Goal: Contribute content: Contribute content

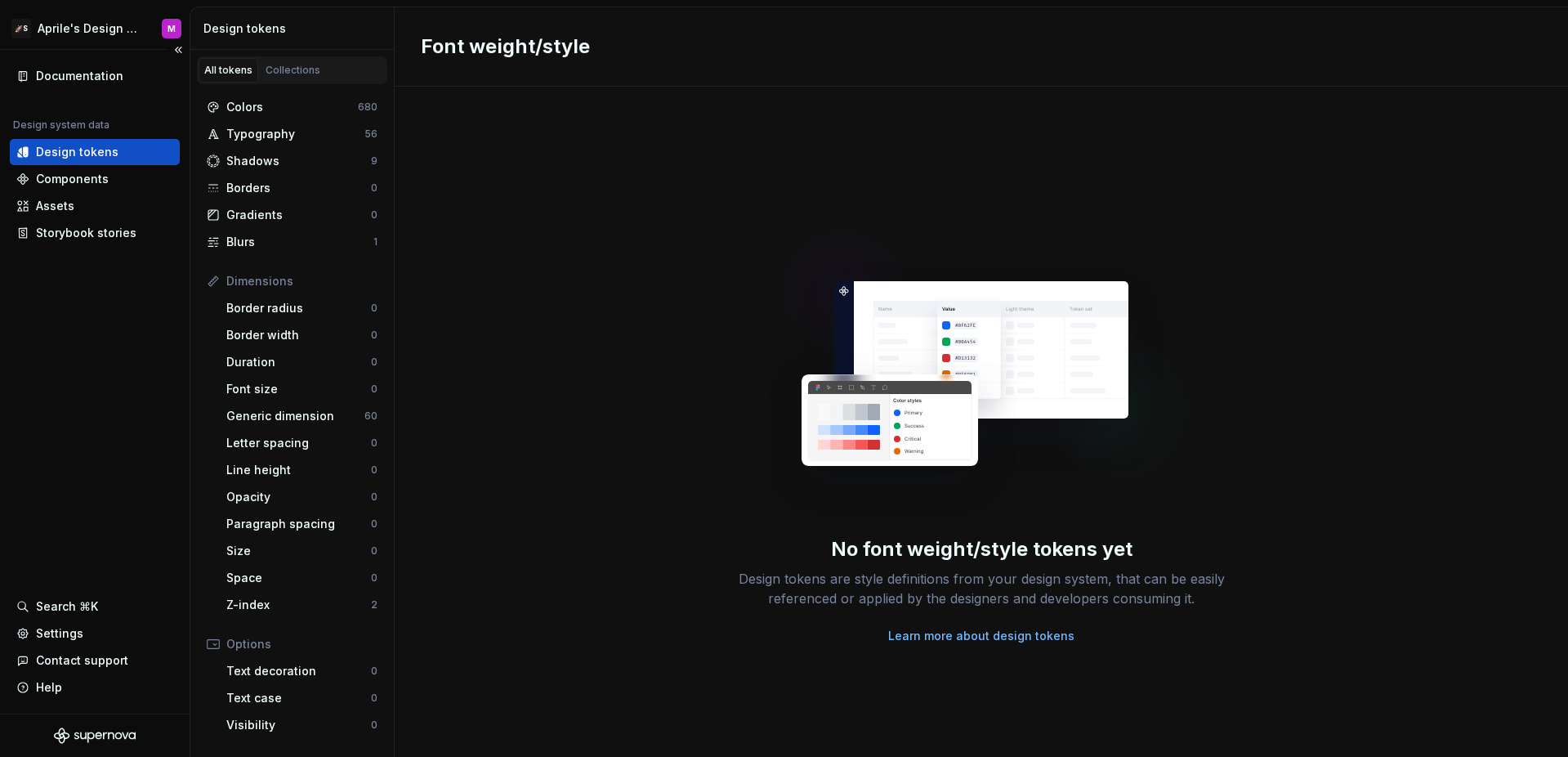
click at [173, 359] on div "Documentation Design system data Design tokens Components Assets Storybook stor…" at bounding box center [95, 382] width 190 height 664
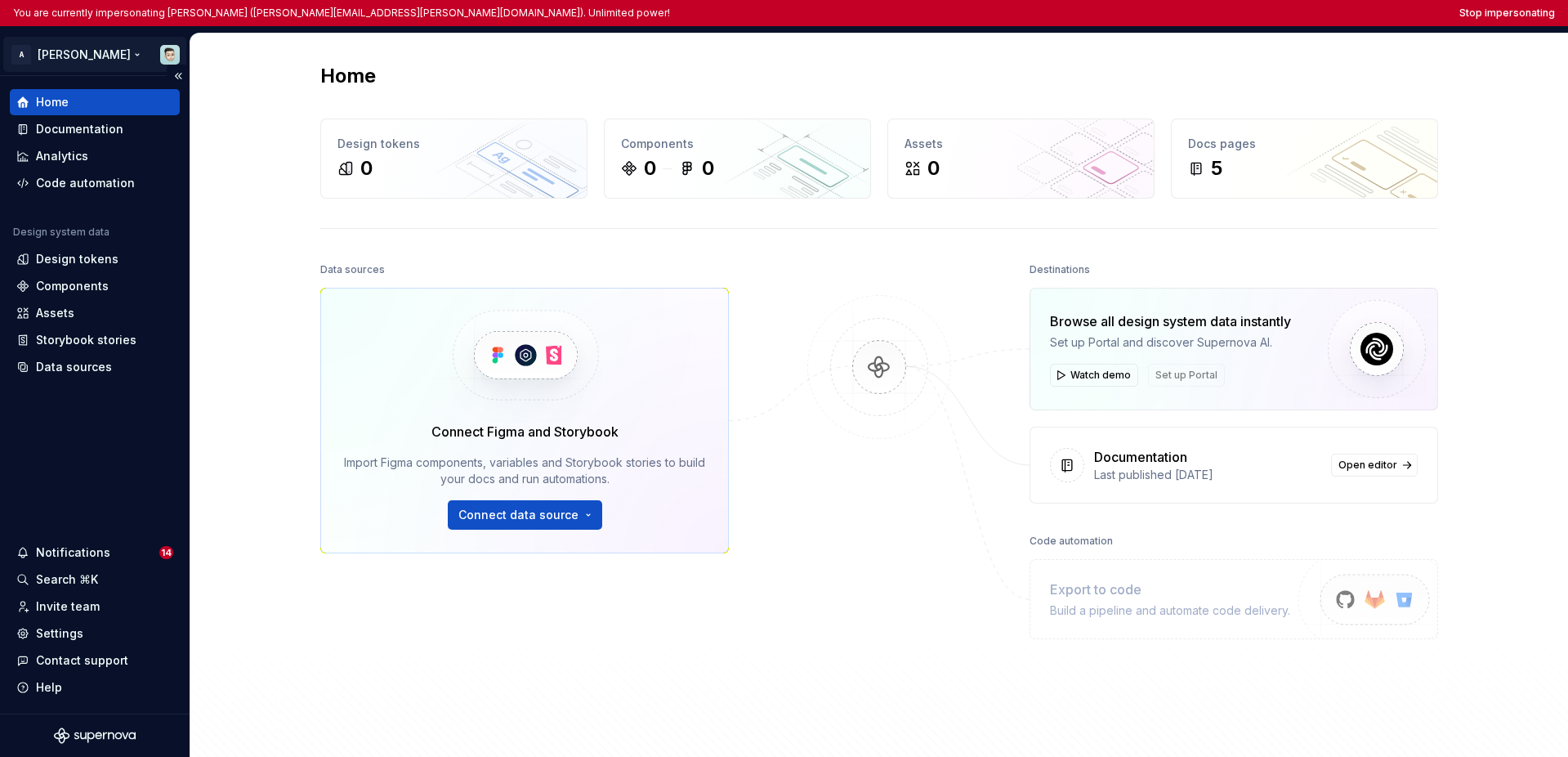
click at [70, 62] on html "You are currently impersonating Ian Murchison (ian.murchison@autodesk.com). Unl…" at bounding box center [784, 378] width 1568 height 757
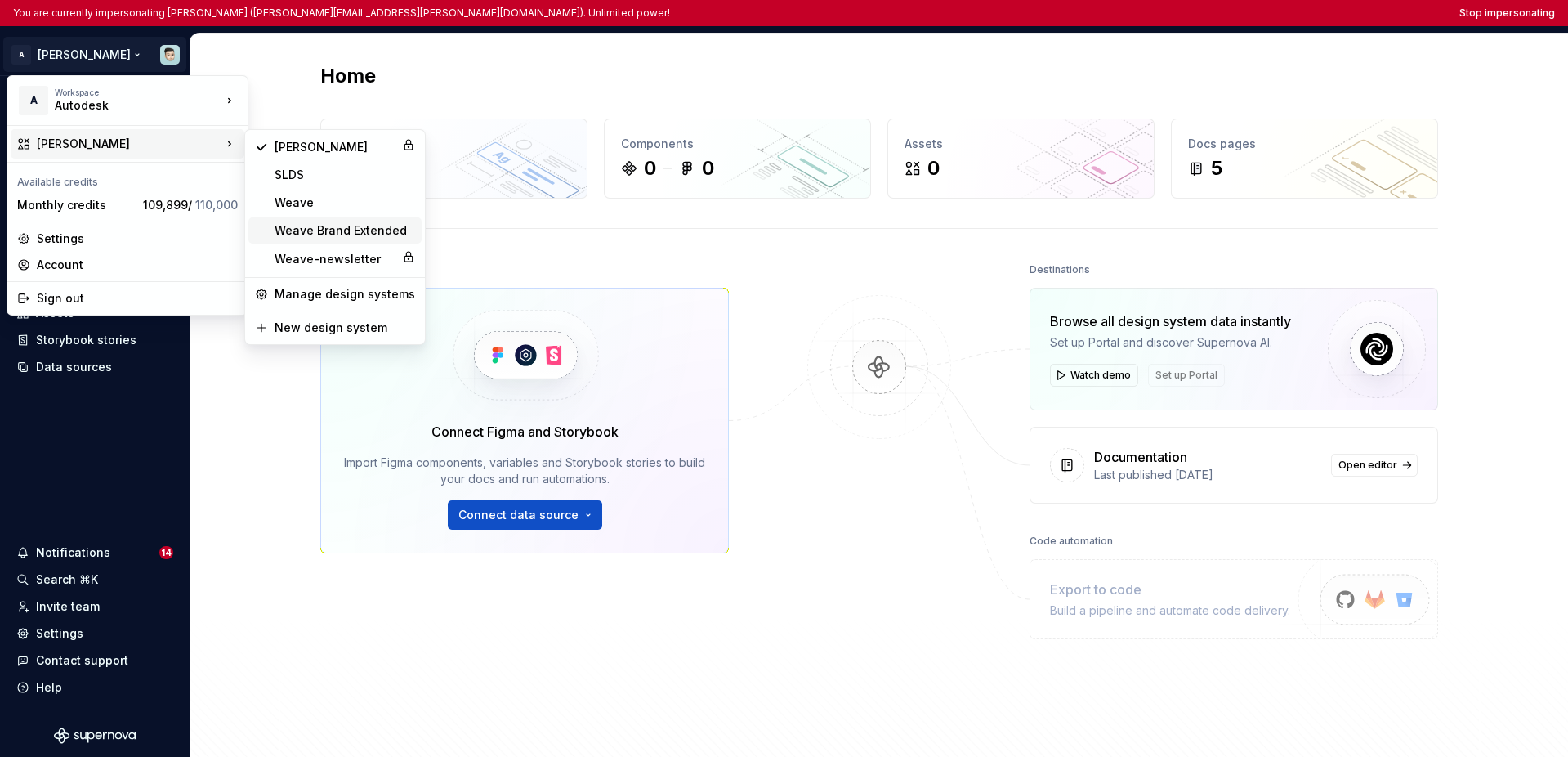
click at [310, 223] on div "Weave Brand Extended" at bounding box center [345, 231] width 140 height 16
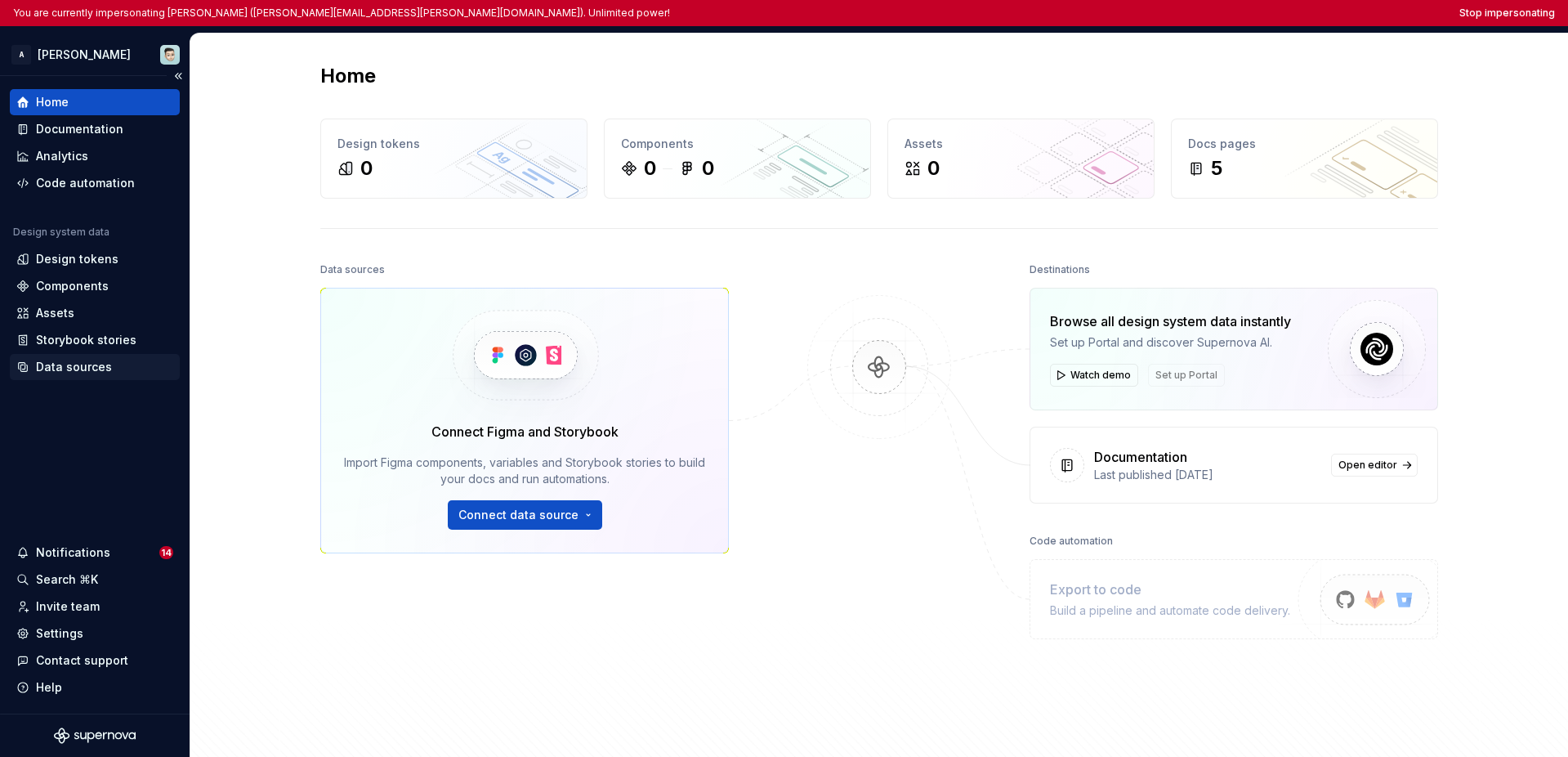
click at [63, 370] on div "Data sources" at bounding box center [74, 367] width 76 height 16
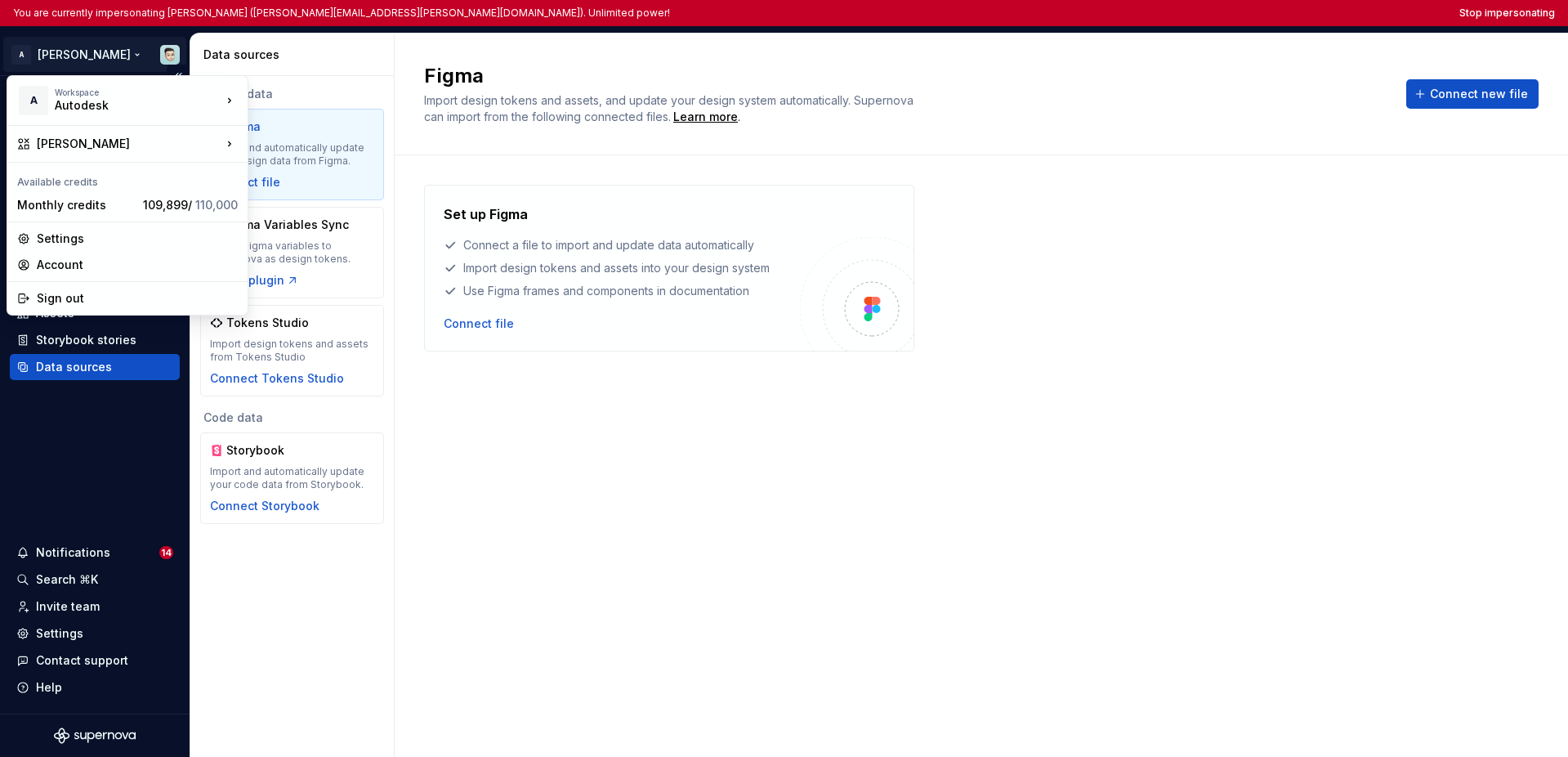
click at [69, 49] on html "You are currently impersonating Ian Murchison (ian.murchison@autodesk.com). Unl…" at bounding box center [784, 378] width 1568 height 757
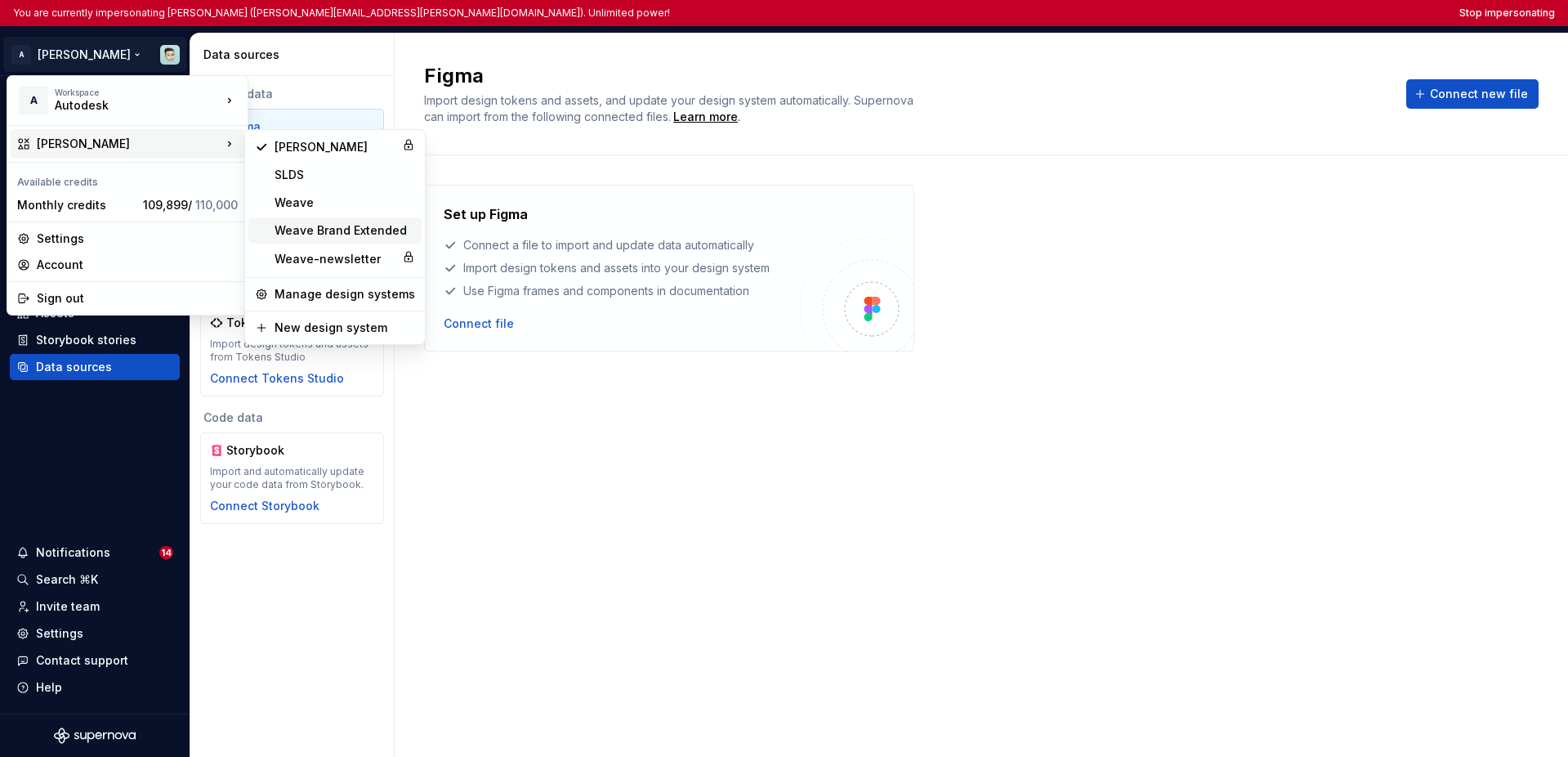
click at [304, 229] on div "Weave Brand Extended" at bounding box center [345, 231] width 140 height 16
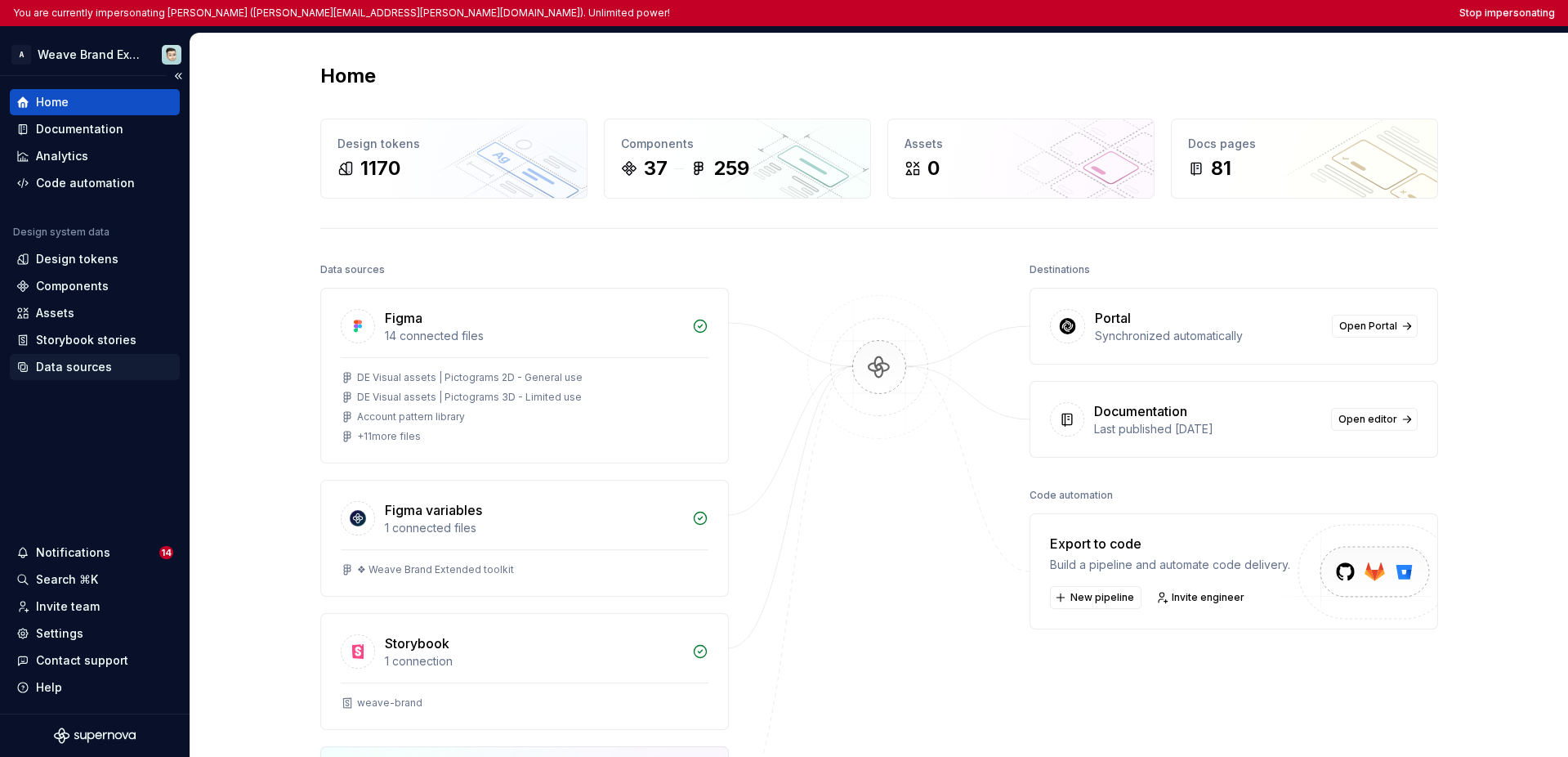
click at [79, 368] on div "Data sources" at bounding box center [74, 367] width 76 height 16
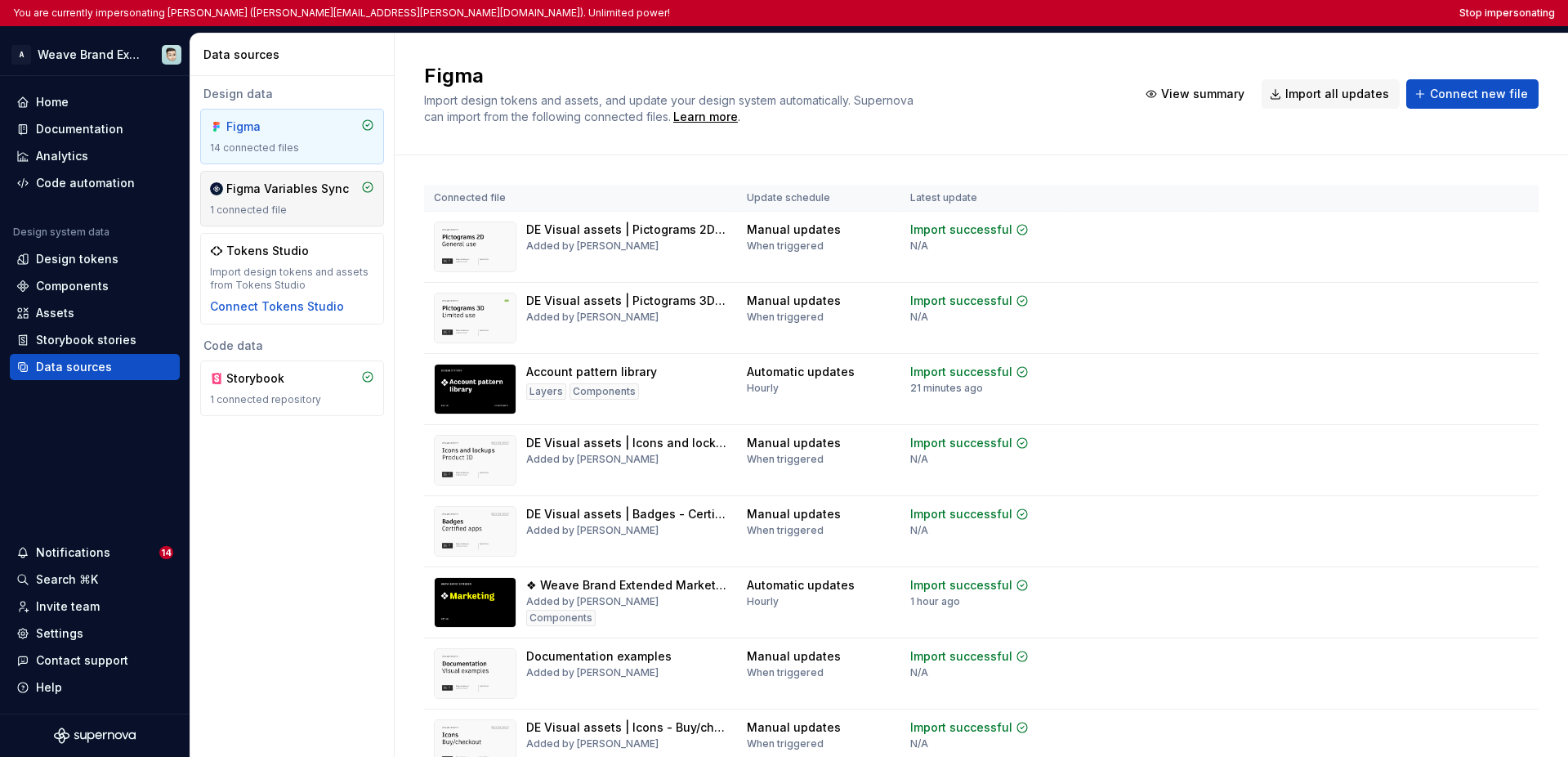
click at [243, 209] on div "1 connected file" at bounding box center [292, 210] width 165 height 13
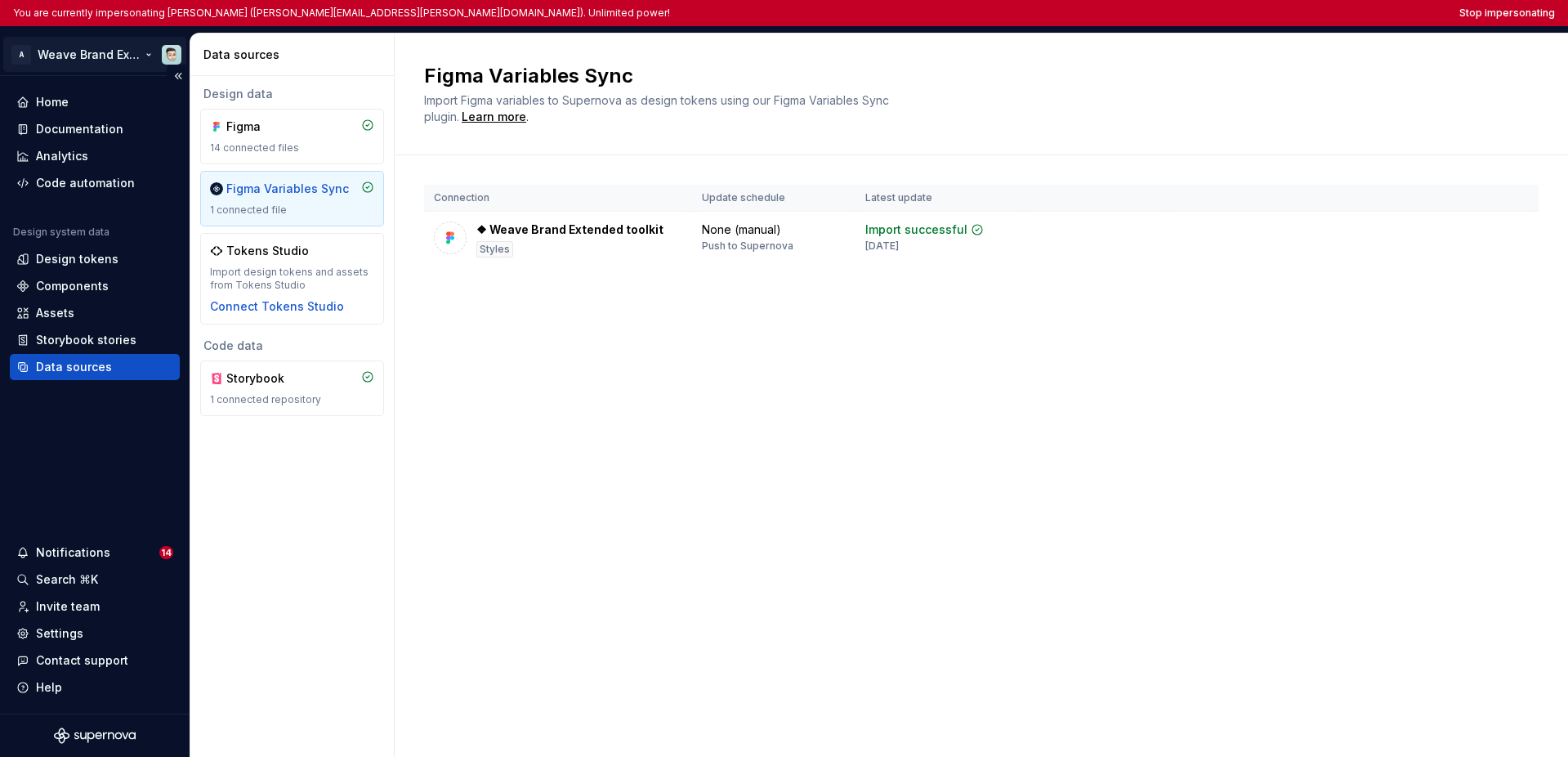
click at [111, 51] on html "You are currently impersonating Ian Murchison (ian.murchison@autodesk.com). Unl…" at bounding box center [784, 378] width 1568 height 757
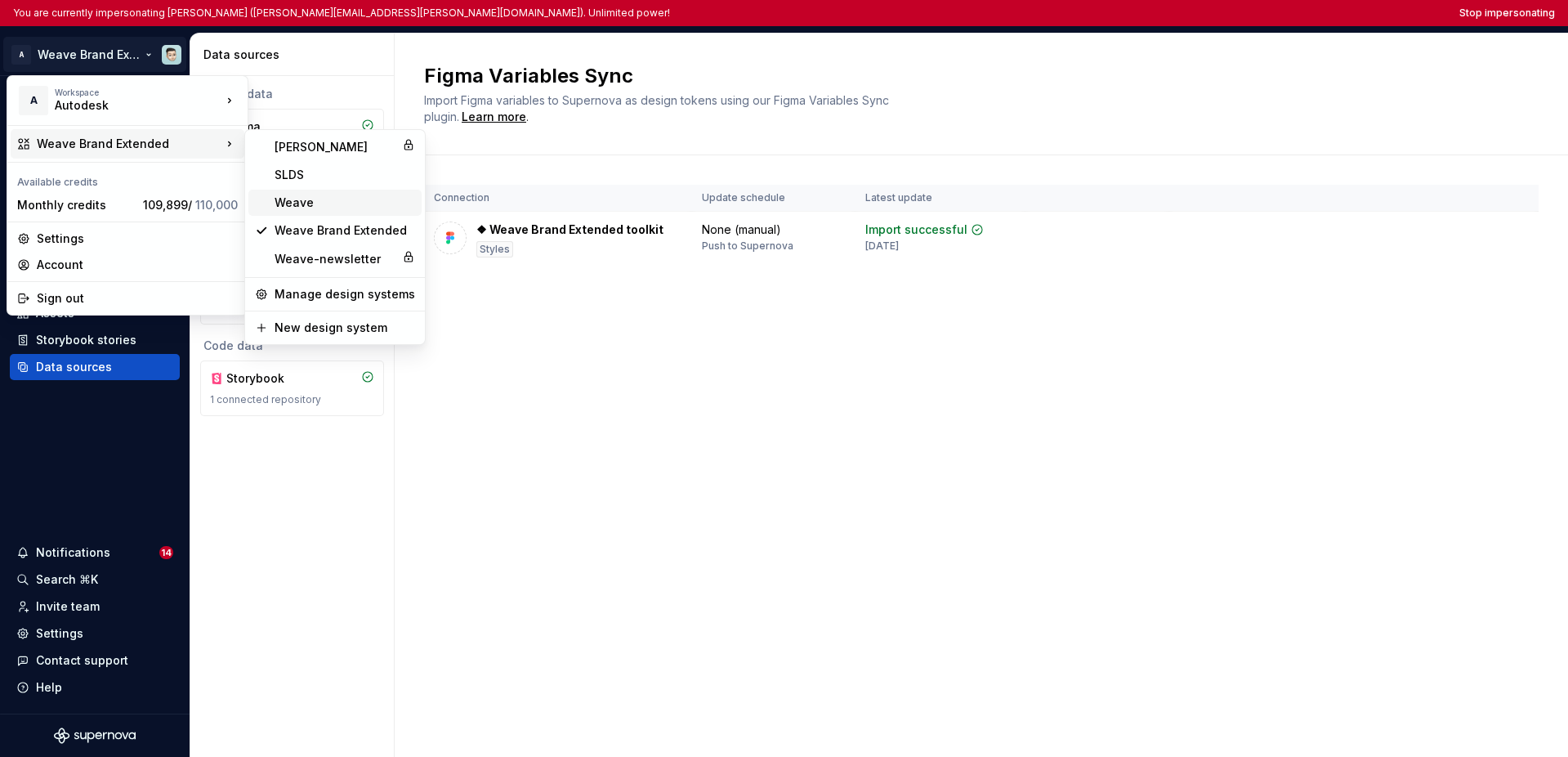
click at [284, 215] on div "Weave" at bounding box center [335, 203] width 174 height 26
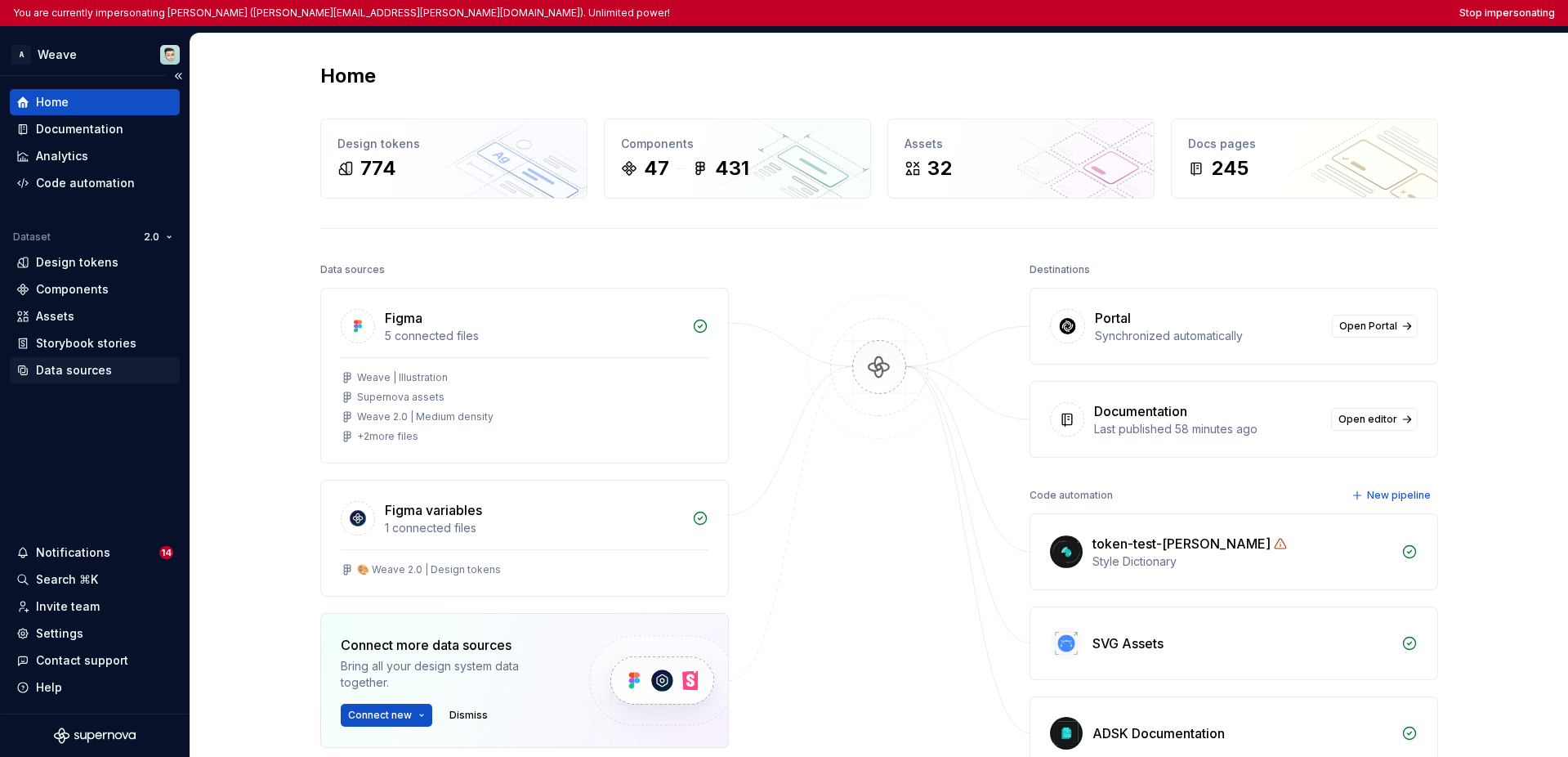
click at [85, 368] on div "Data sources" at bounding box center [74, 370] width 76 height 16
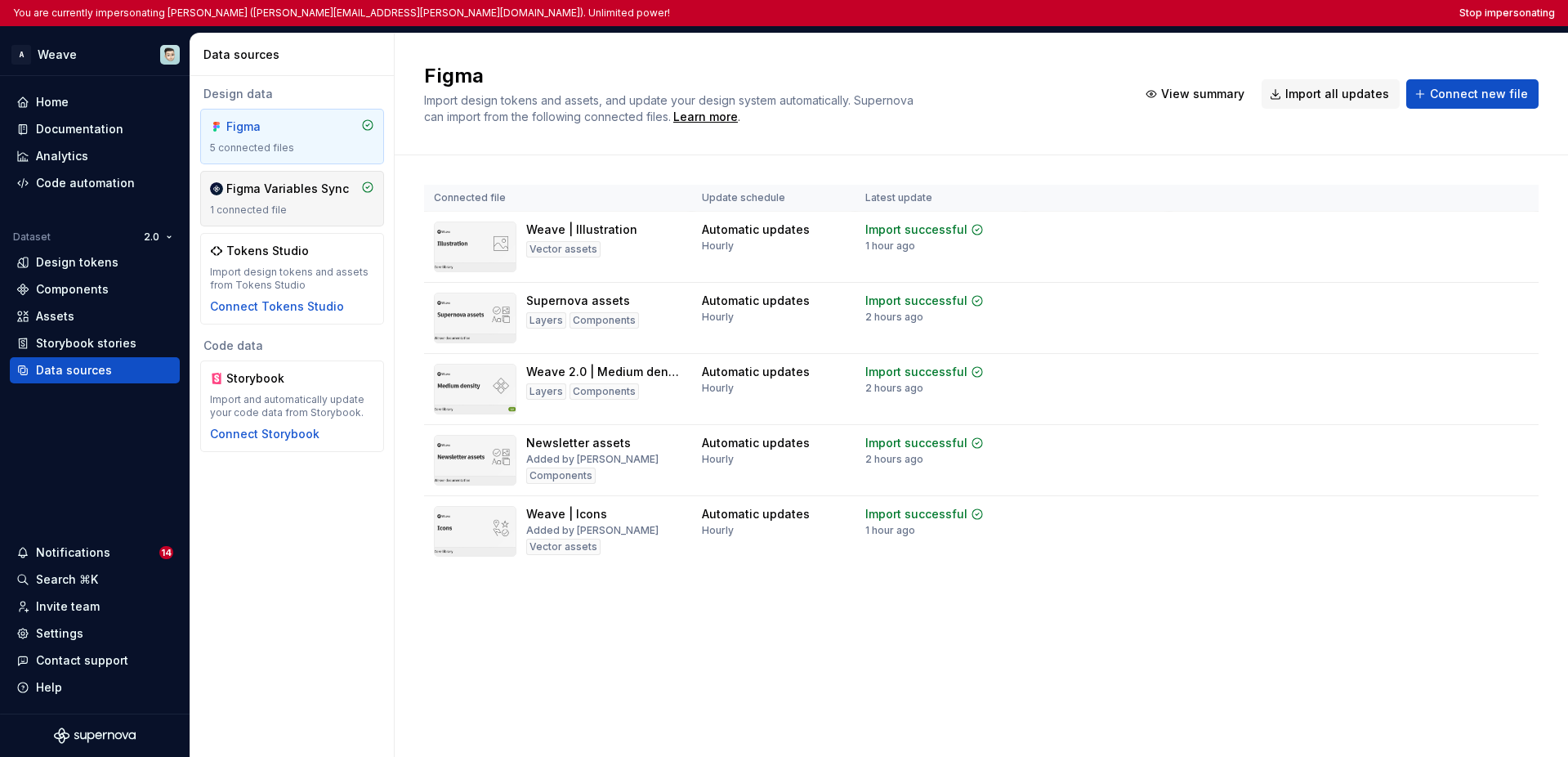
click at [292, 216] on div "Figma Variables Sync 1 connected file" at bounding box center [291, 198] width 184 height 55
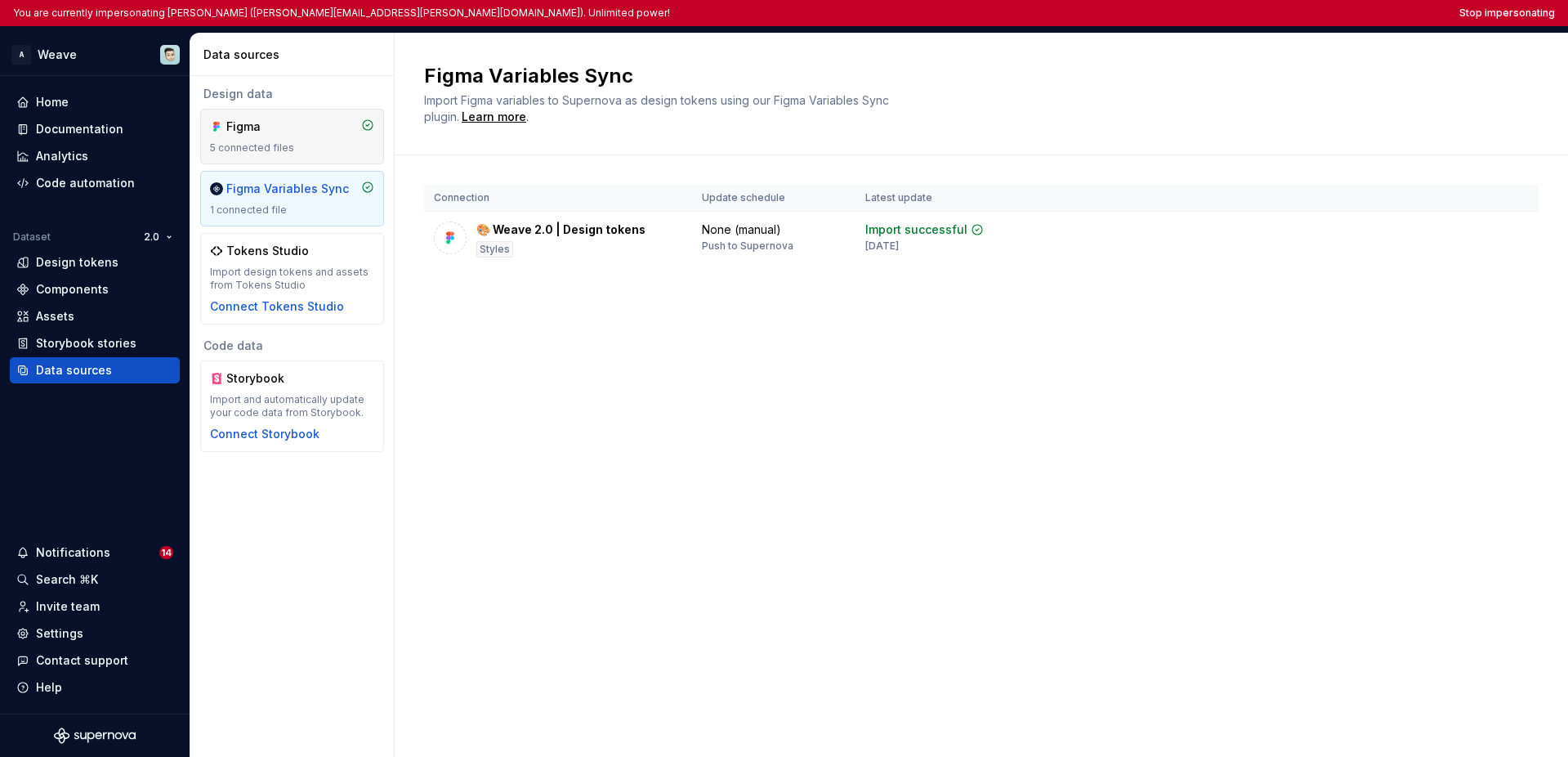
click at [297, 156] on div "Figma 5 connected files" at bounding box center [291, 136] width 184 height 55
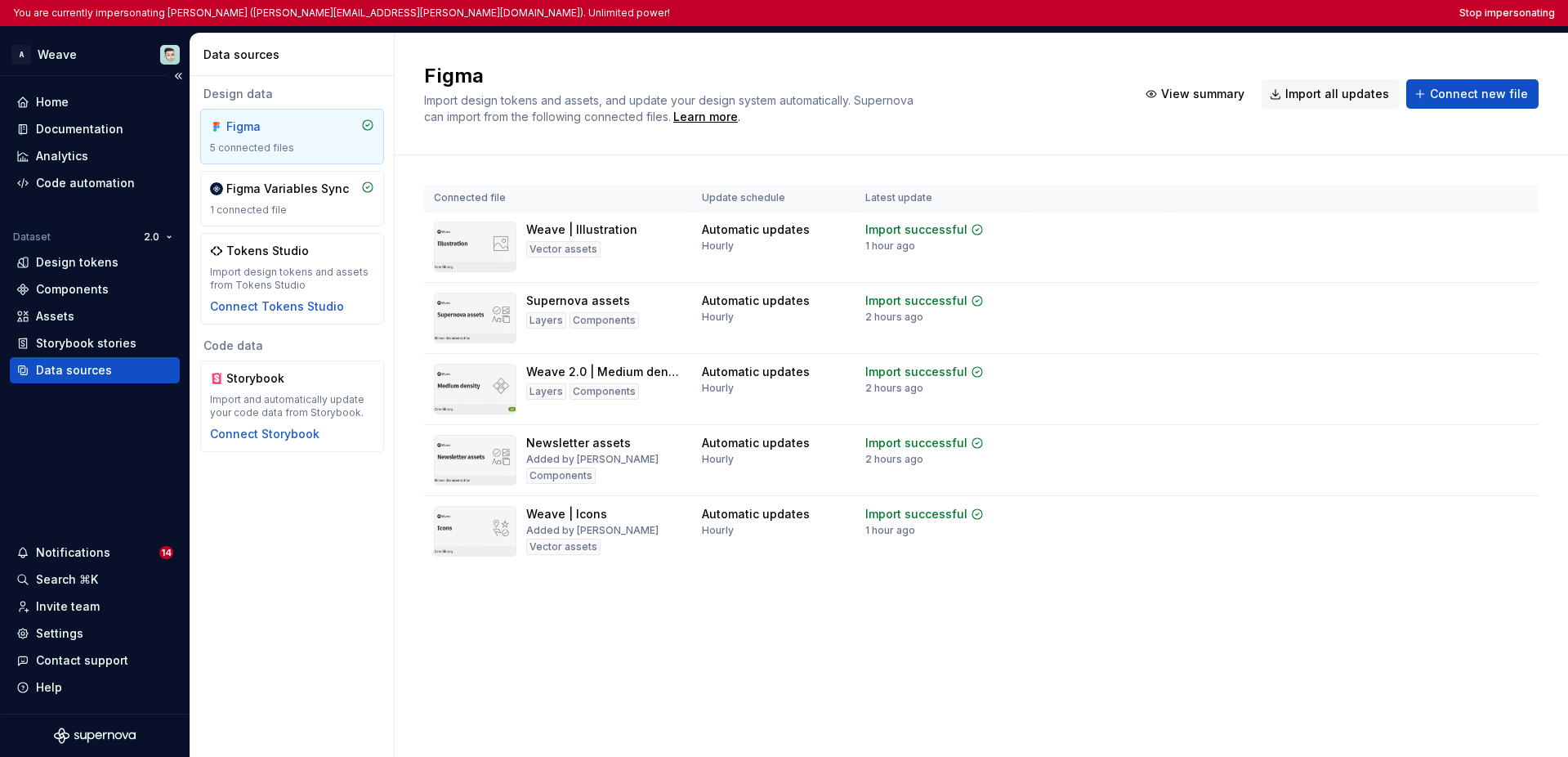
click at [119, 451] on div "Home Documentation Analytics Code automation Dataset 2.0 Design tokens Componen…" at bounding box center [95, 394] width 190 height 638
click at [118, 468] on div "Home Documentation Analytics Code automation Dataset 2.0 Design tokens Componen…" at bounding box center [95, 394] width 190 height 638
click at [76, 101] on div "Home" at bounding box center [94, 102] width 156 height 16
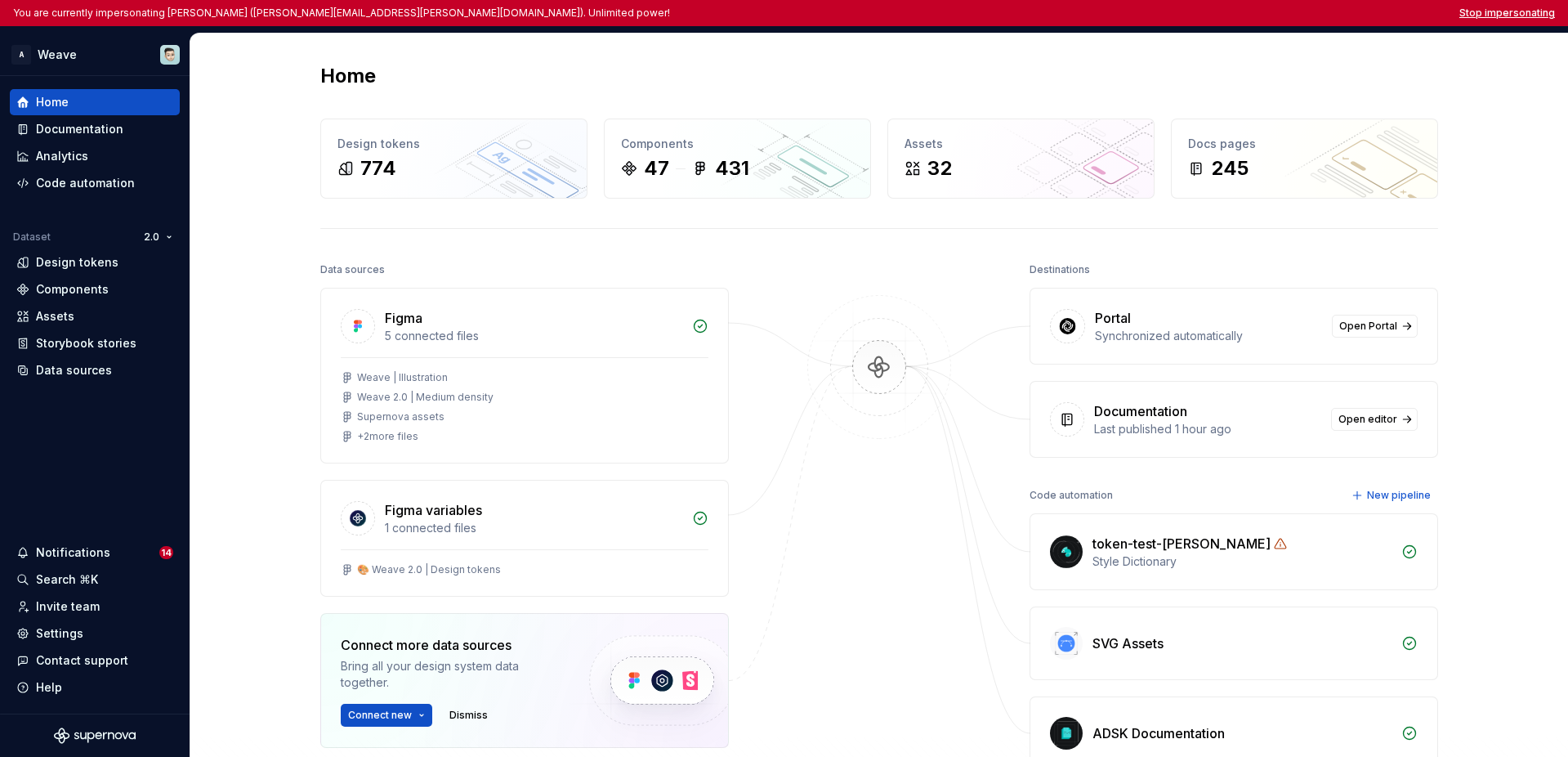
click at [1162, 12] on button "Stop impersonating" at bounding box center [1507, 13] width 96 height 13
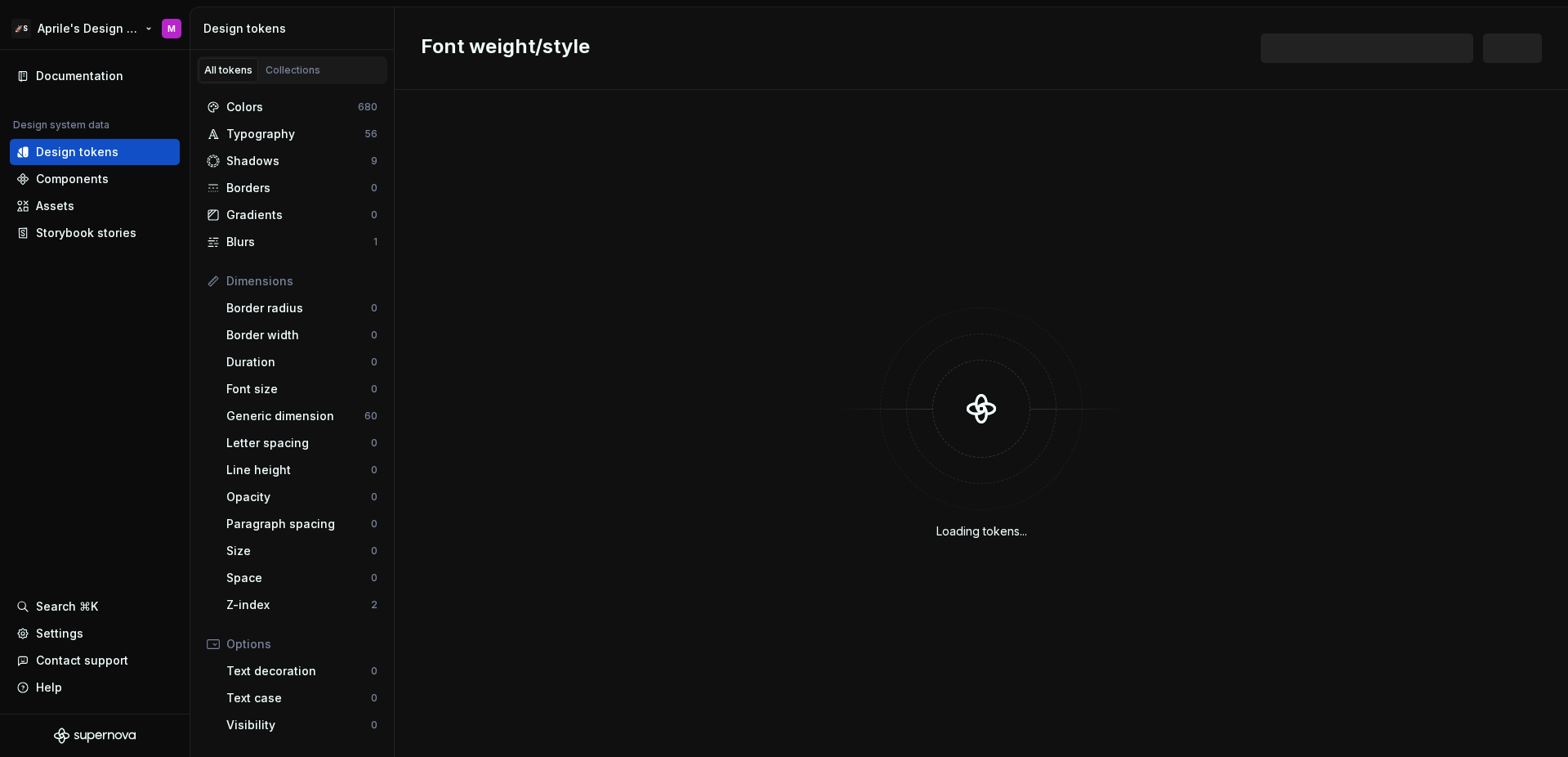
click at [59, 25] on html "🚀S Aprile's Design System M Documentation Design system data Design tokens Comp…" at bounding box center [784, 378] width 1568 height 757
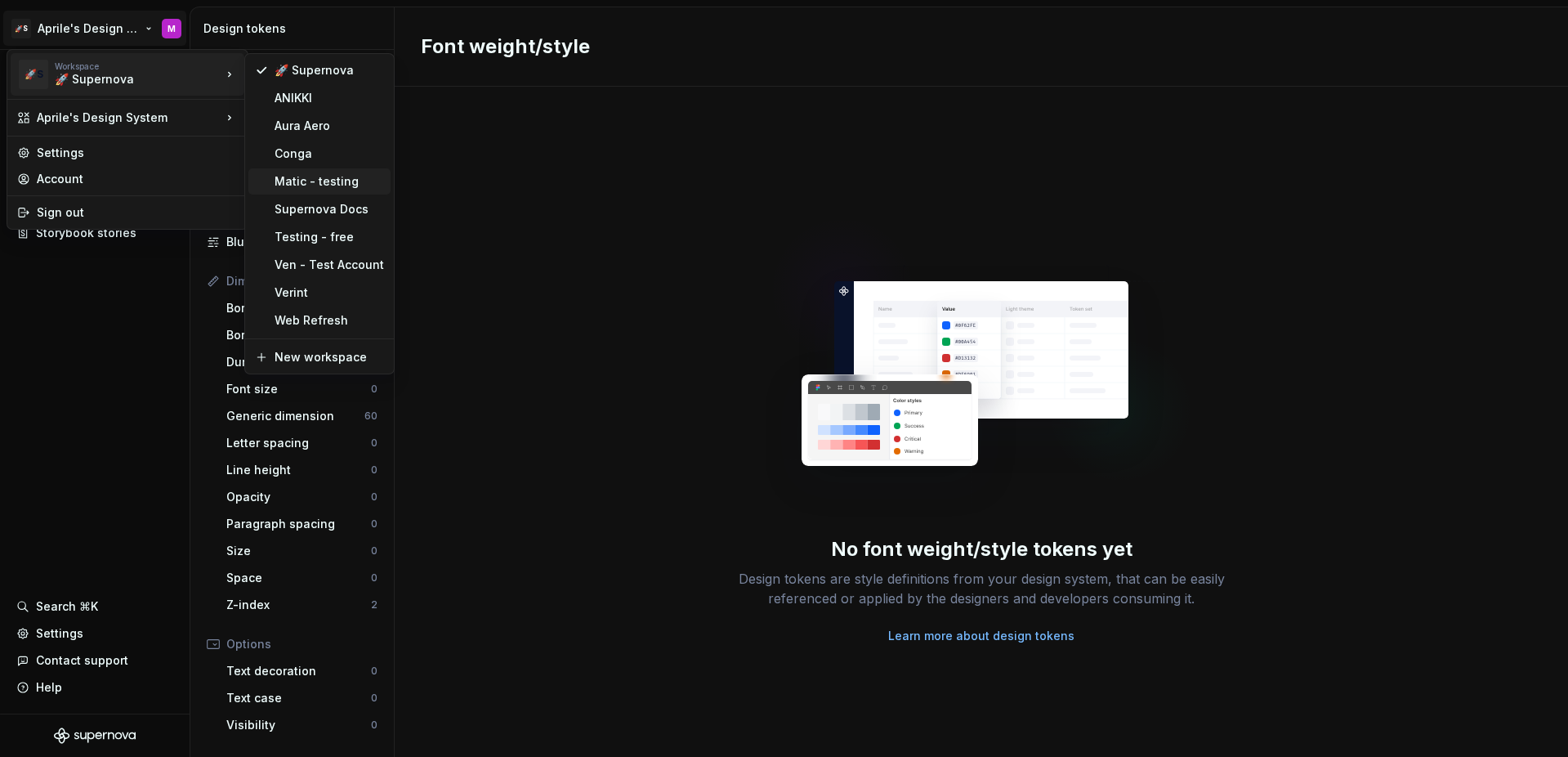
click at [342, 185] on div "Matic - testing" at bounding box center [329, 182] width 109 height 16
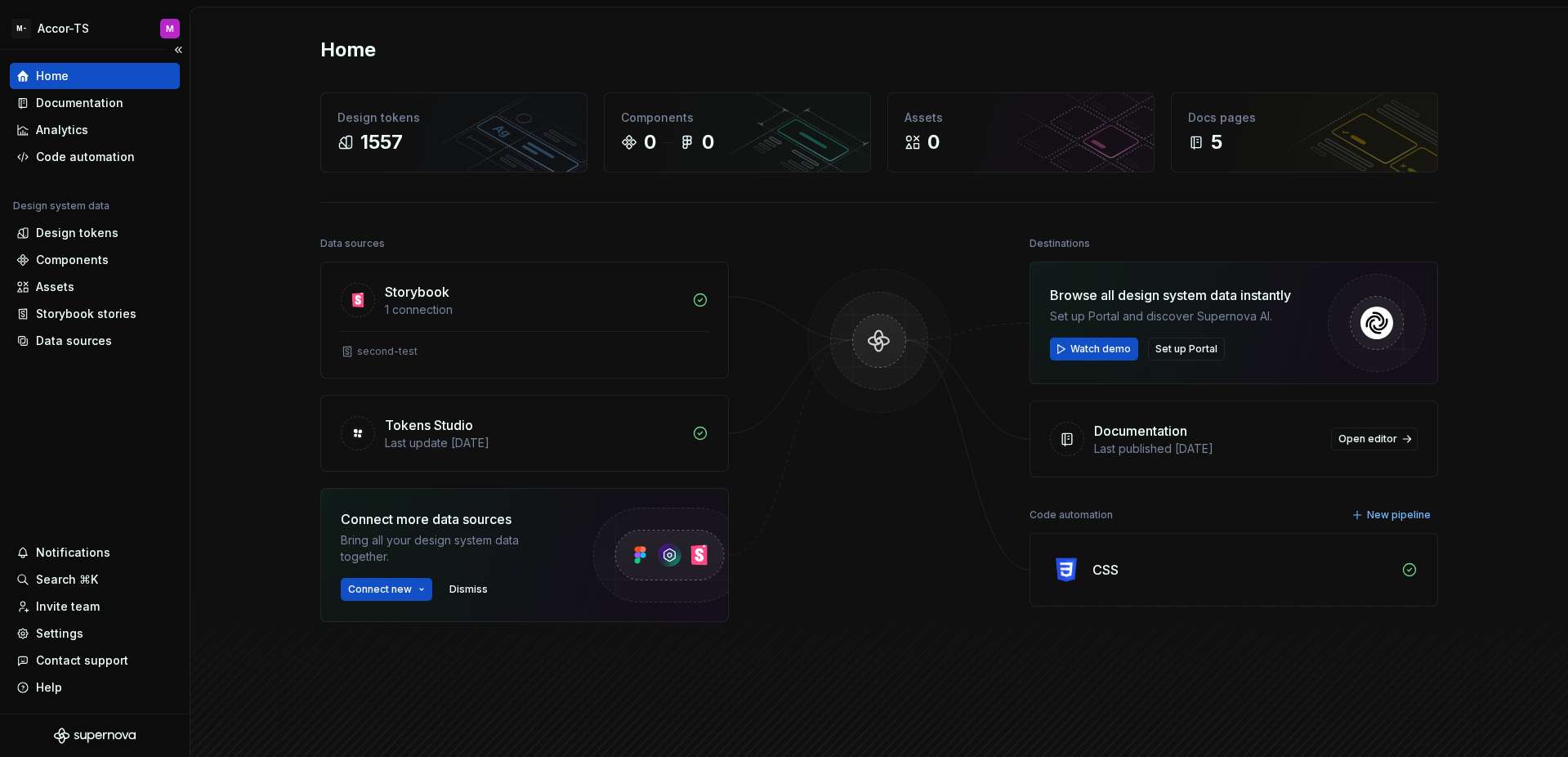
click at [119, 461] on div "Home Documentation Analytics Code automation Design system data Design tokens C…" at bounding box center [95, 382] width 190 height 664
click at [80, 31] on html "M- Accor-TS M Home Documentation Analytics Code automation Design system data D…" at bounding box center [784, 378] width 1568 height 757
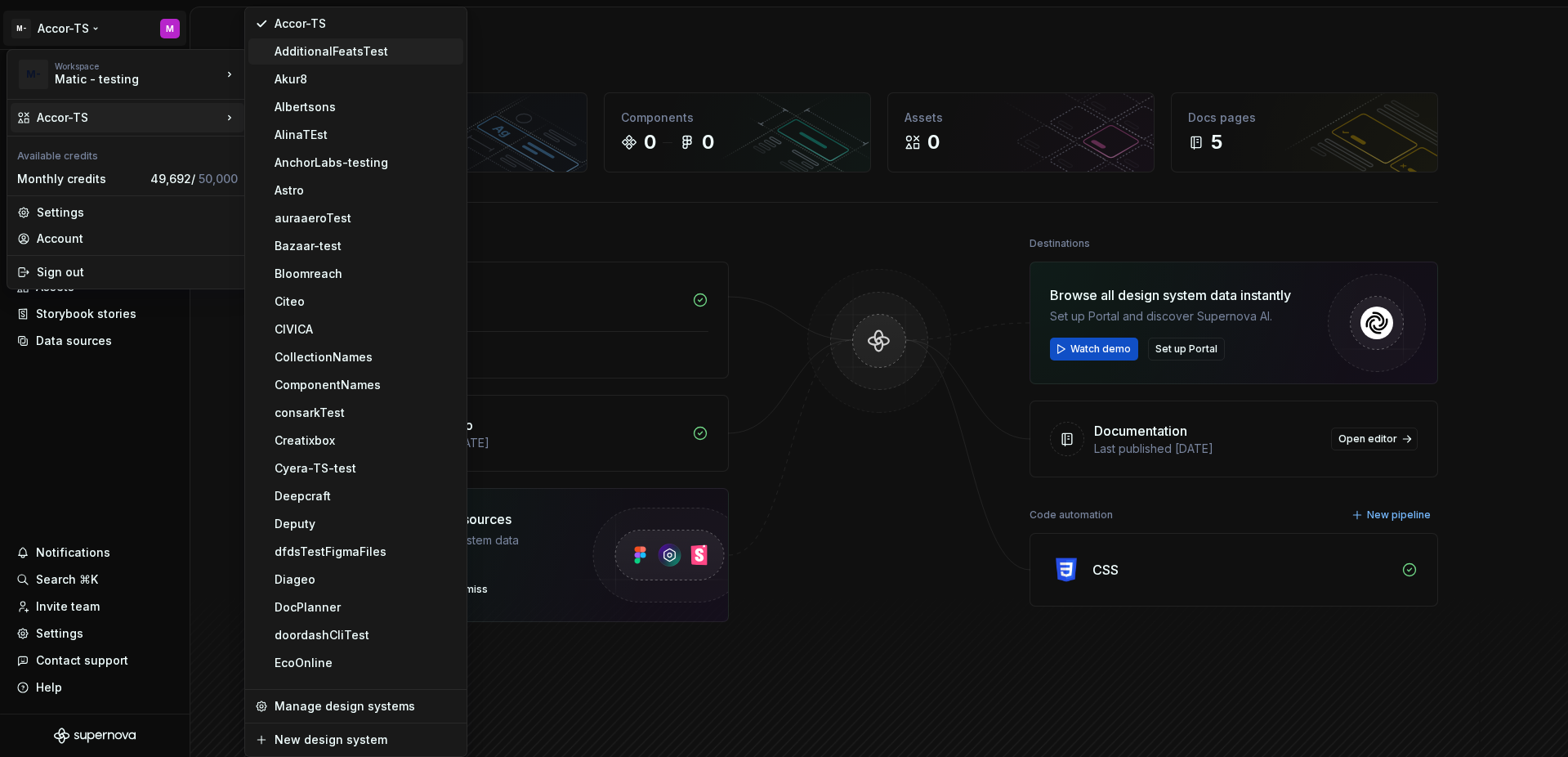
click at [301, 62] on div "AdditionalFeatsTest" at bounding box center [356, 51] width 215 height 26
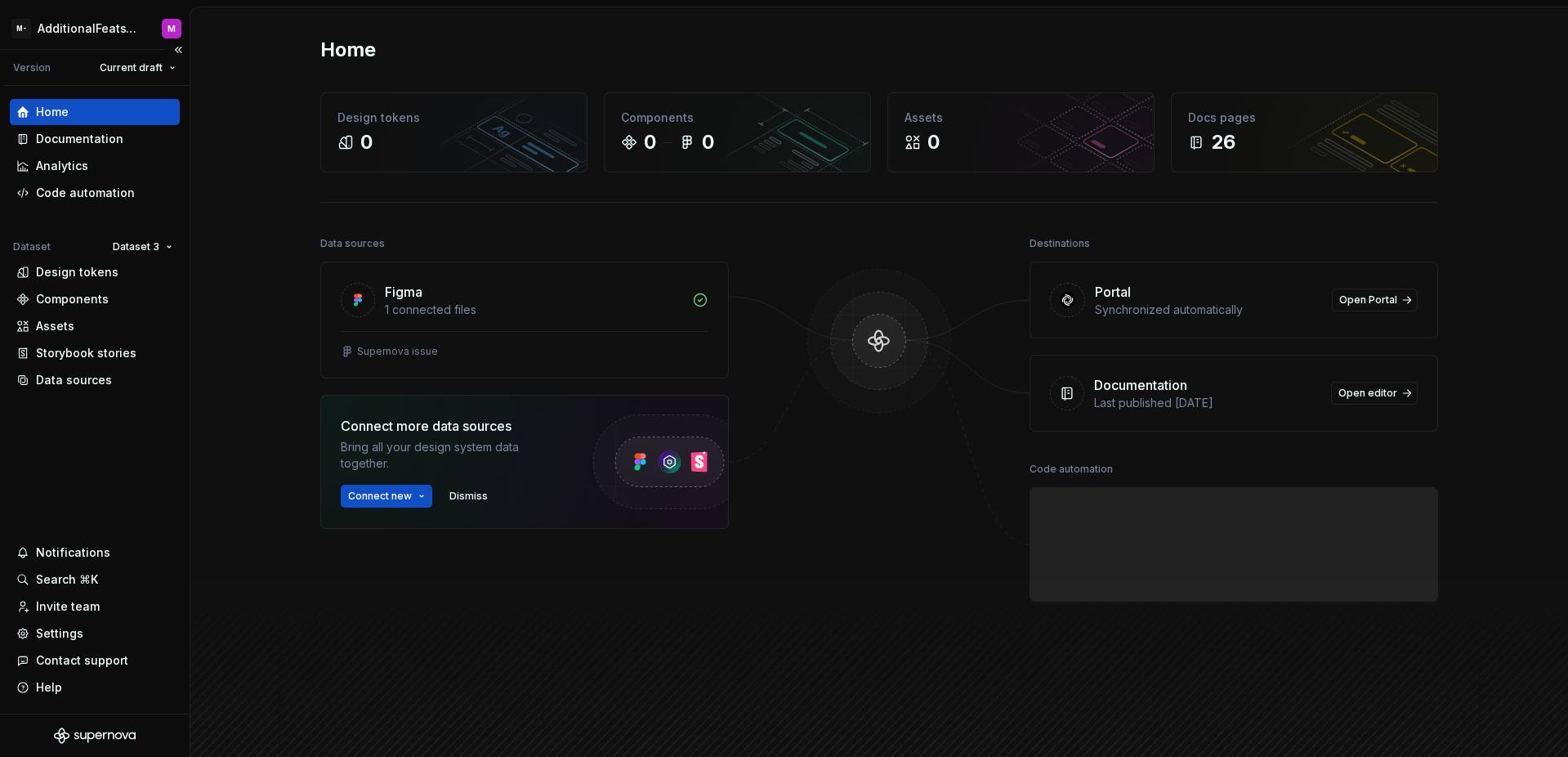
click at [128, 444] on div "Home Documentation Analytics Code automation Dataset Dataset 3 Design tokens Co…" at bounding box center [95, 400] width 190 height 628
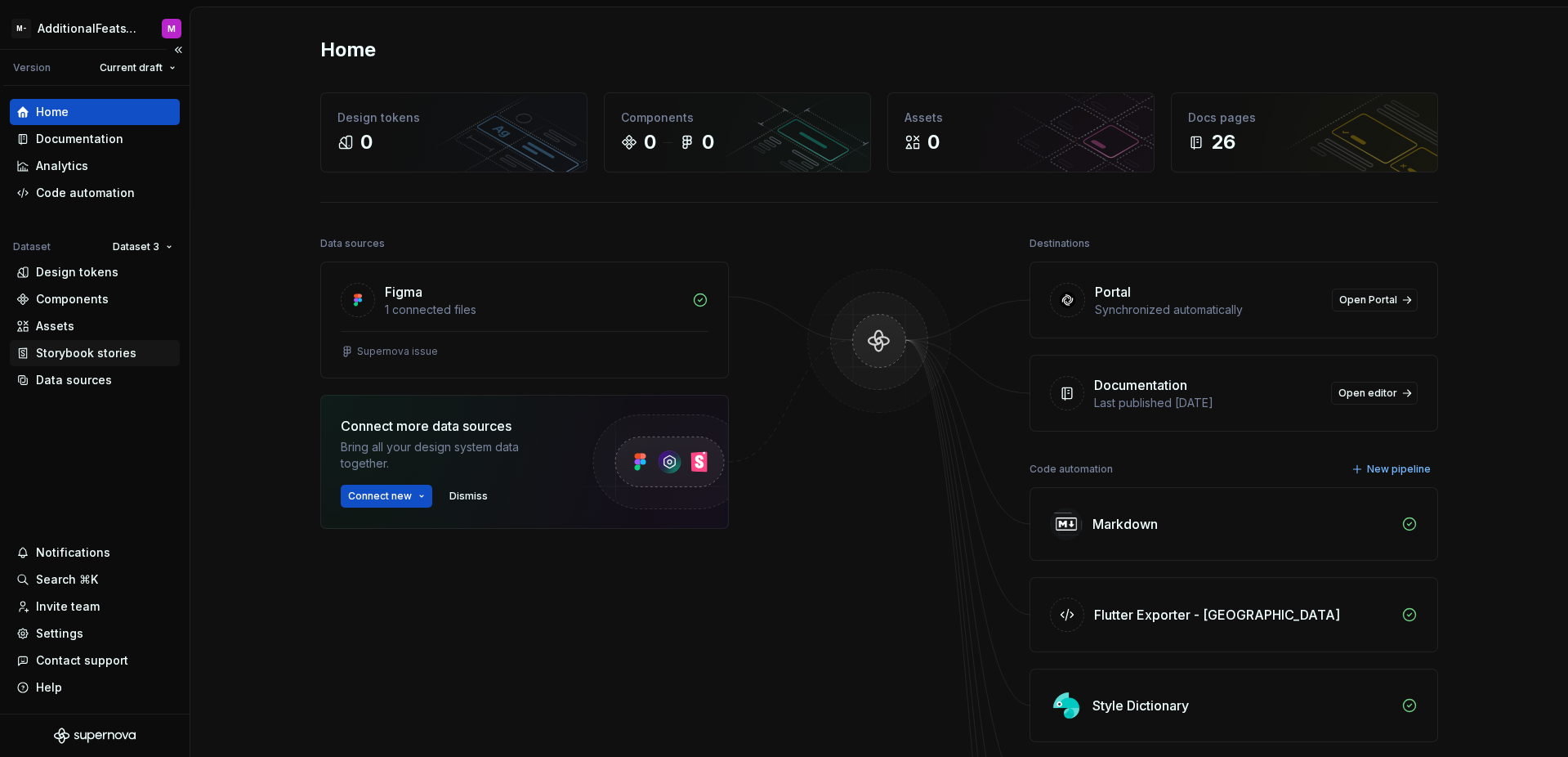
click at [73, 351] on div "Storybook stories" at bounding box center [86, 353] width 100 height 16
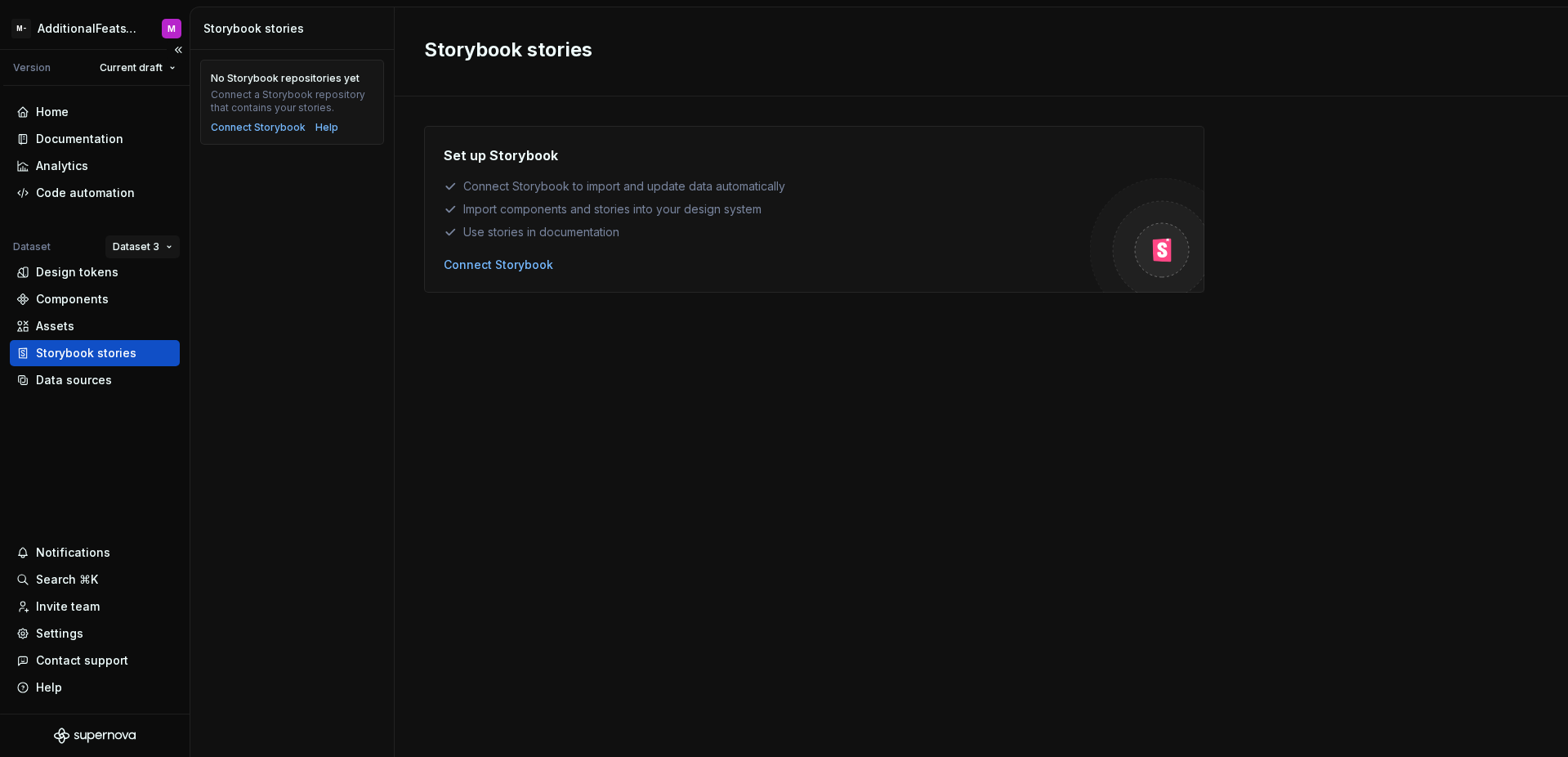
click at [138, 243] on html "M- AdditionalFeatsTest M Version Current draft Home Documentation Analytics Cod…" at bounding box center [784, 378] width 1568 height 757
click at [163, 284] on div "Dataset 1" at bounding box center [190, 279] width 106 height 16
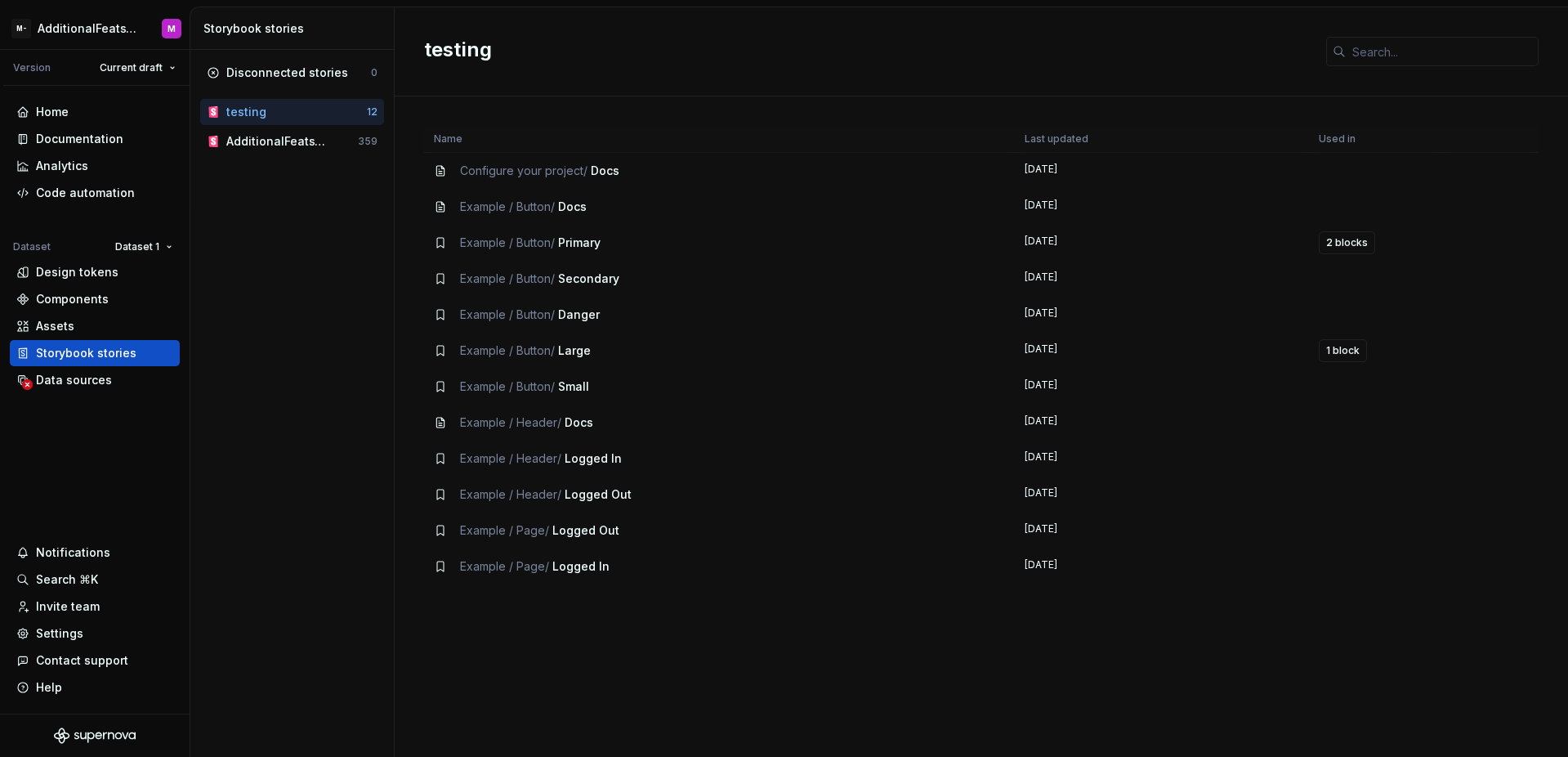
click at [295, 115] on div "testing" at bounding box center [296, 112] width 140 height 16
click at [213, 310] on div "Disconnected stories 0 testing 12 AdditionalFeatsTest Storybook 359" at bounding box center [292, 403] width 203 height 707
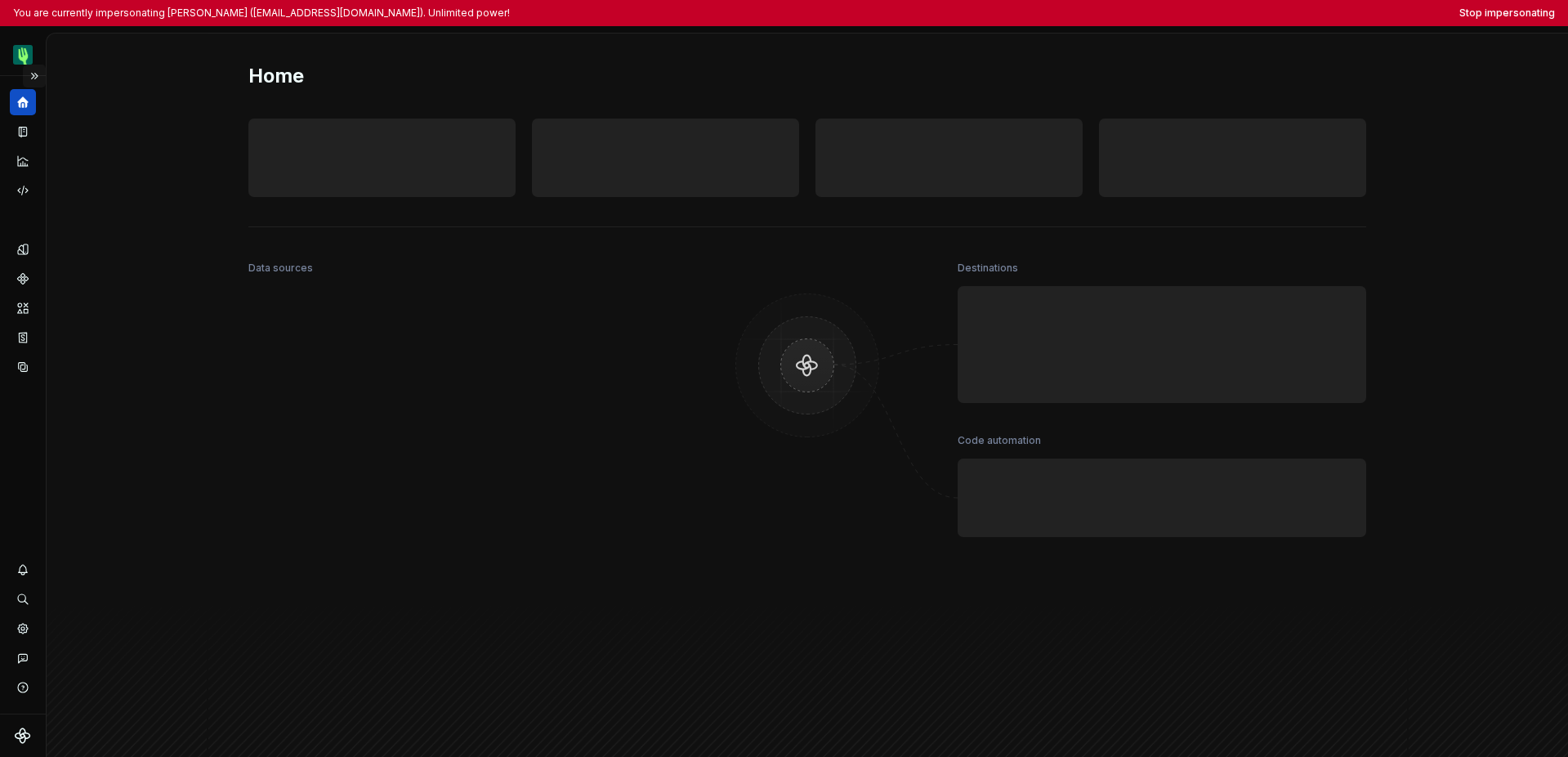
click at [36, 81] on button "Expand sidebar" at bounding box center [33, 75] width 23 height 23
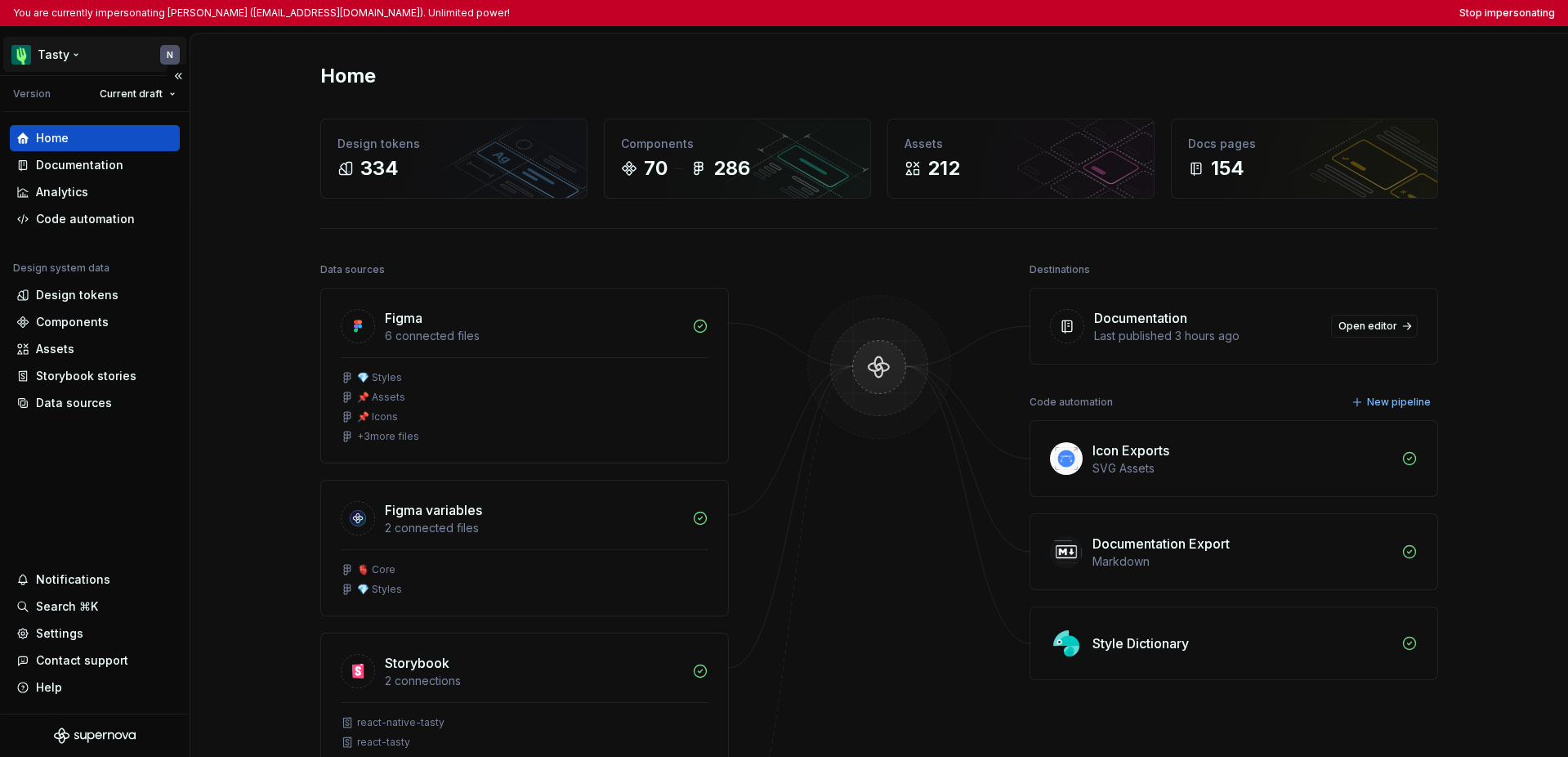
click at [50, 59] on html "You are currently impersonating [PERSON_NAME] ([EMAIL_ADDRESS][DOMAIN_NAME]). U…" at bounding box center [784, 378] width 1568 height 757
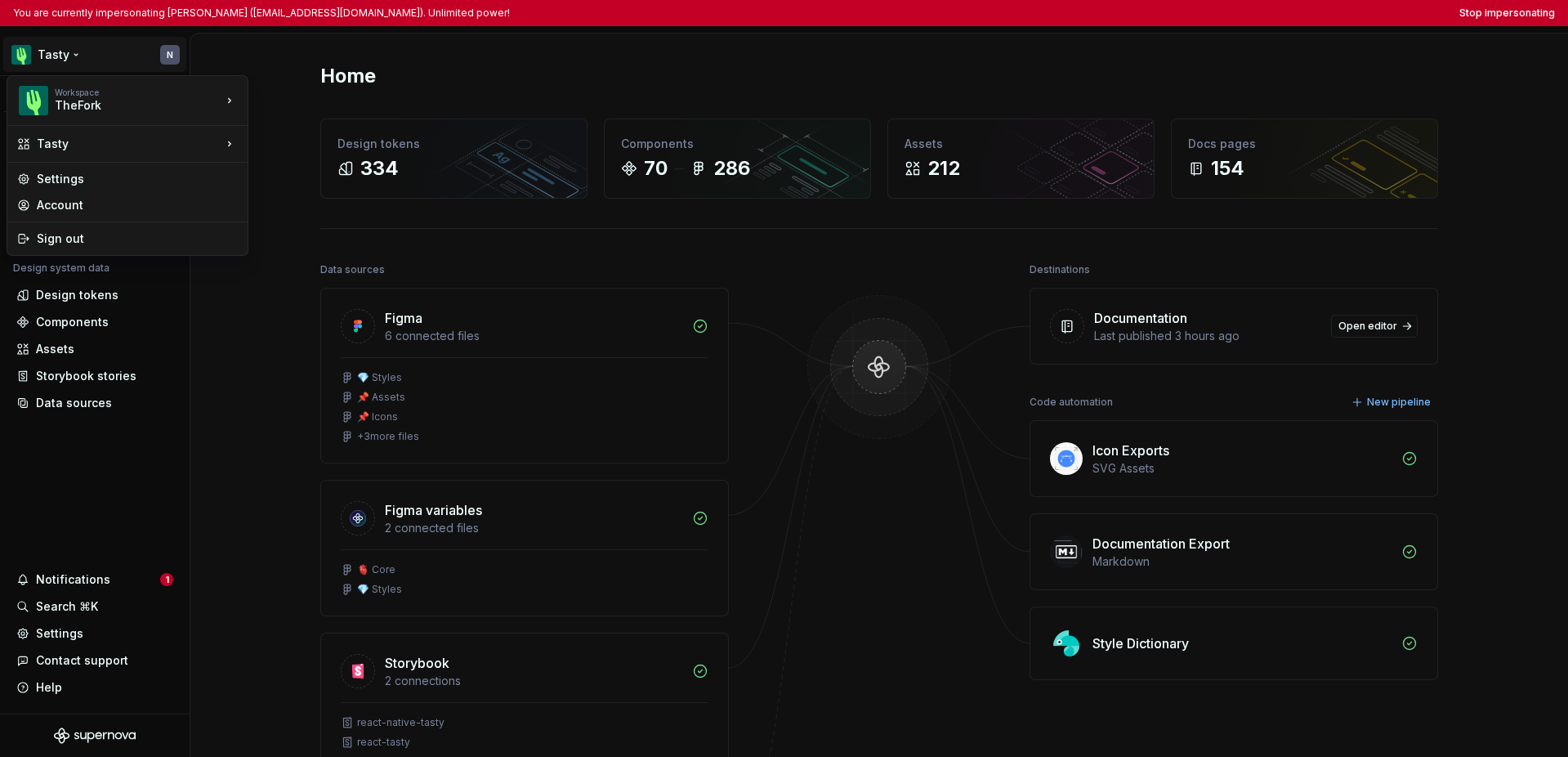
click at [55, 475] on html "You are currently impersonating Nolane (nbrullefert@thefork.com). Unlimited pow…" at bounding box center [784, 378] width 1568 height 757
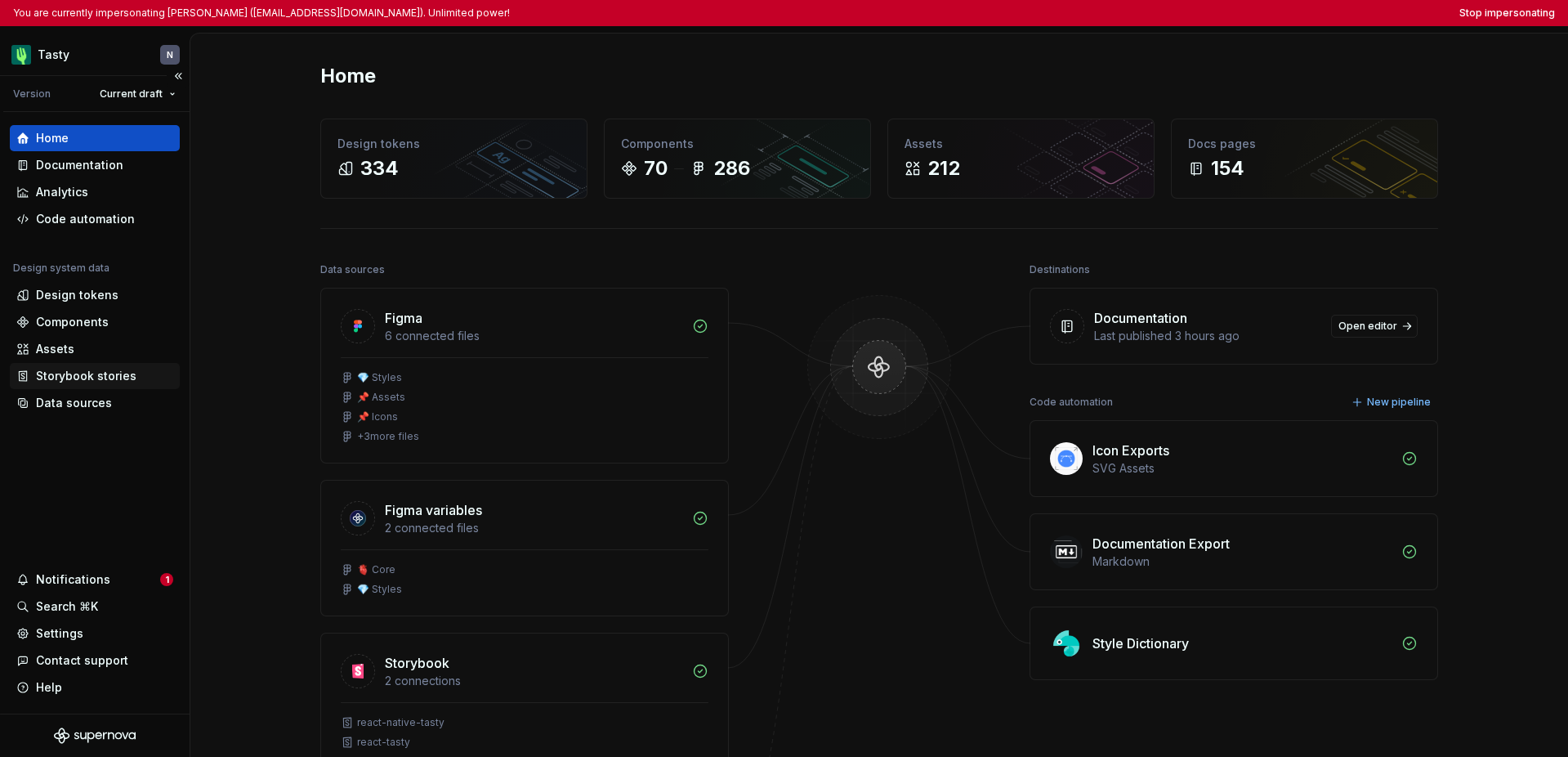
click at [80, 377] on div "Storybook stories" at bounding box center [86, 376] width 100 height 16
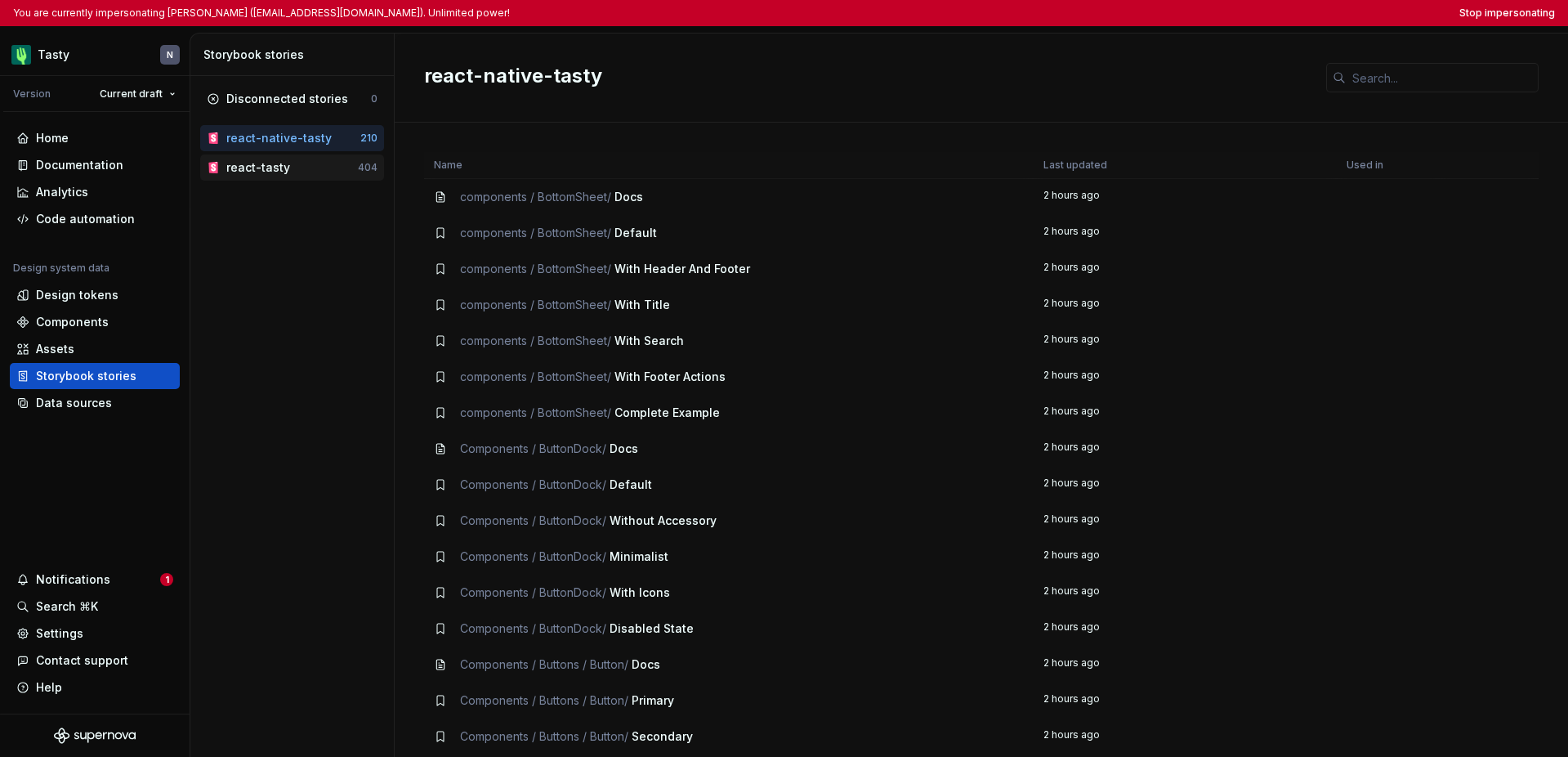
click at [274, 168] on div "react-tasty" at bounding box center [258, 167] width 63 height 16
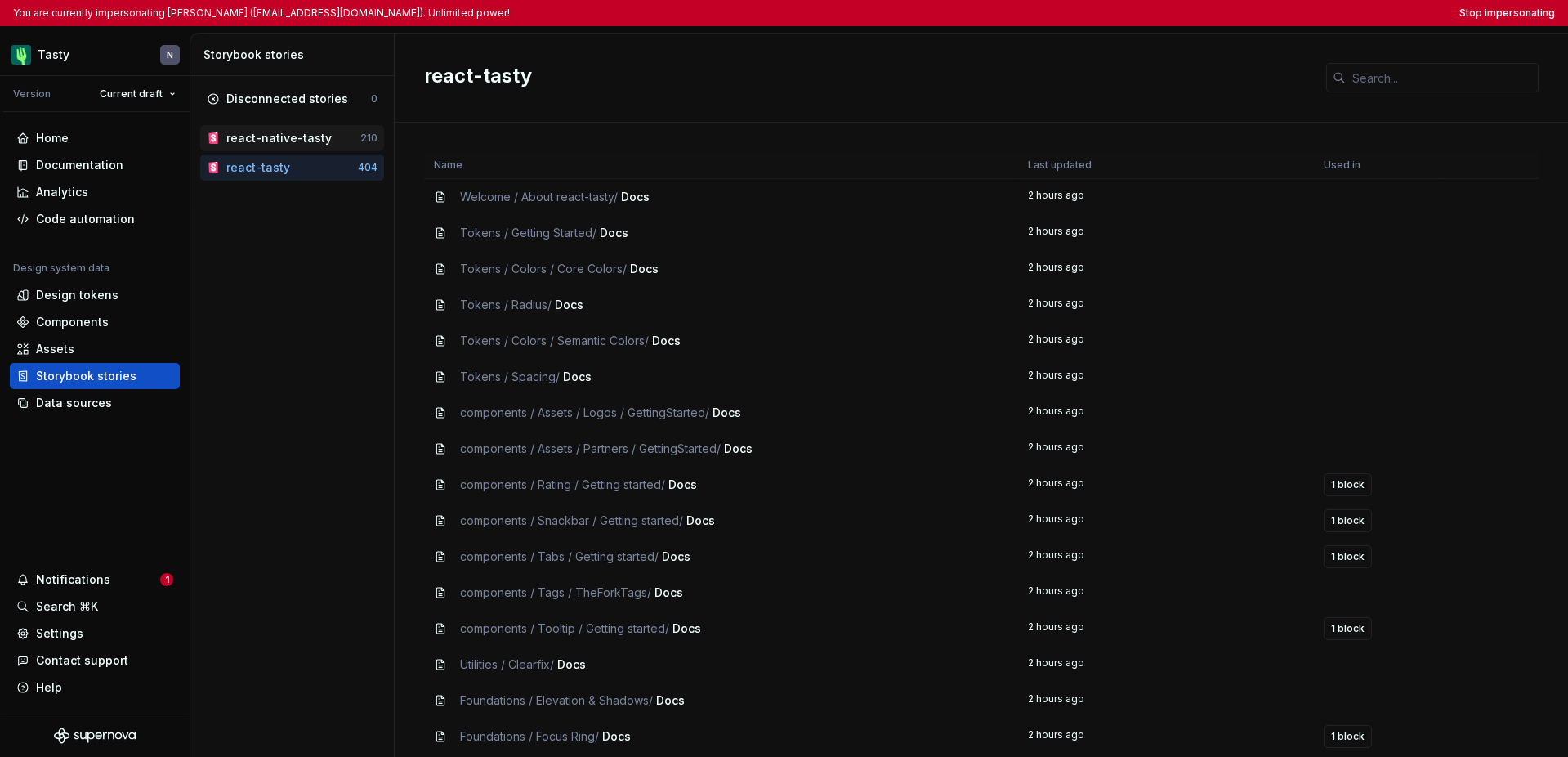
click at [286, 146] on div "react-native-tasty" at bounding box center [279, 138] width 106 height 16
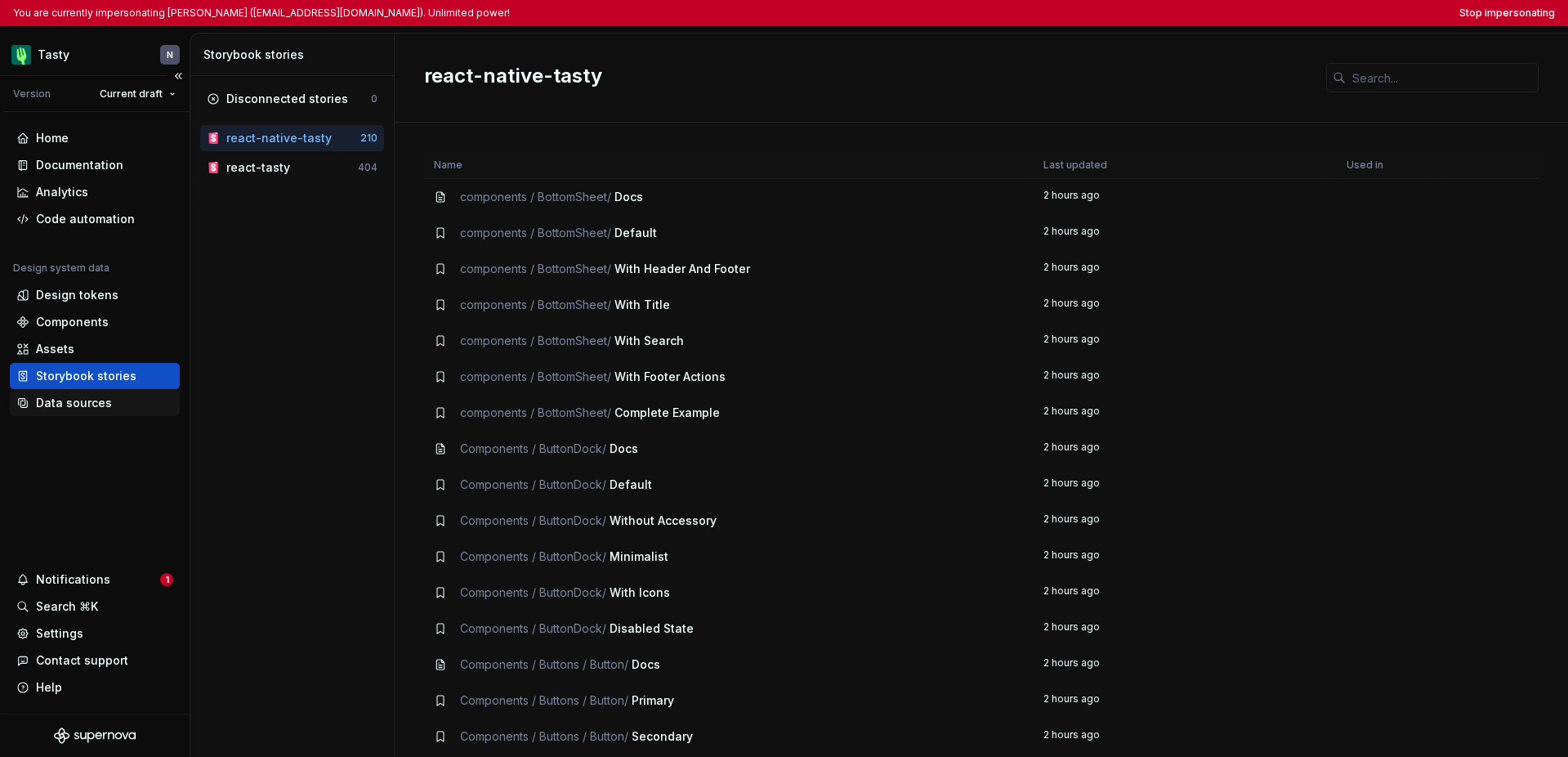
click at [107, 401] on div "Data sources" at bounding box center [74, 402] width 76 height 16
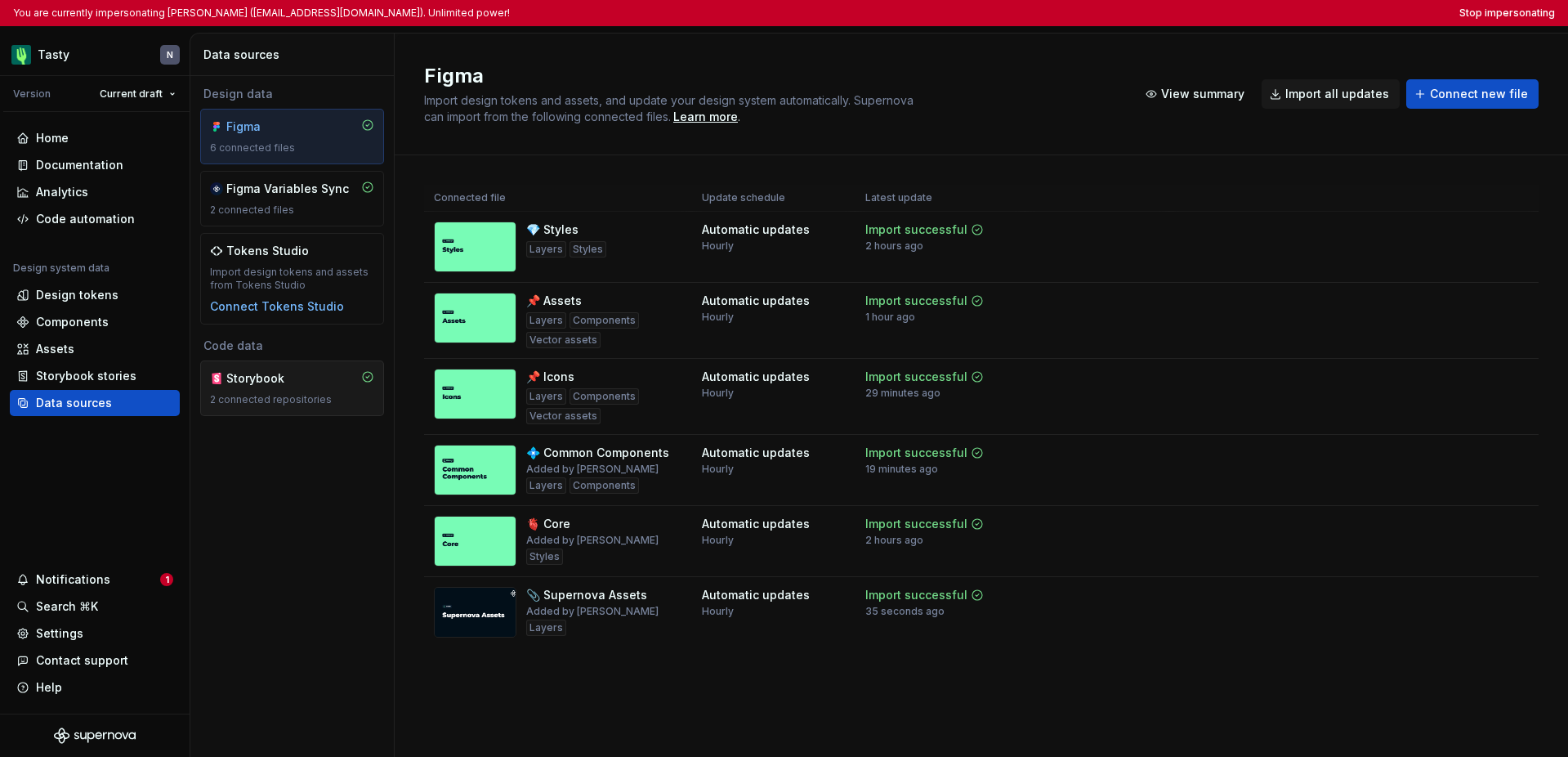
click at [293, 390] on div "Storybook 2 connected repositories" at bounding box center [292, 388] width 165 height 36
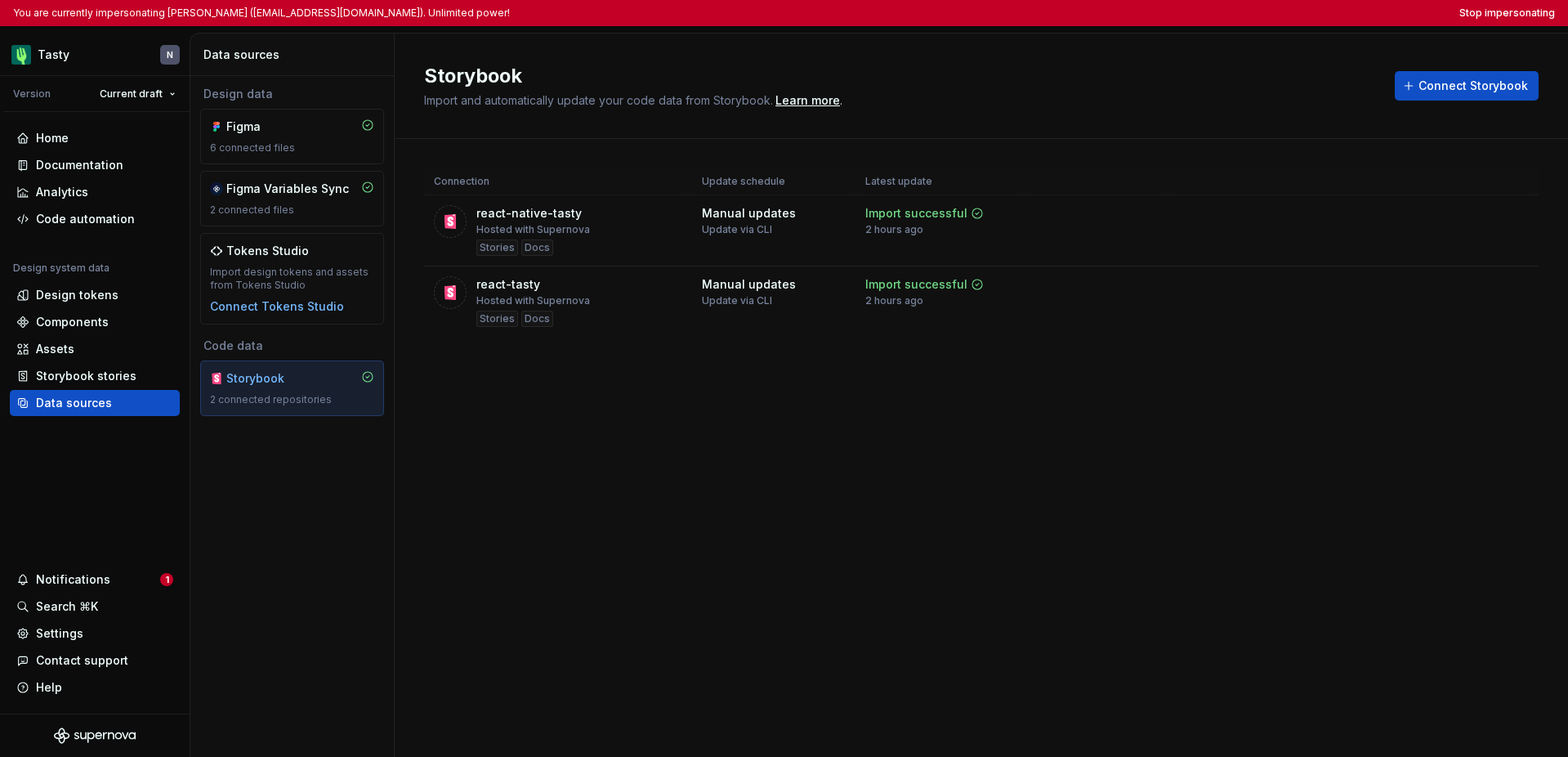
click at [653, 391] on div "Connection Update schedule Latest update react-native-tasty Hosted with Superno…" at bounding box center [981, 269] width 1114 height 260
click at [1162, 16] on button "Stop impersonating" at bounding box center [1507, 13] width 96 height 13
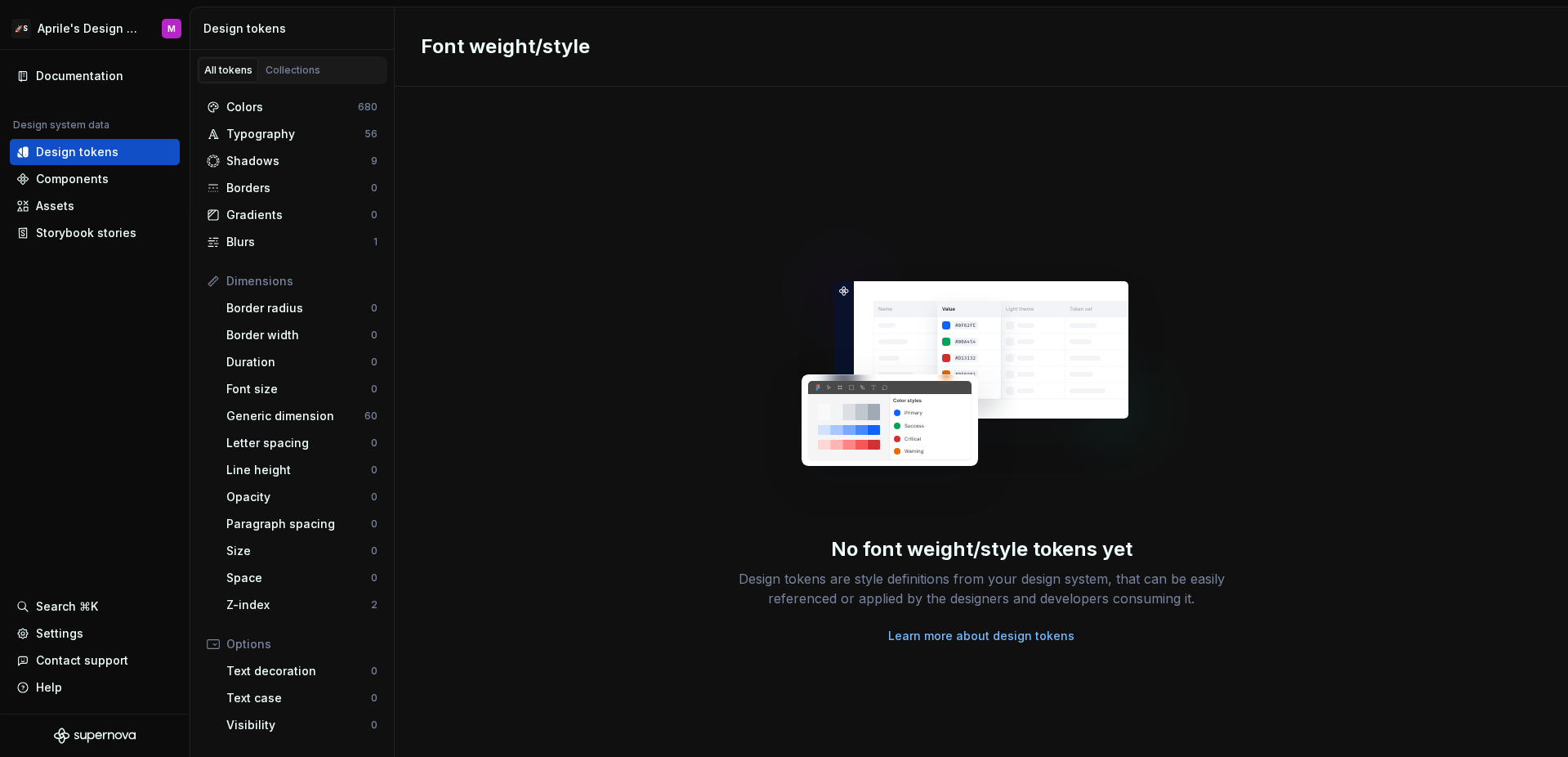
click at [688, 620] on div "No font weight/style tokens yet Design tokens are style definitions from your d…" at bounding box center [980, 421] width 1173 height 670
click at [558, 180] on div "No font weight/style tokens yet Design tokens are style definitions from your d…" at bounding box center [980, 421] width 1173 height 670
click at [114, 340] on div "Documentation Design system data Design tokens Components Assets Storybook stor…" at bounding box center [95, 382] width 190 height 664
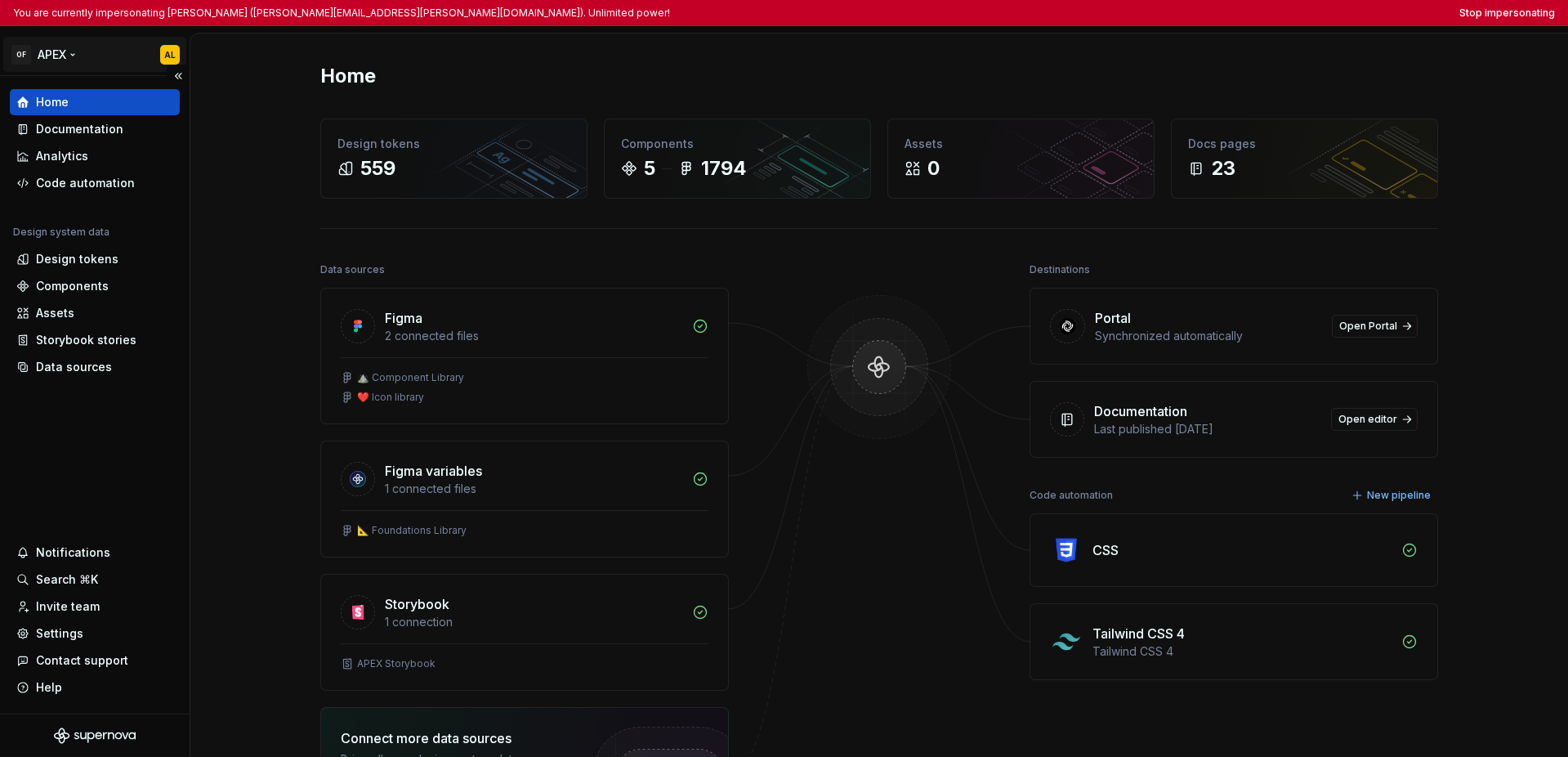
click at [36, 61] on html "You are currently impersonating Adam Lacey (adam.lacey@onceforall.com). Unlimit…" at bounding box center [784, 378] width 1568 height 757
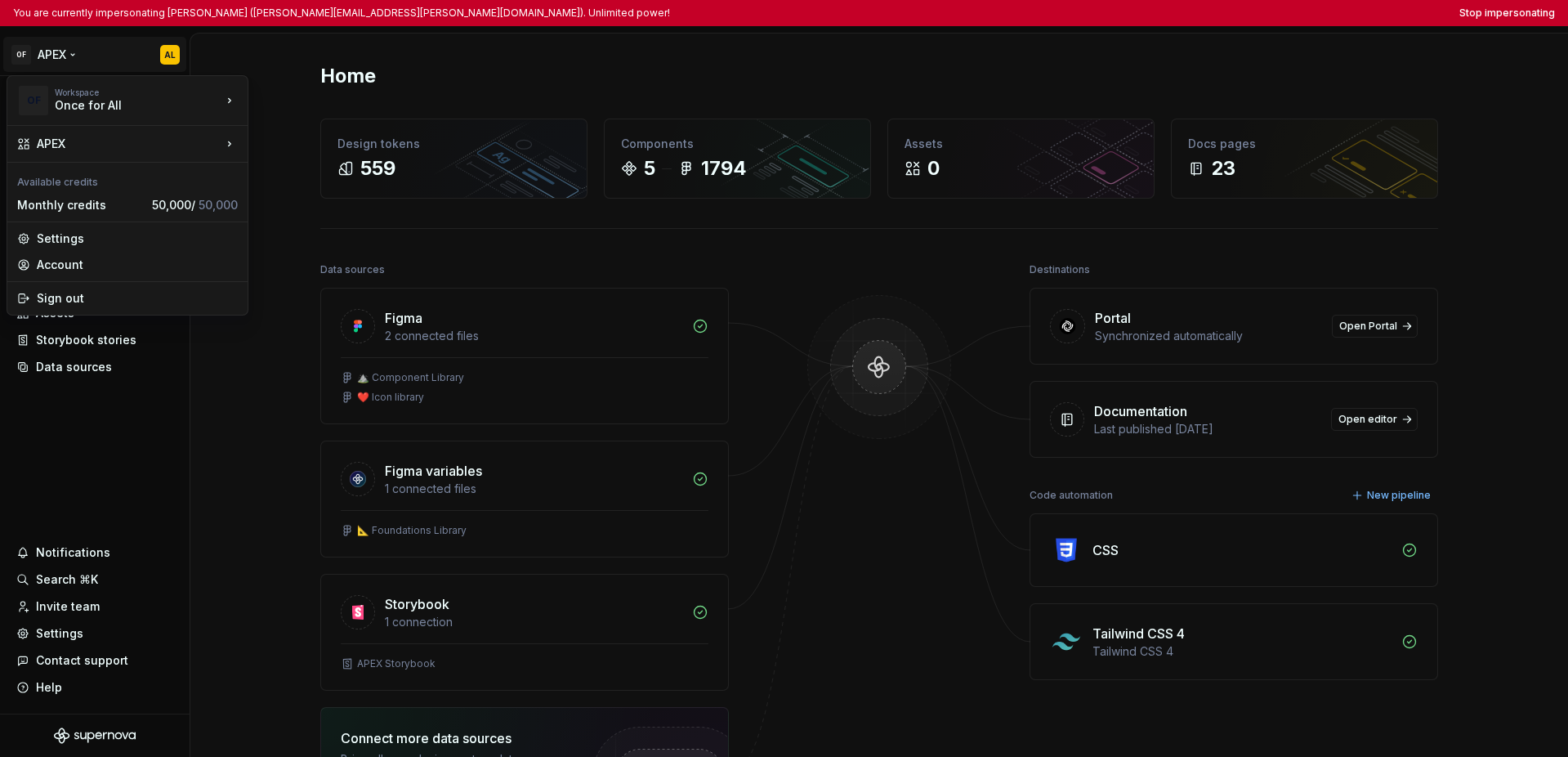
click at [68, 426] on html "You are currently impersonating Adam Lacey (adam.lacey@onceforall.com). Unlimit…" at bounding box center [784, 378] width 1568 height 757
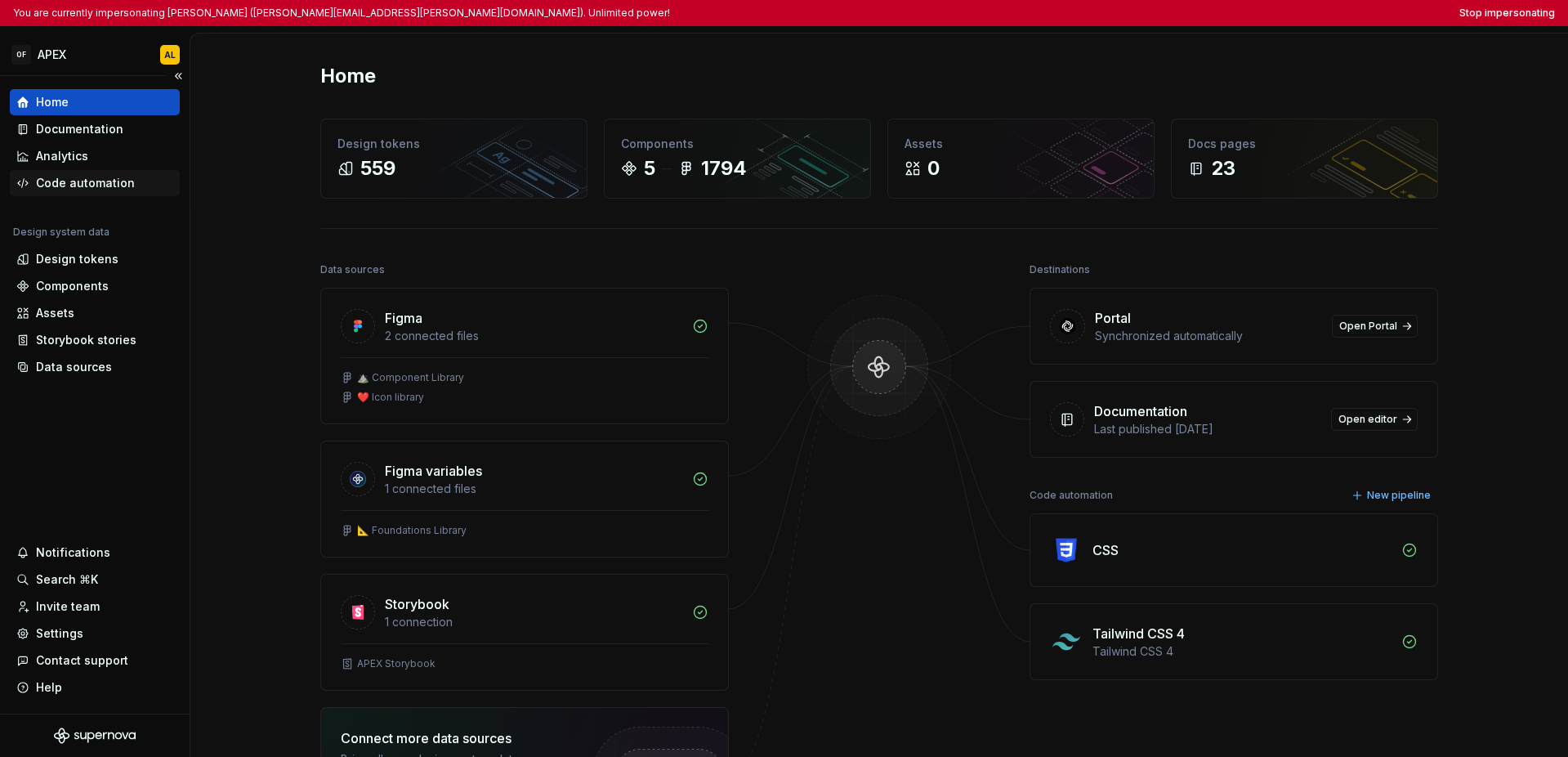
click at [91, 192] on div "Code automation" at bounding box center [95, 183] width 170 height 26
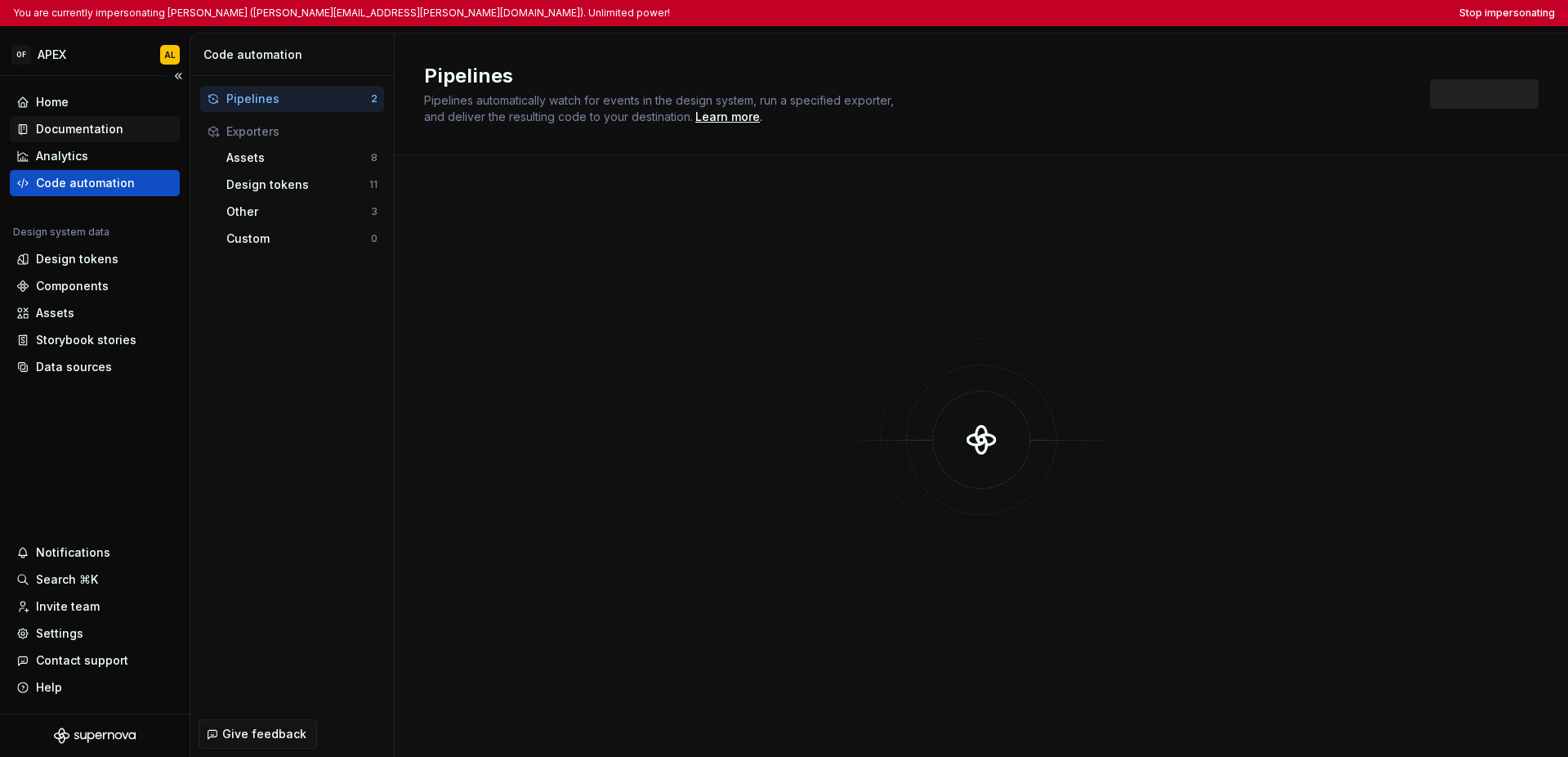
click at [86, 132] on div "Documentation" at bounding box center [80, 129] width 88 height 16
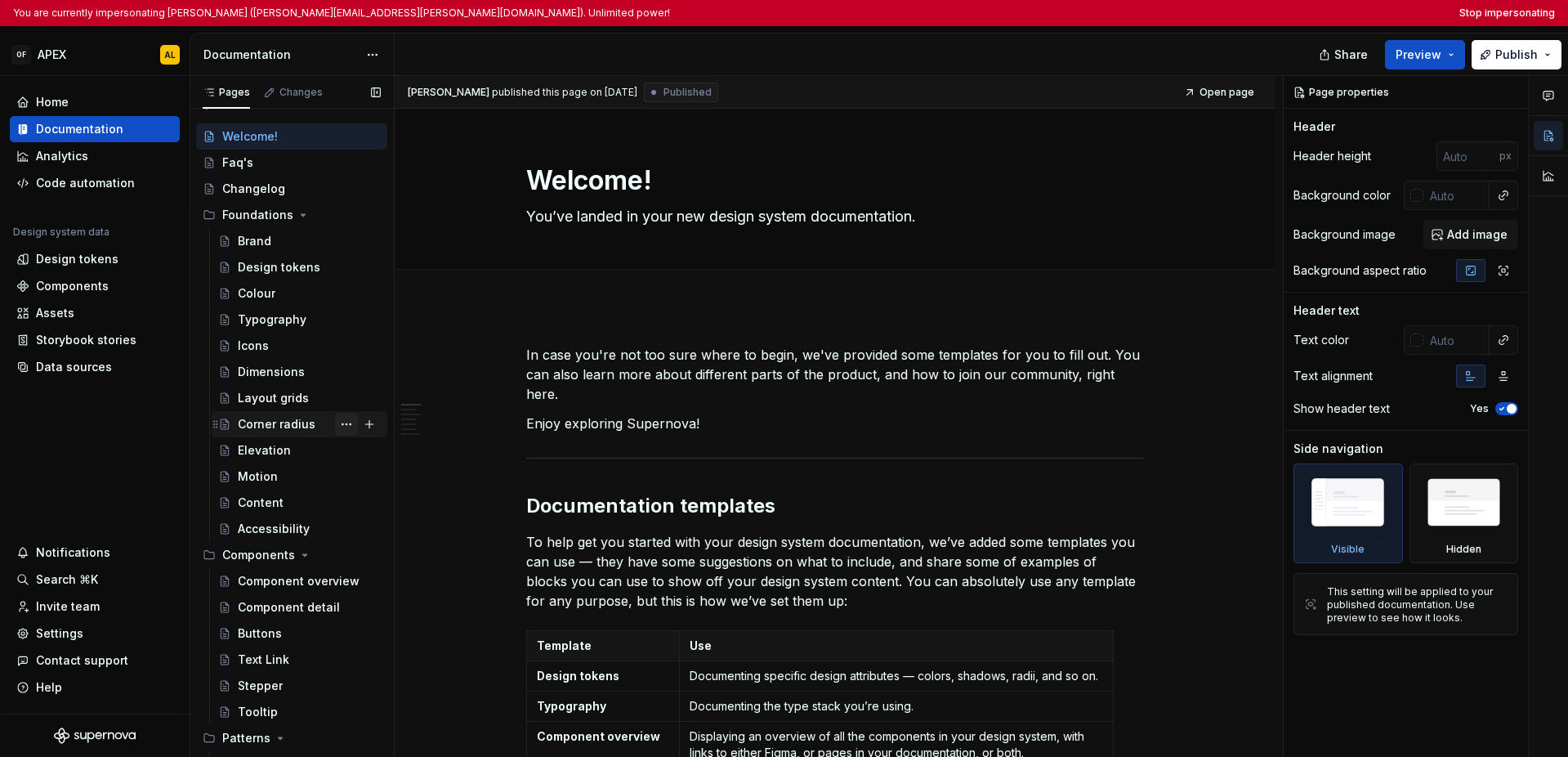
scroll to position [63, 0]
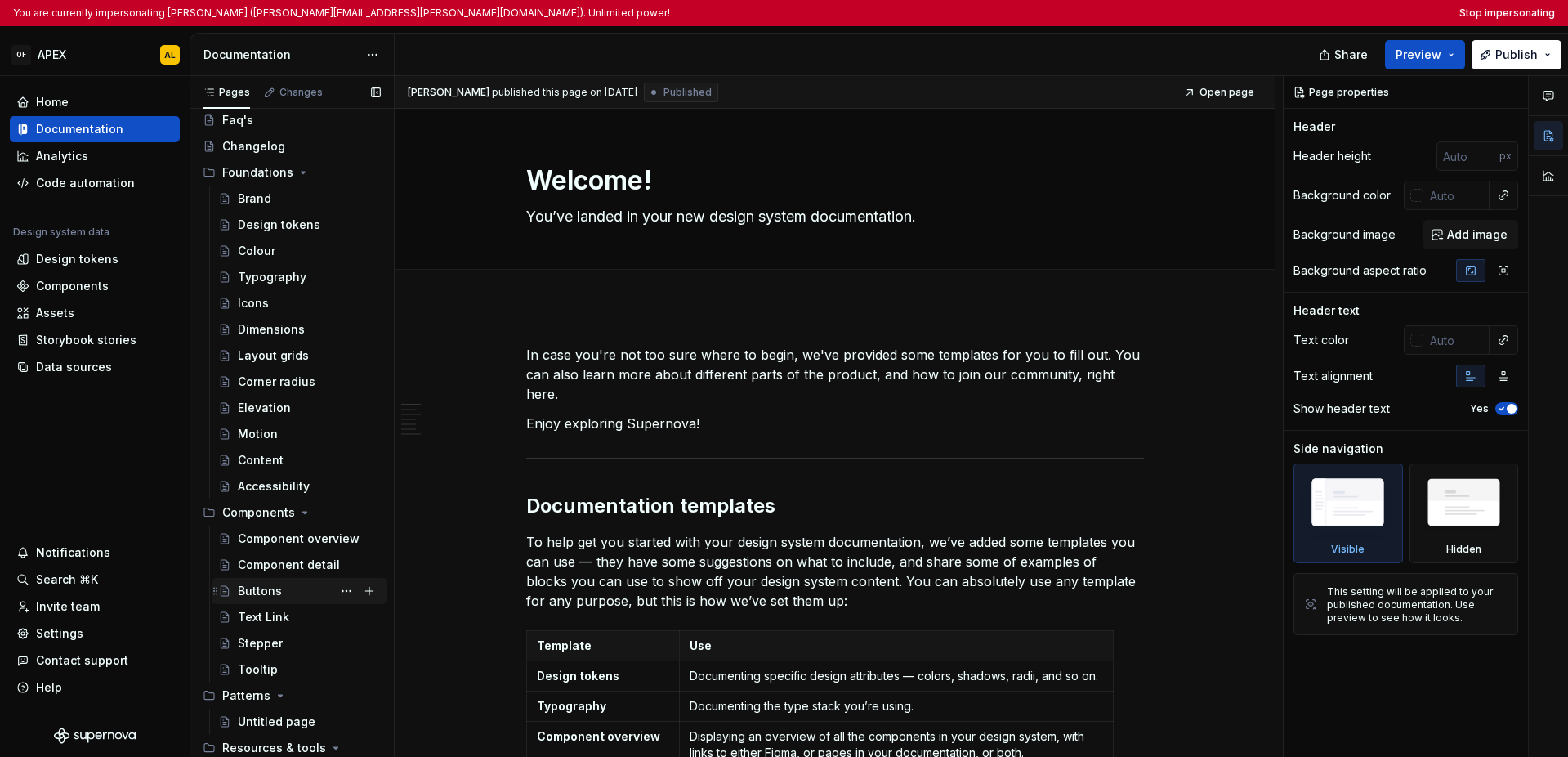
click at [284, 586] on div "Buttons" at bounding box center [309, 591] width 143 height 23
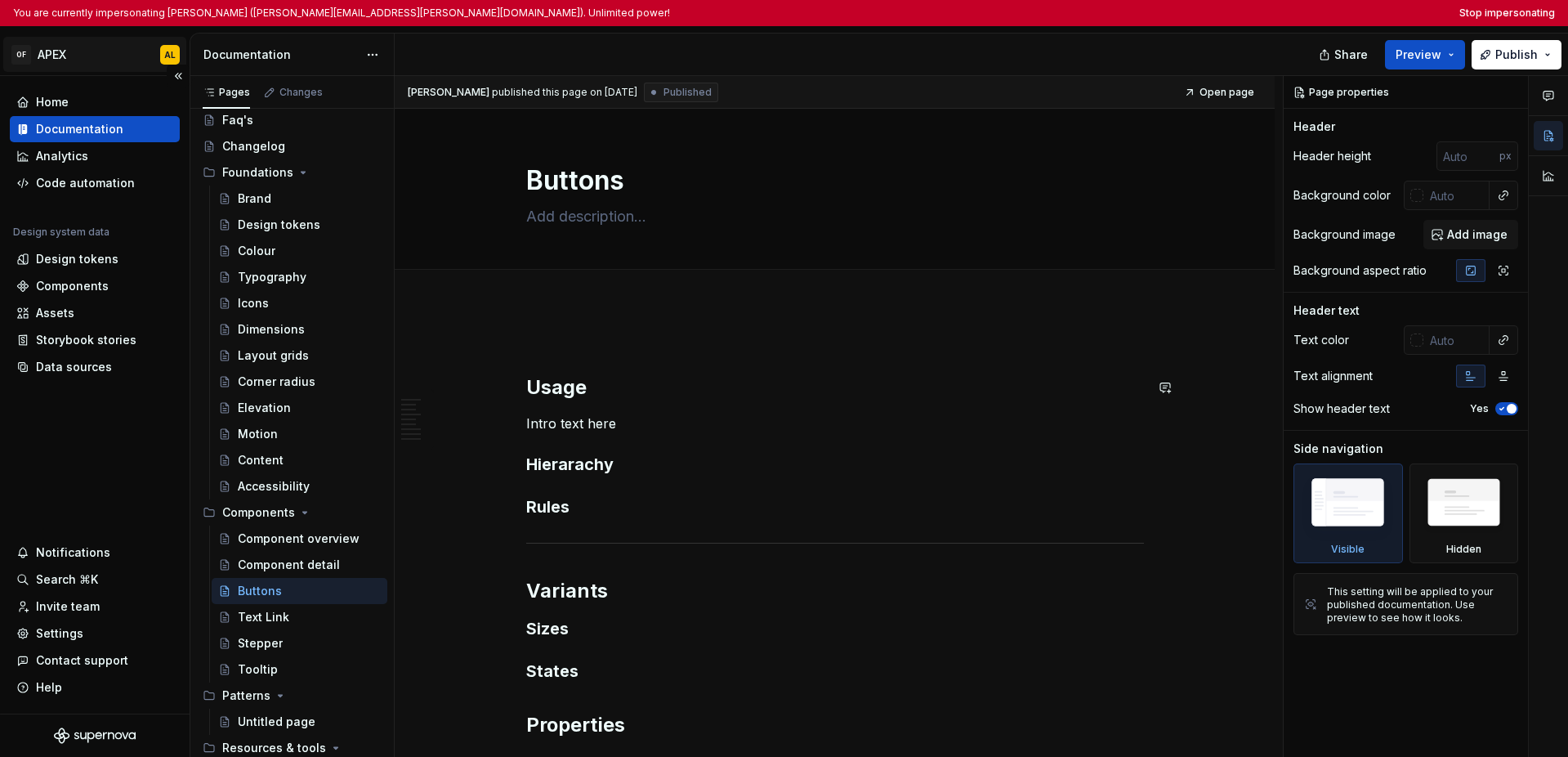
scroll to position [63, 0]
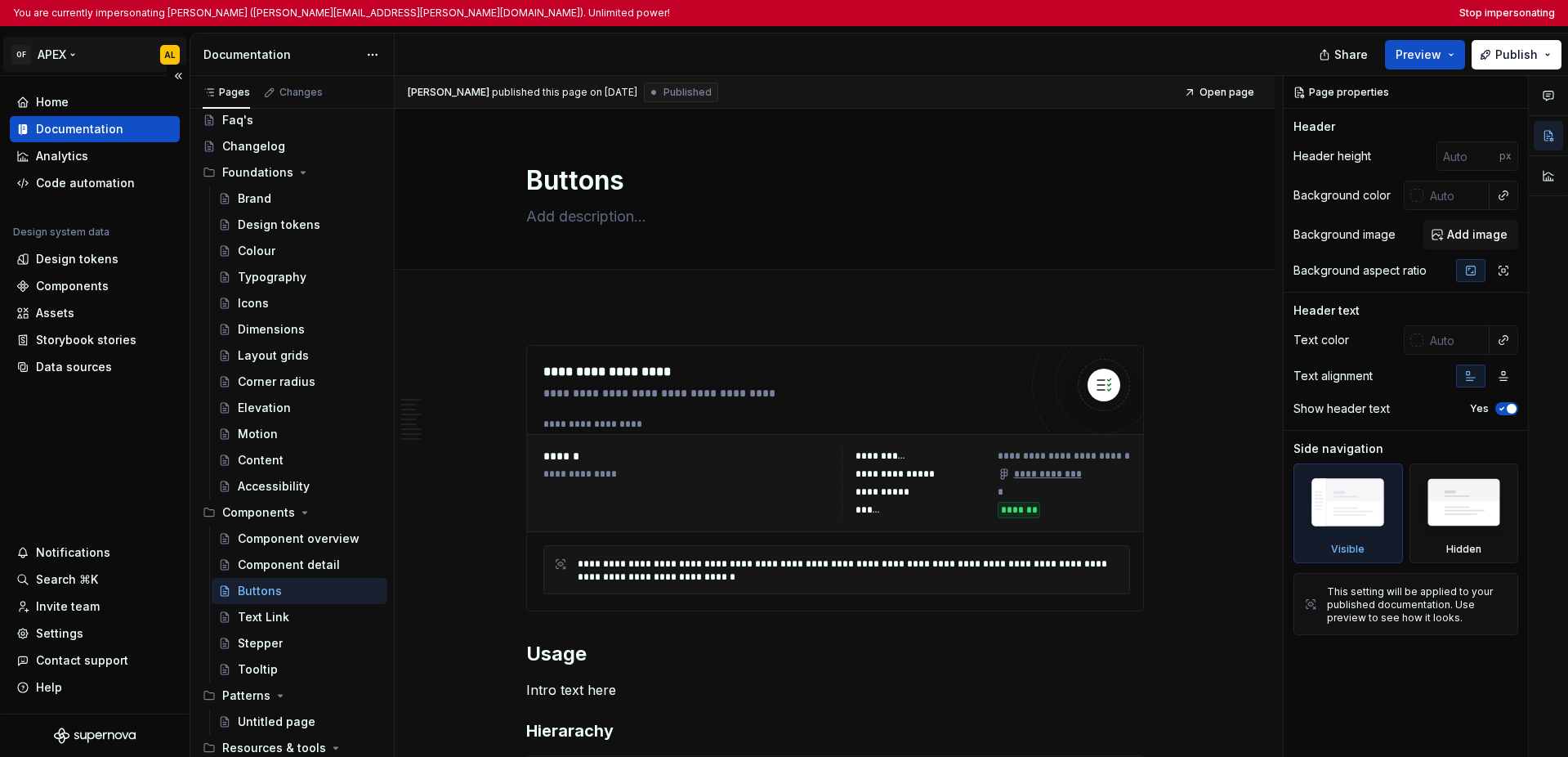
click at [71, 51] on html "You are currently impersonating Adam Lacey (adam.lacey@onceforall.com). Unlimit…" at bounding box center [784, 378] width 1568 height 757
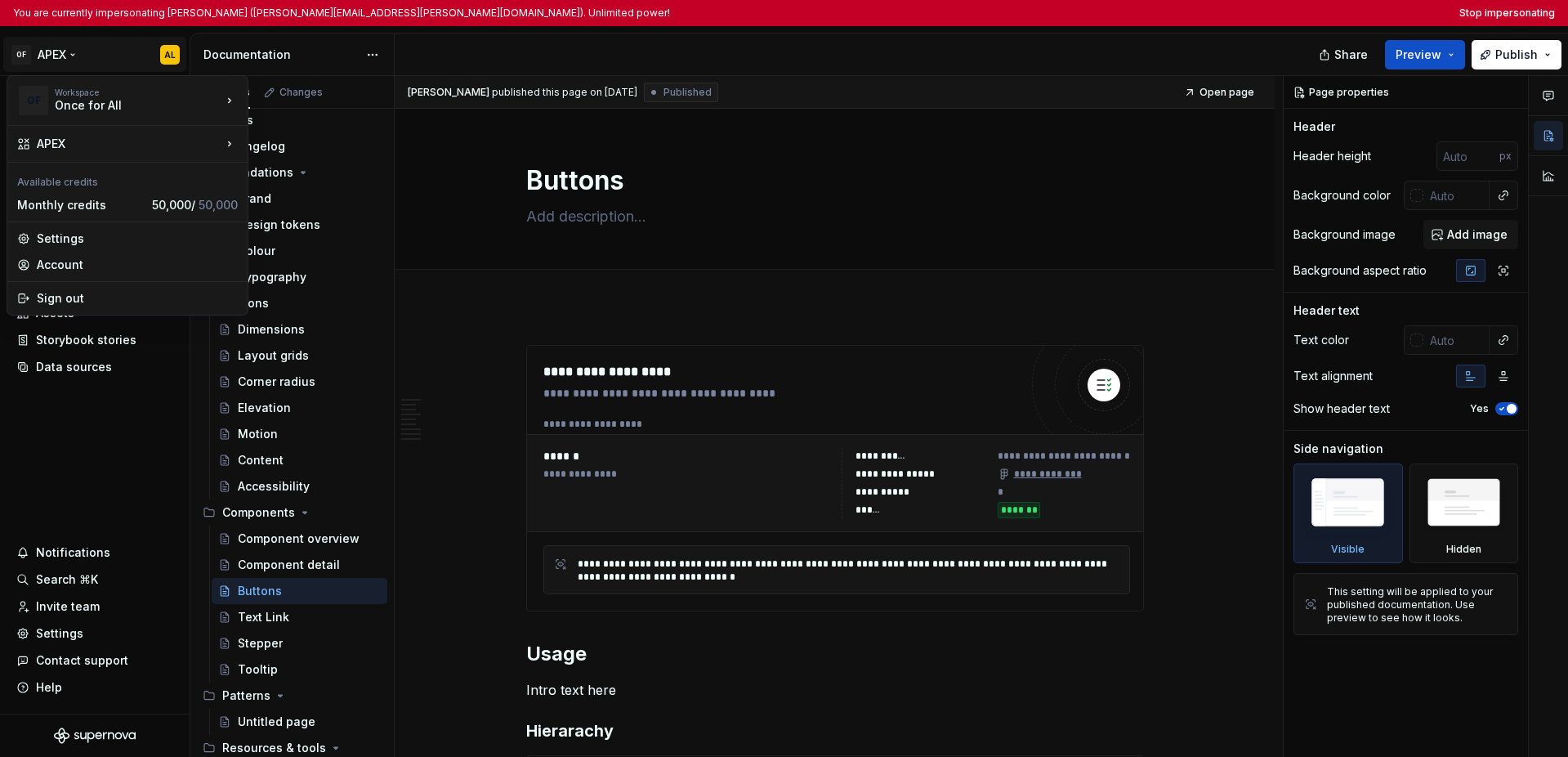
click at [132, 438] on html "You are currently impersonating Adam Lacey (adam.lacey@onceforall.com). Unlimit…" at bounding box center [784, 378] width 1568 height 757
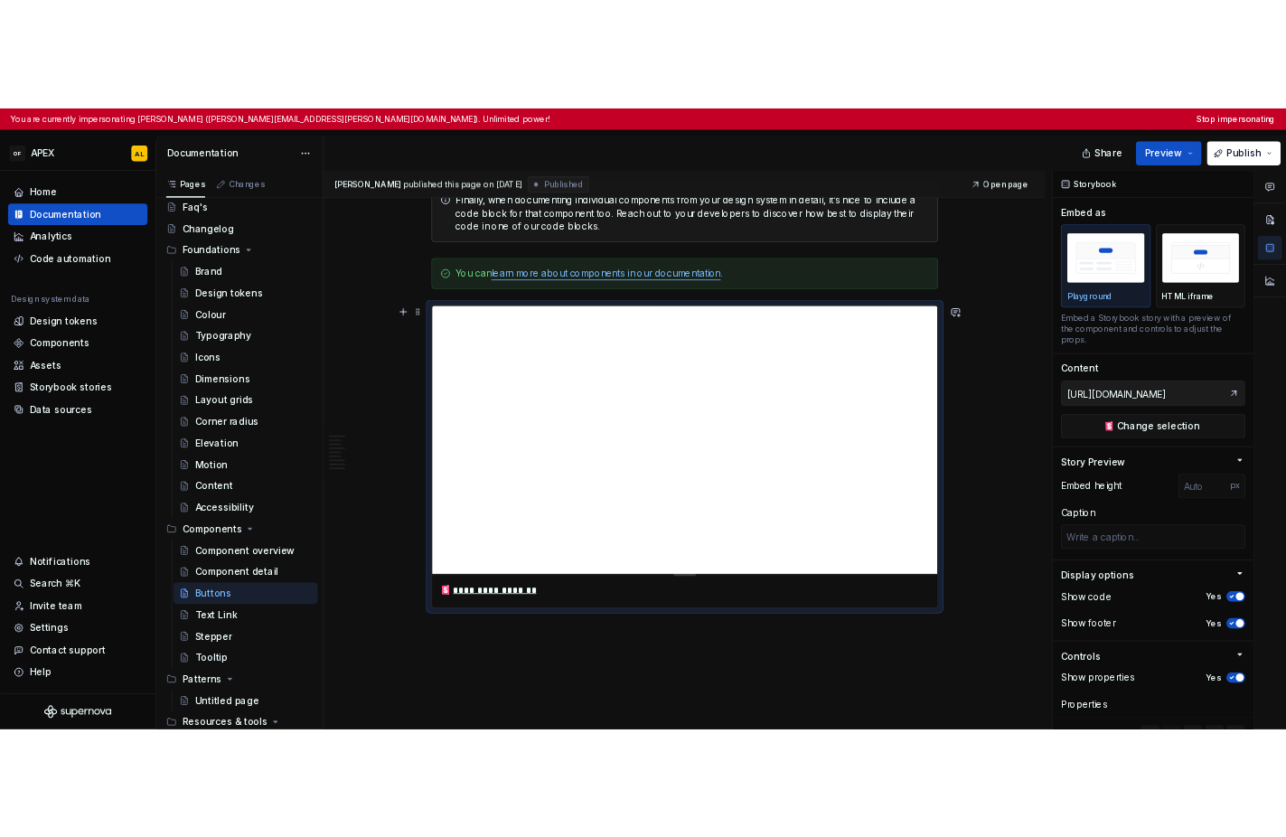
scroll to position [2696, 0]
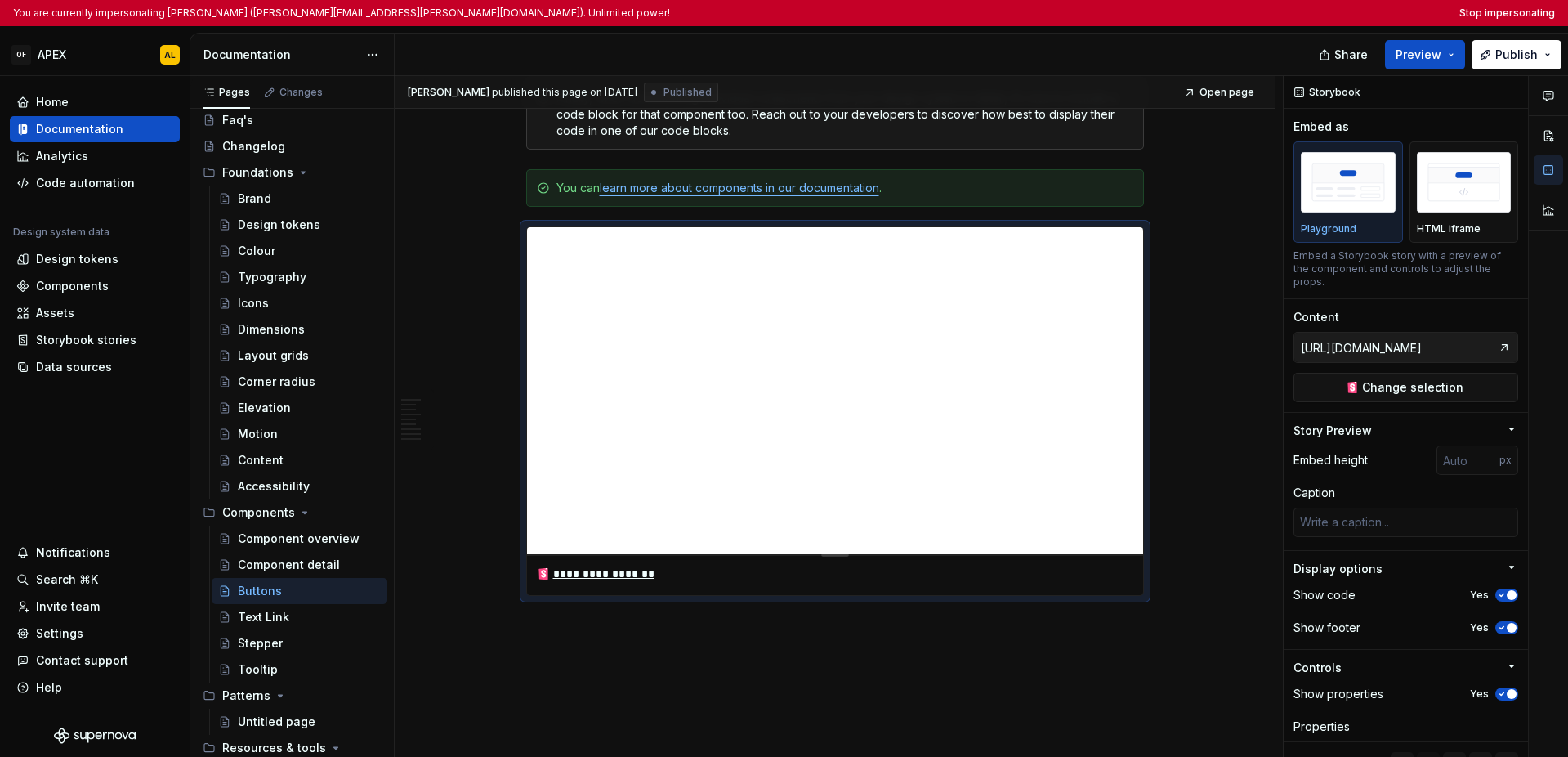
scroll to position [0, 0]
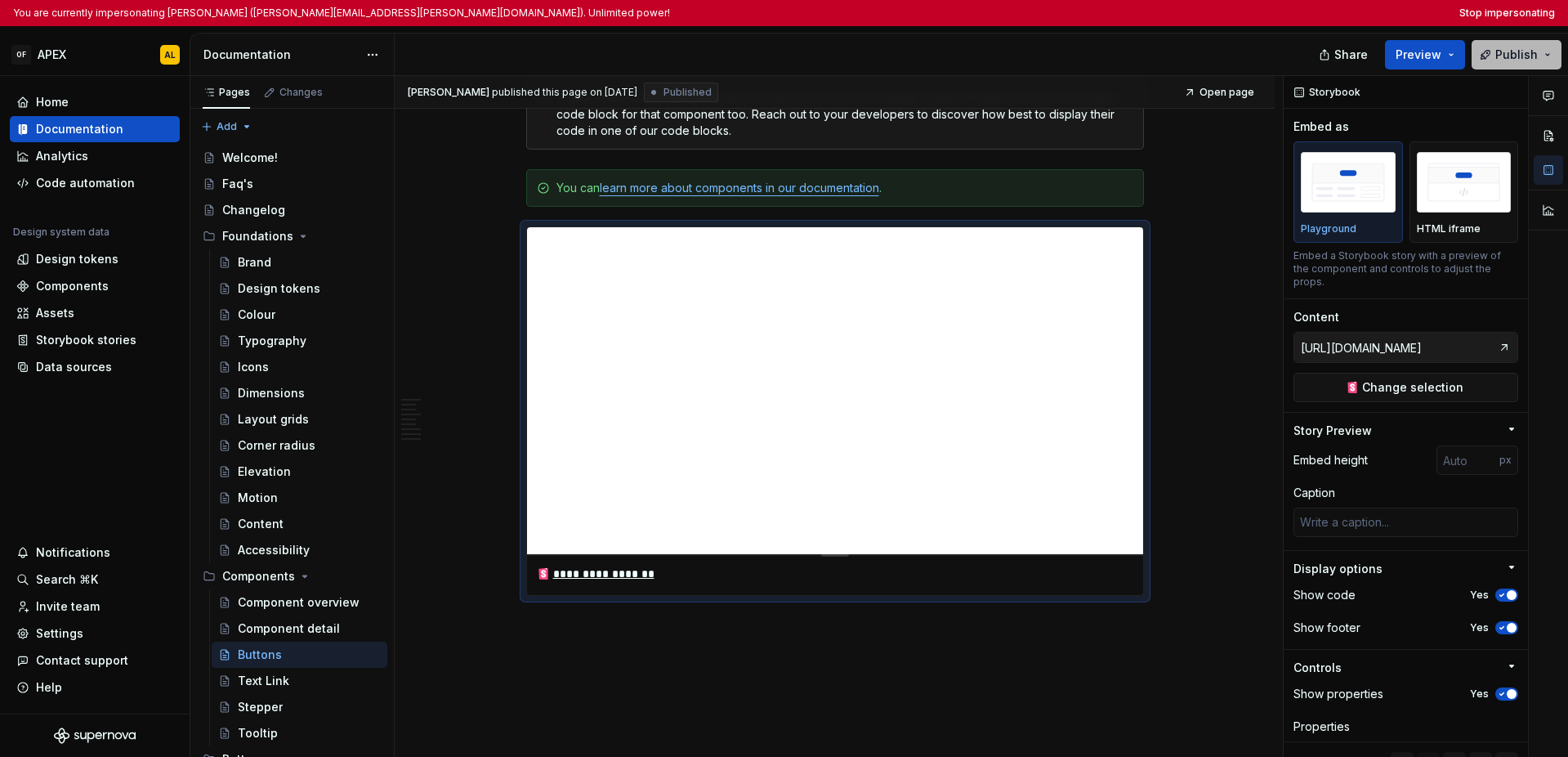
click at [1162, 48] on button "Publish" at bounding box center [1516, 54] width 90 height 30
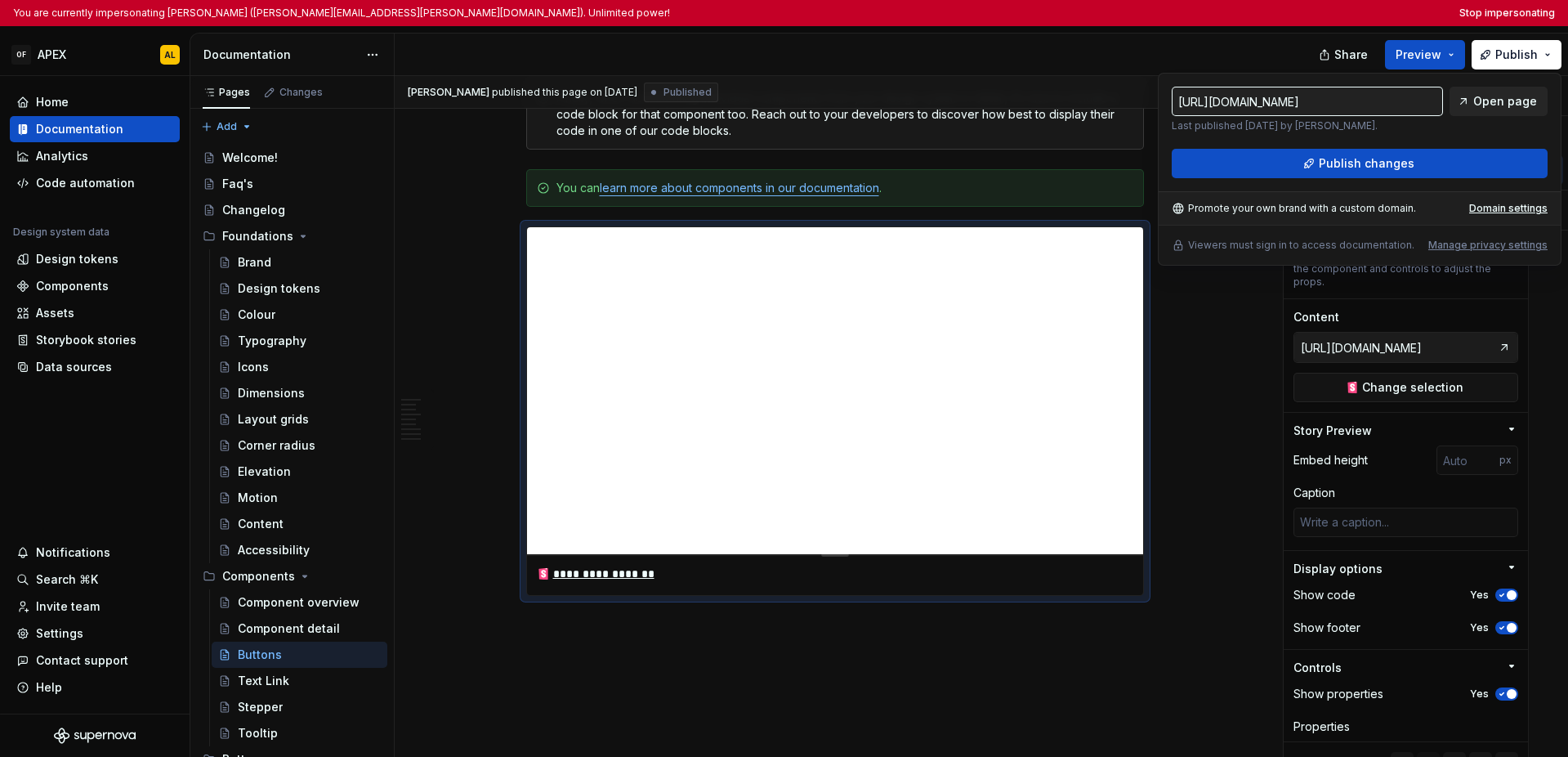
click at [1162, 105] on span "Open page" at bounding box center [1505, 101] width 63 height 16
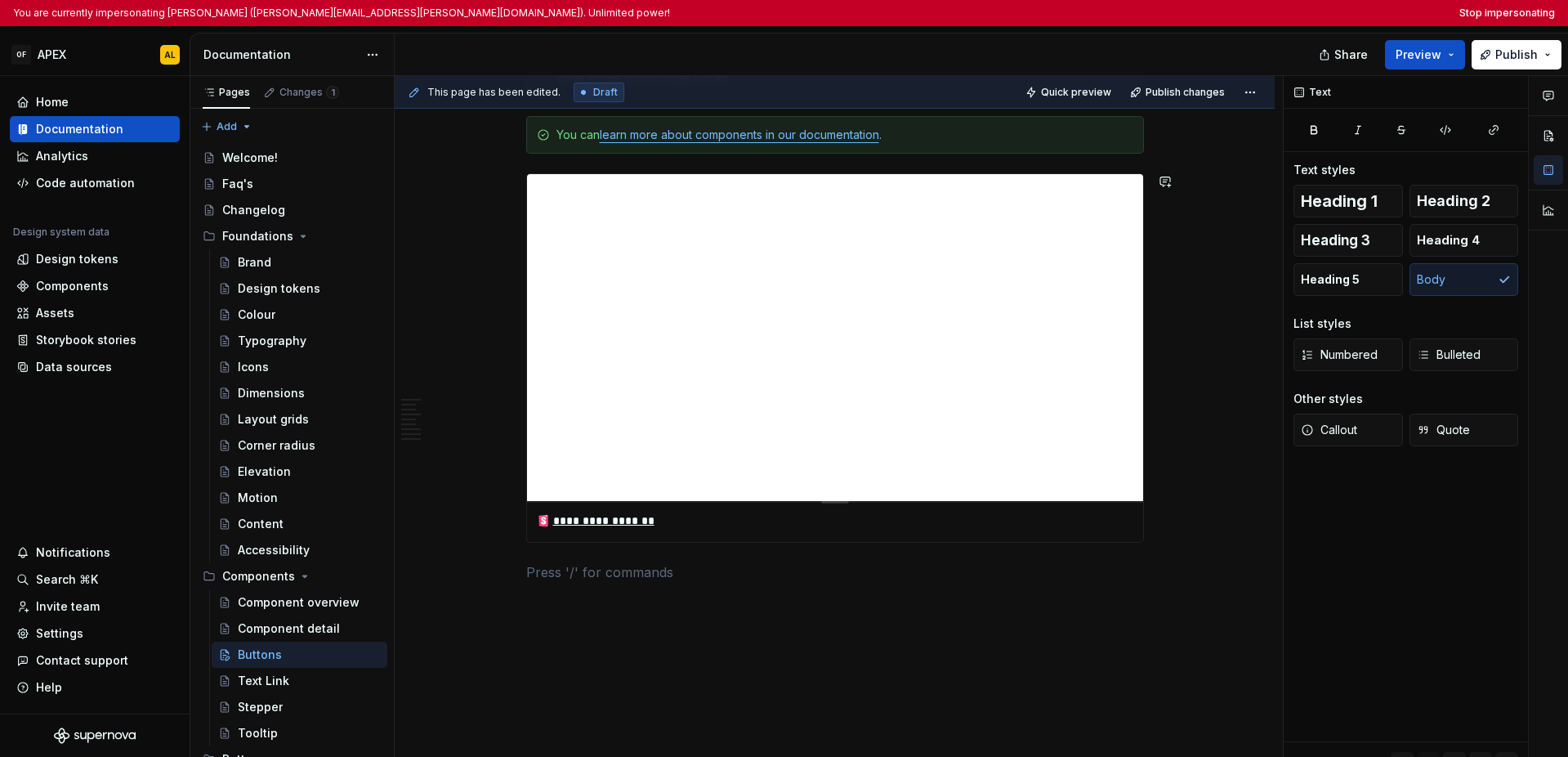
scroll to position [2477, 0]
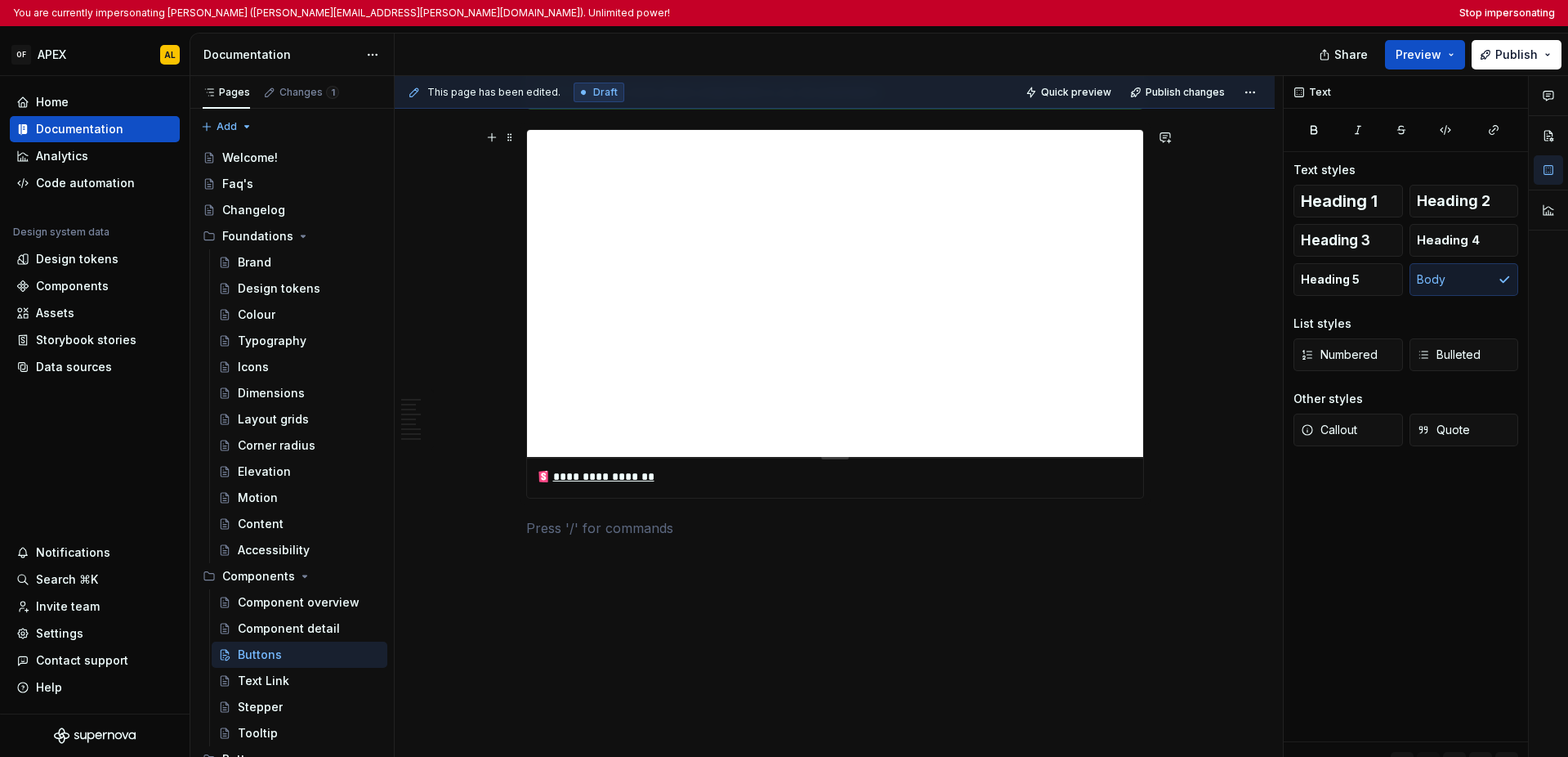
click at [65, 364] on div "Data sources" at bounding box center [74, 367] width 76 height 16
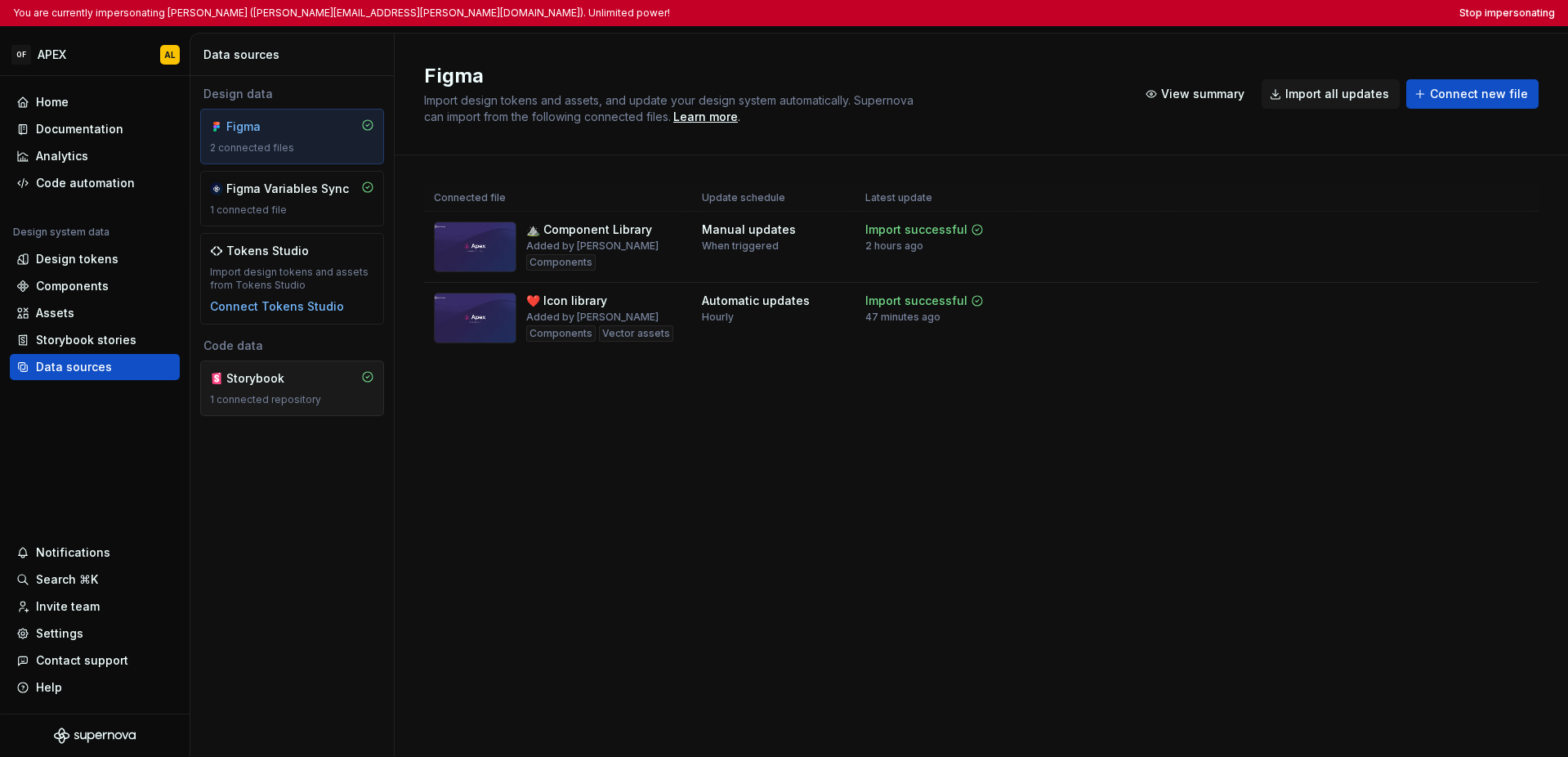
click at [243, 376] on div "Storybook" at bounding box center [265, 378] width 79 height 16
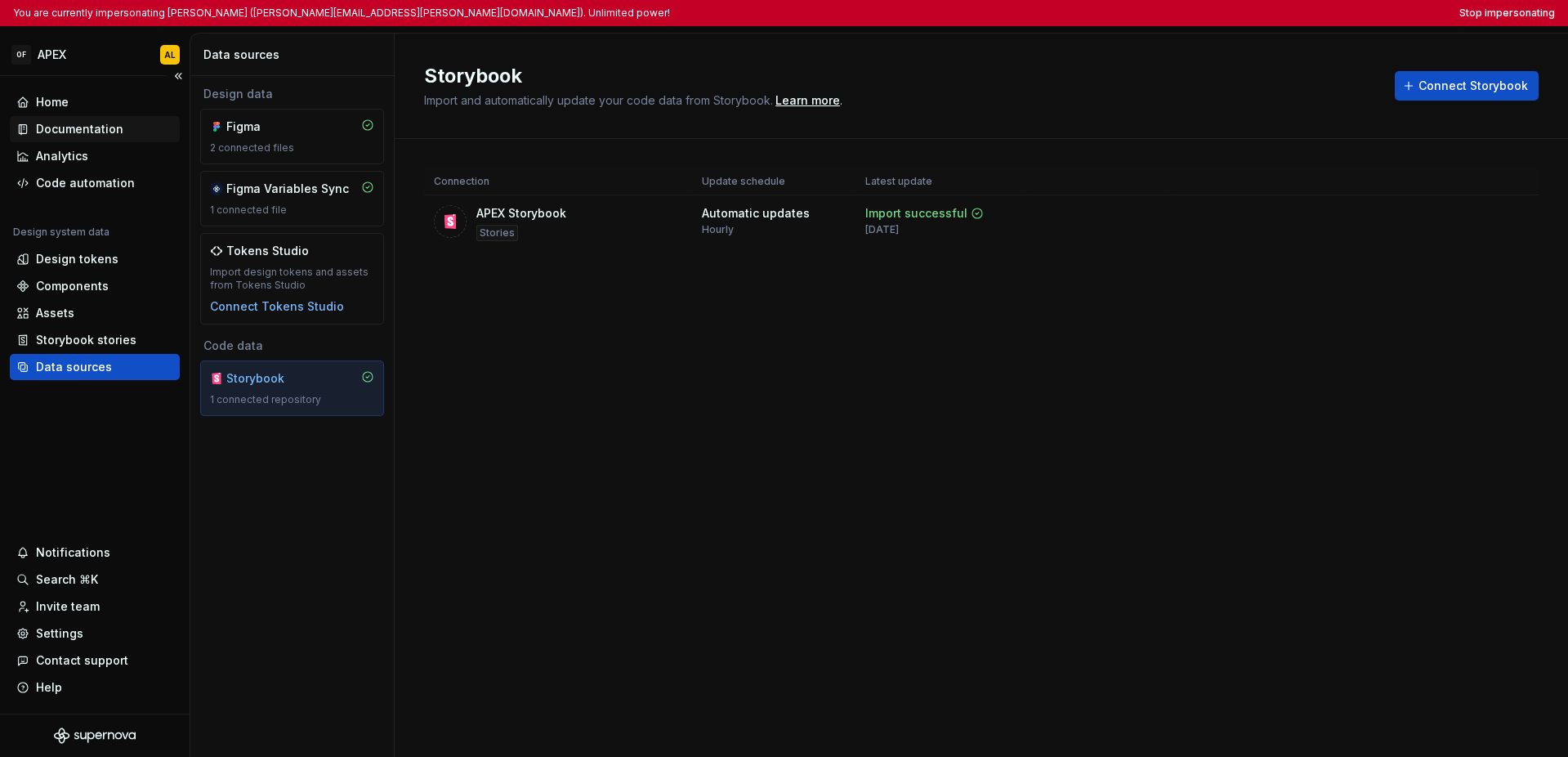
click at [118, 132] on div "Documentation" at bounding box center [80, 129] width 88 height 16
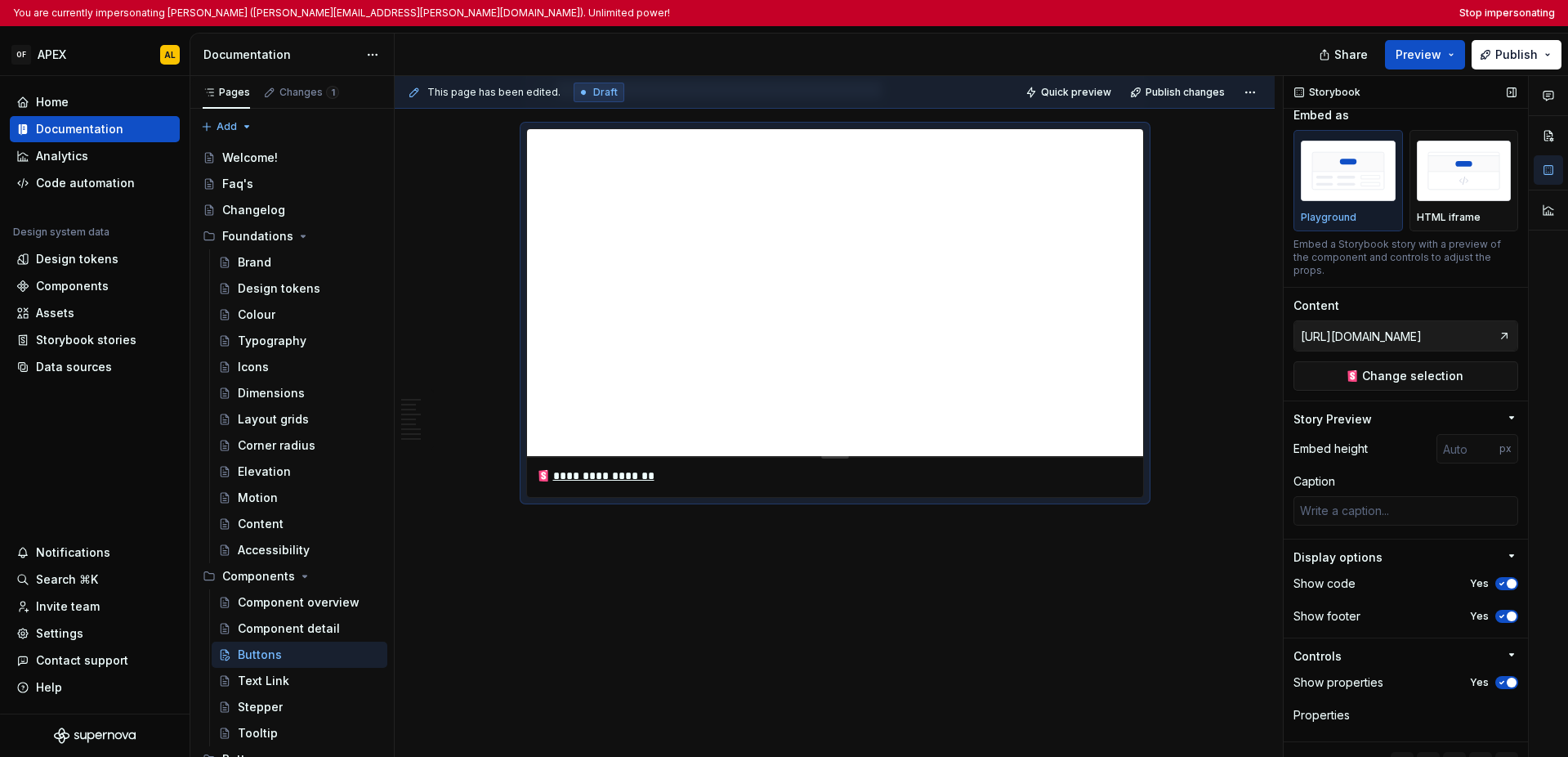
scroll to position [1, 0]
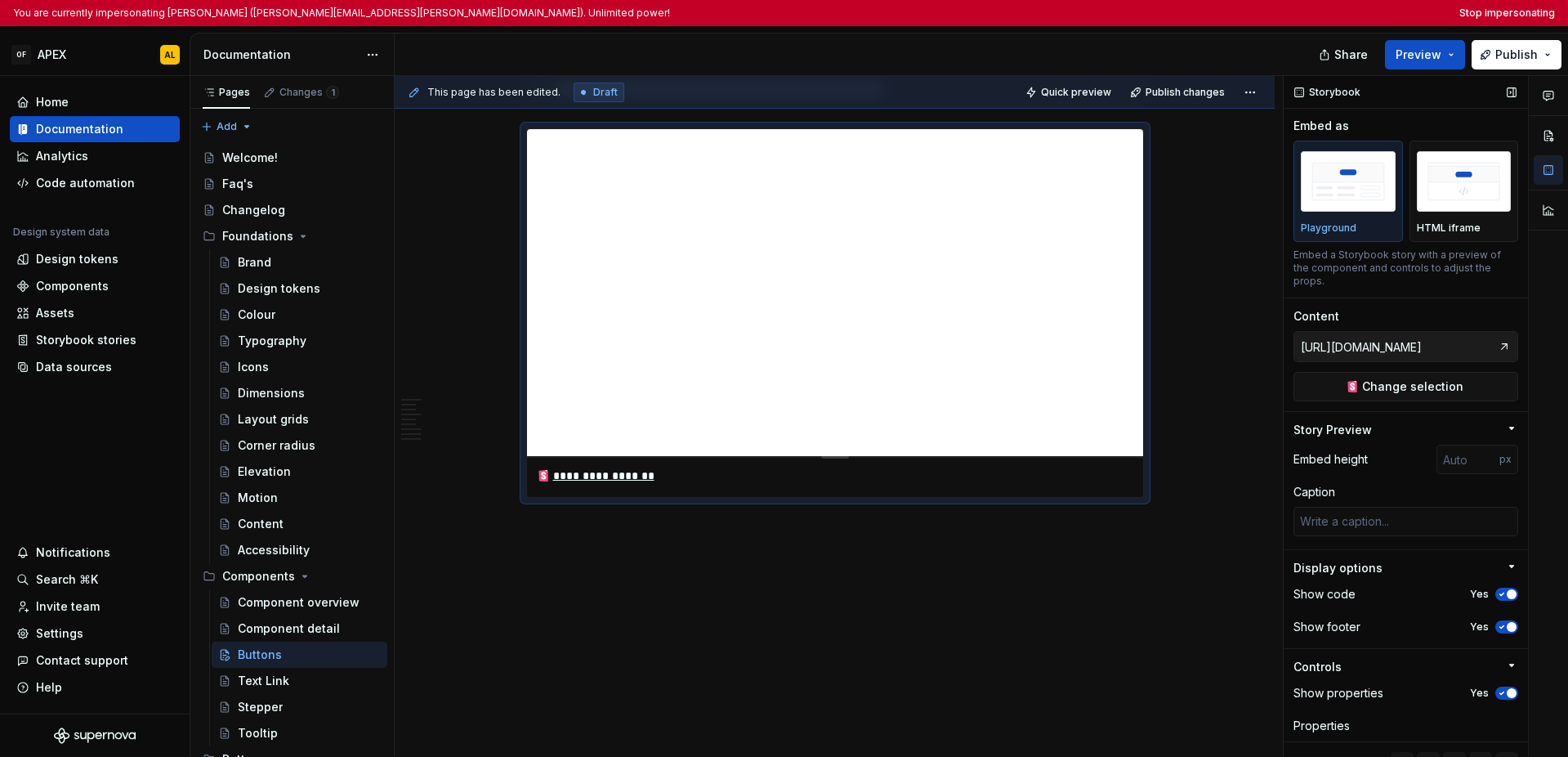
type textarea "*"
click at [1162, 12] on button "Stop impersonating" at bounding box center [1507, 13] width 96 height 13
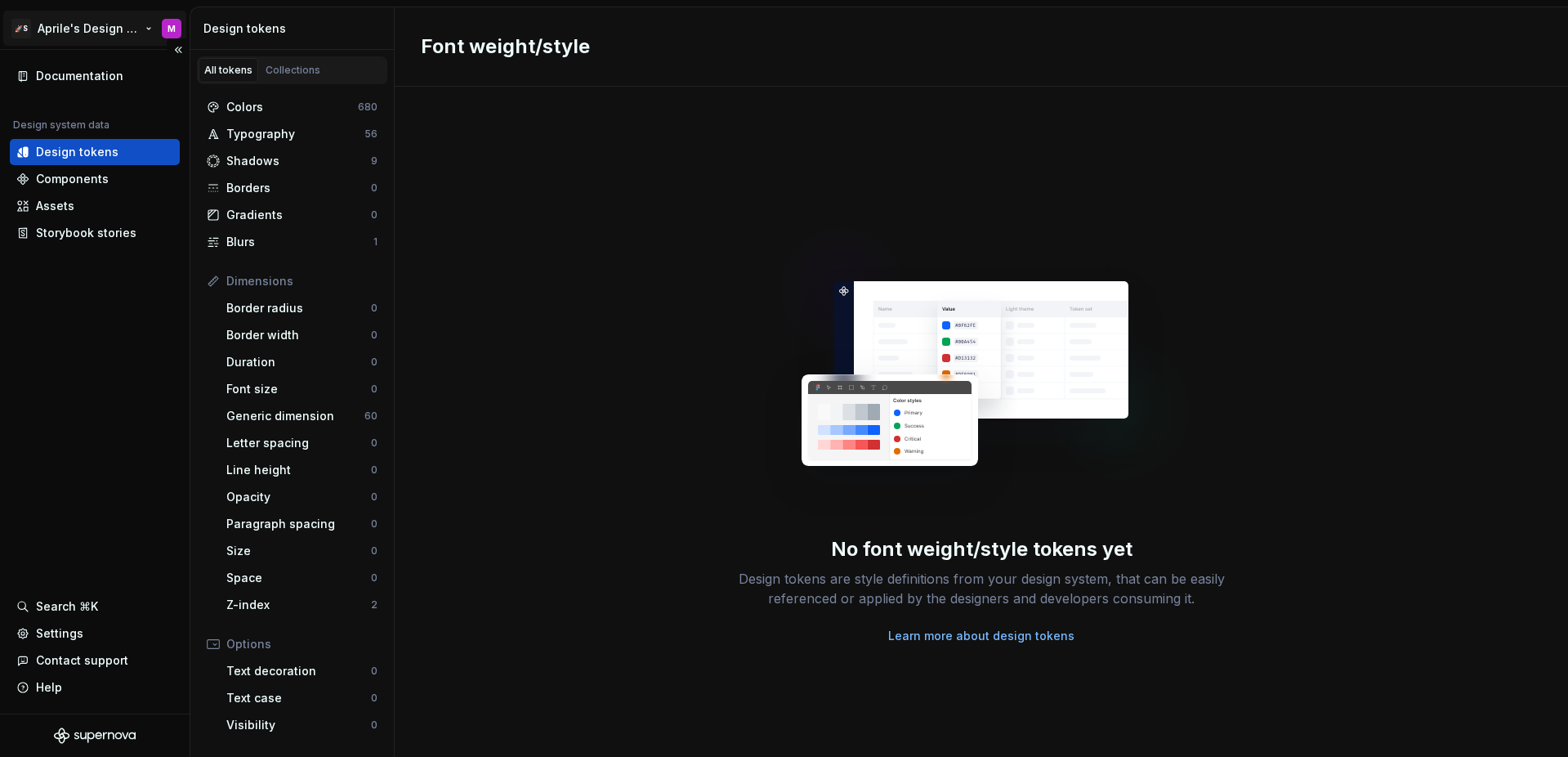
click at [122, 33] on html "🚀S Aprile's Design System M Documentation Design system data Design tokens Comp…" at bounding box center [784, 378] width 1568 height 757
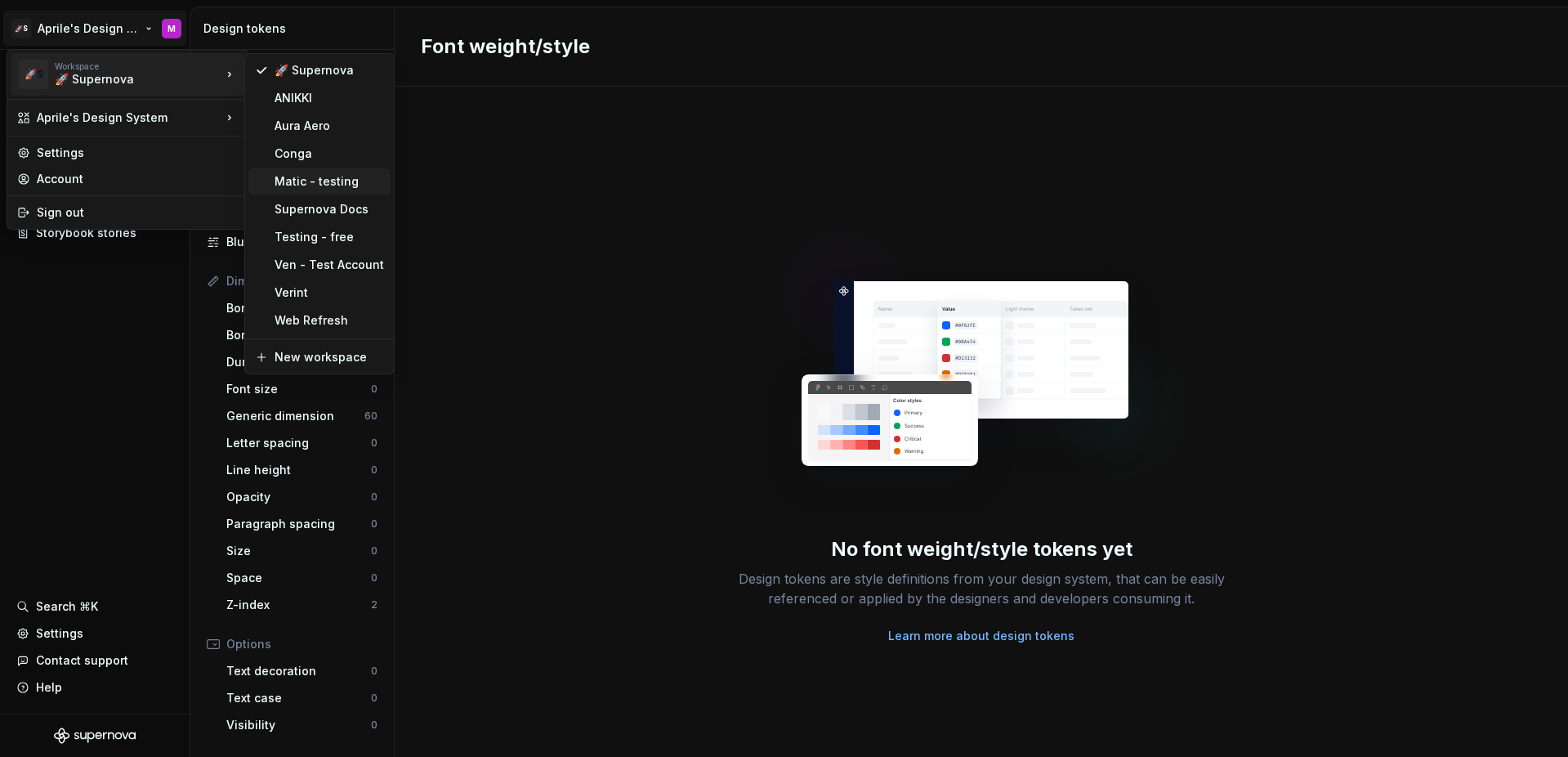
click at [290, 174] on div "Matic - testing" at bounding box center [329, 182] width 109 height 16
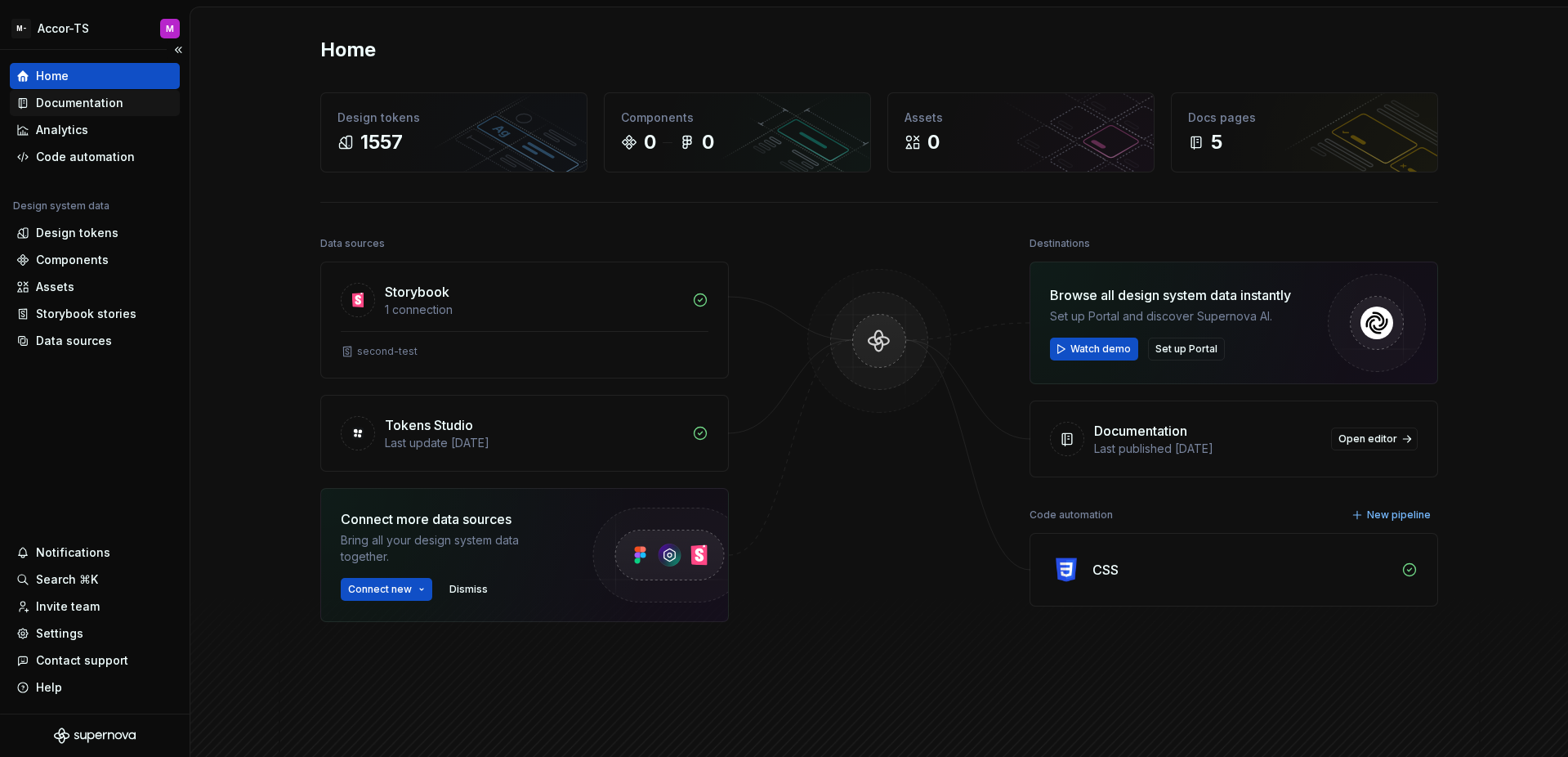
click at [75, 103] on div "Documentation" at bounding box center [80, 103] width 88 height 16
click at [77, 108] on div "Documentation" at bounding box center [80, 103] width 88 height 16
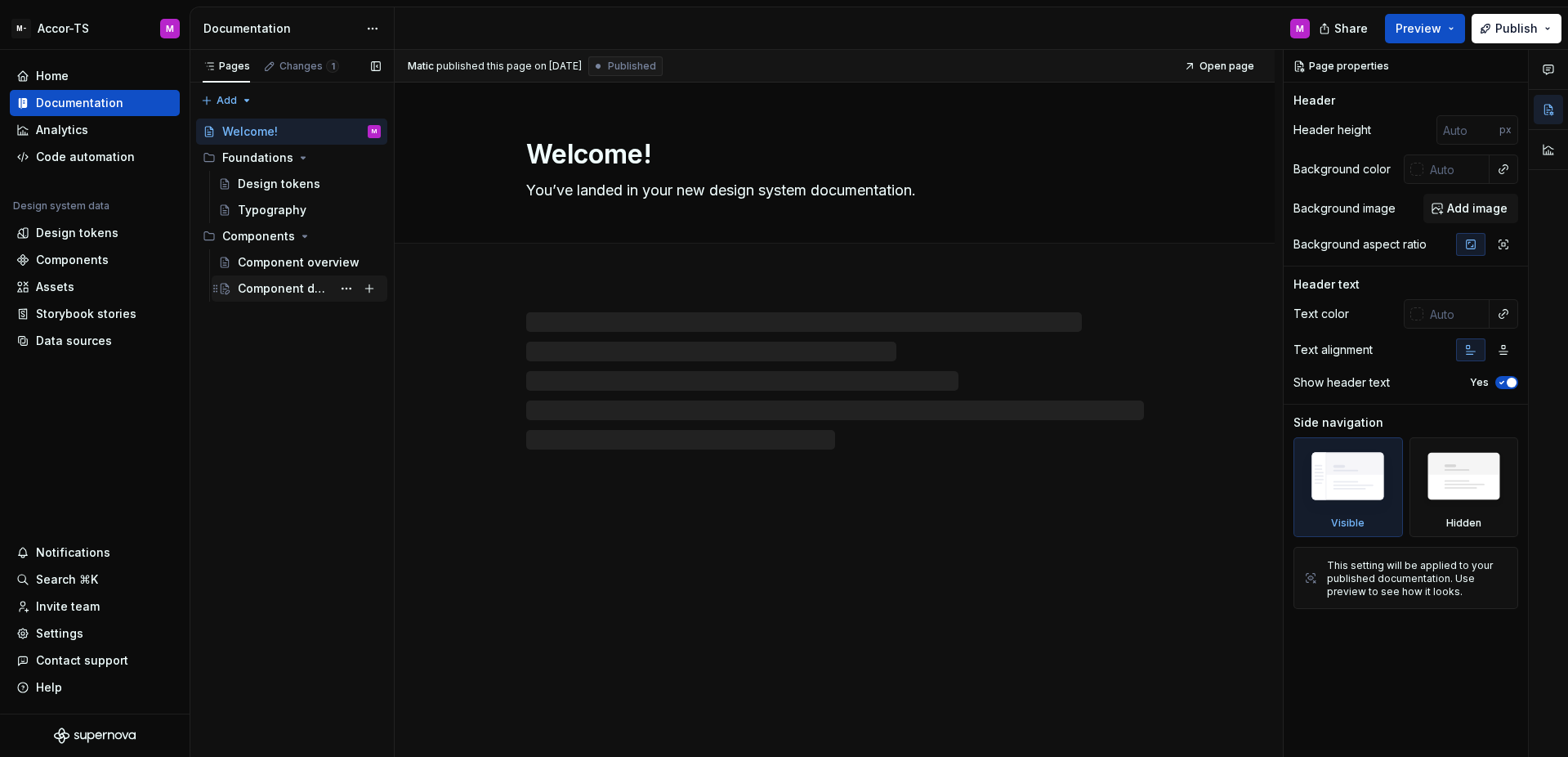
click at [298, 290] on div "Component detail" at bounding box center [285, 289] width 94 height 16
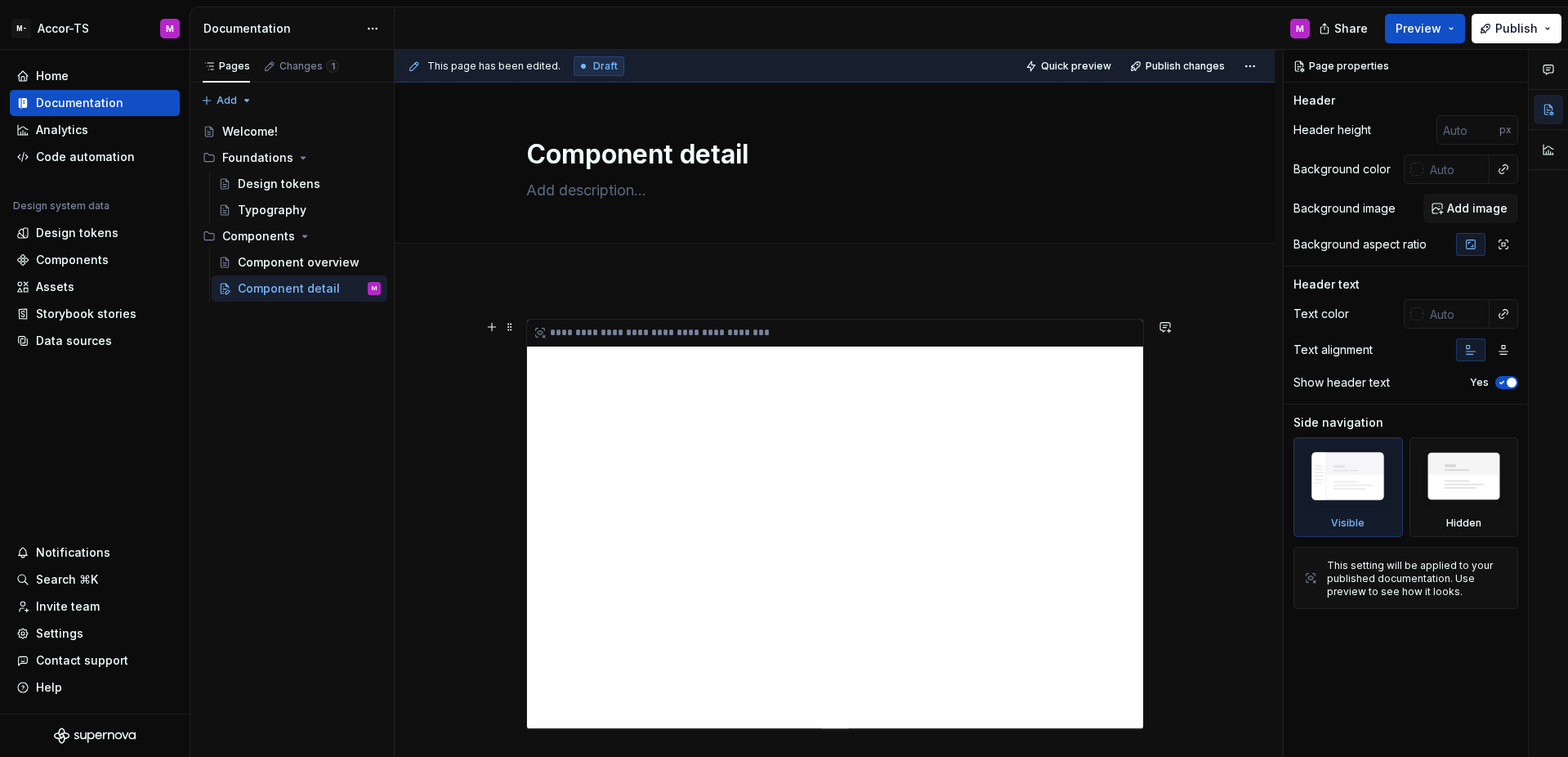
scroll to position [219, 0]
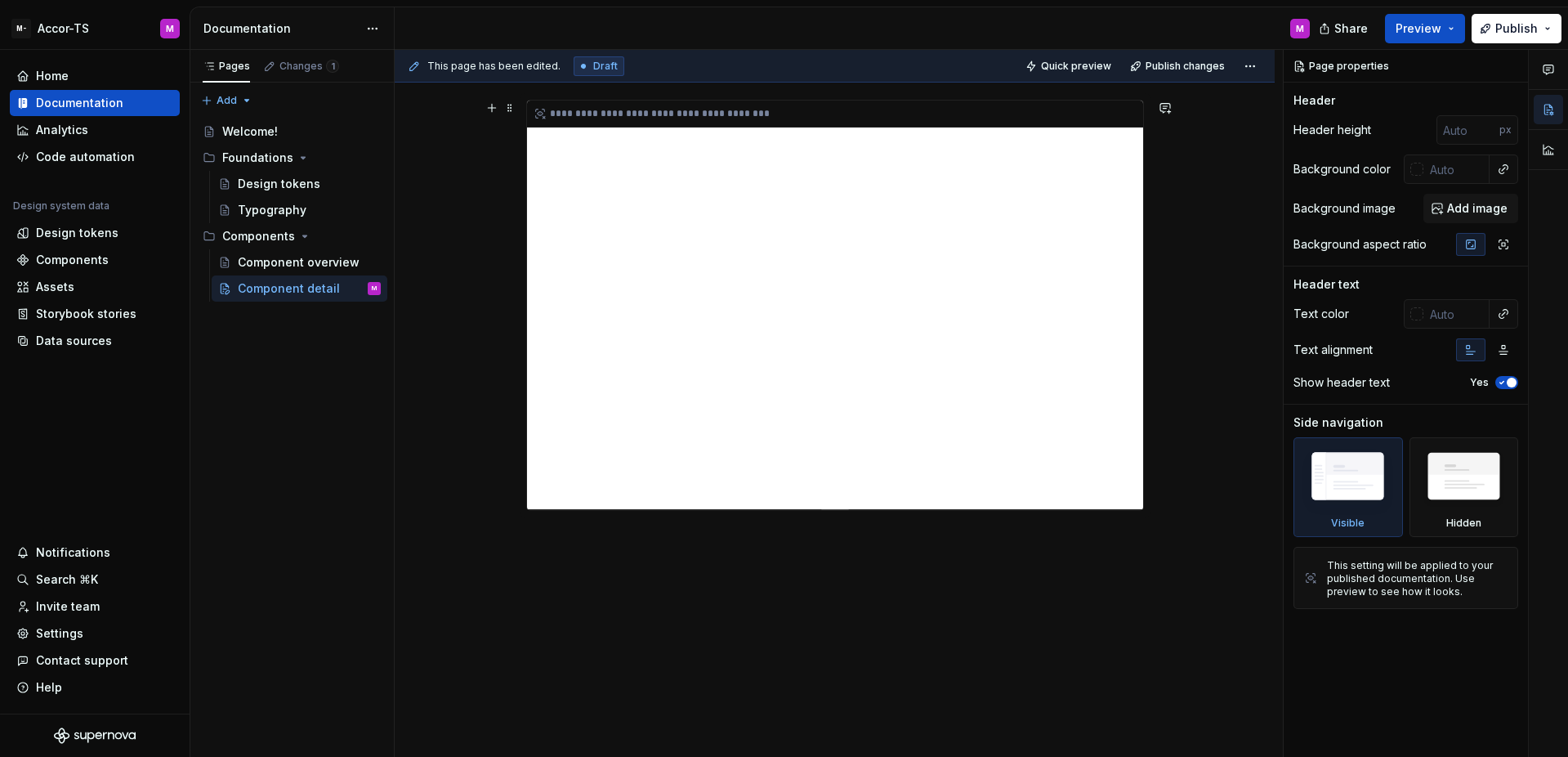
type textarea "*"
click at [939, 411] on div "**********" at bounding box center [835, 305] width 616 height 409
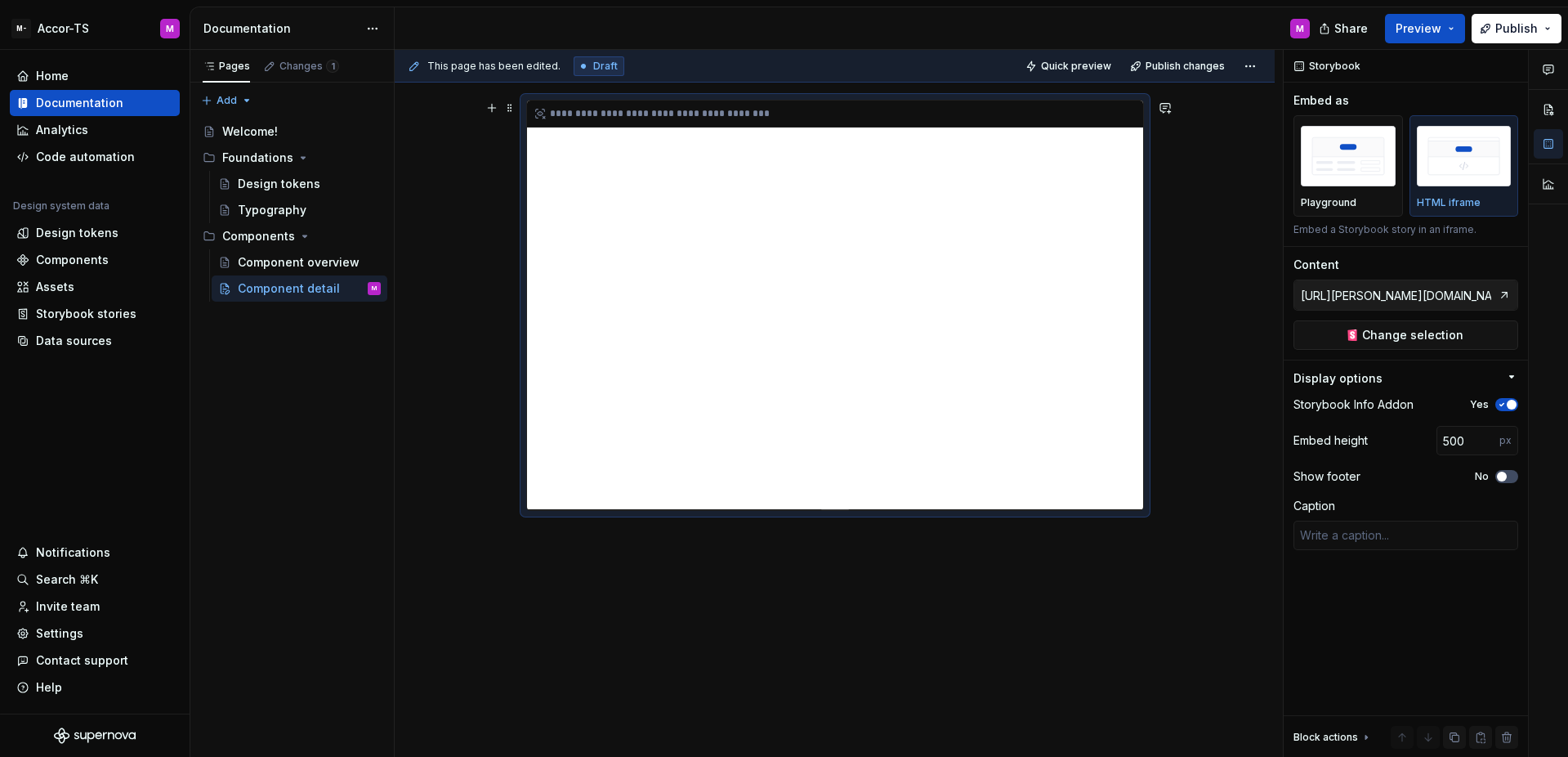
scroll to position [0, 0]
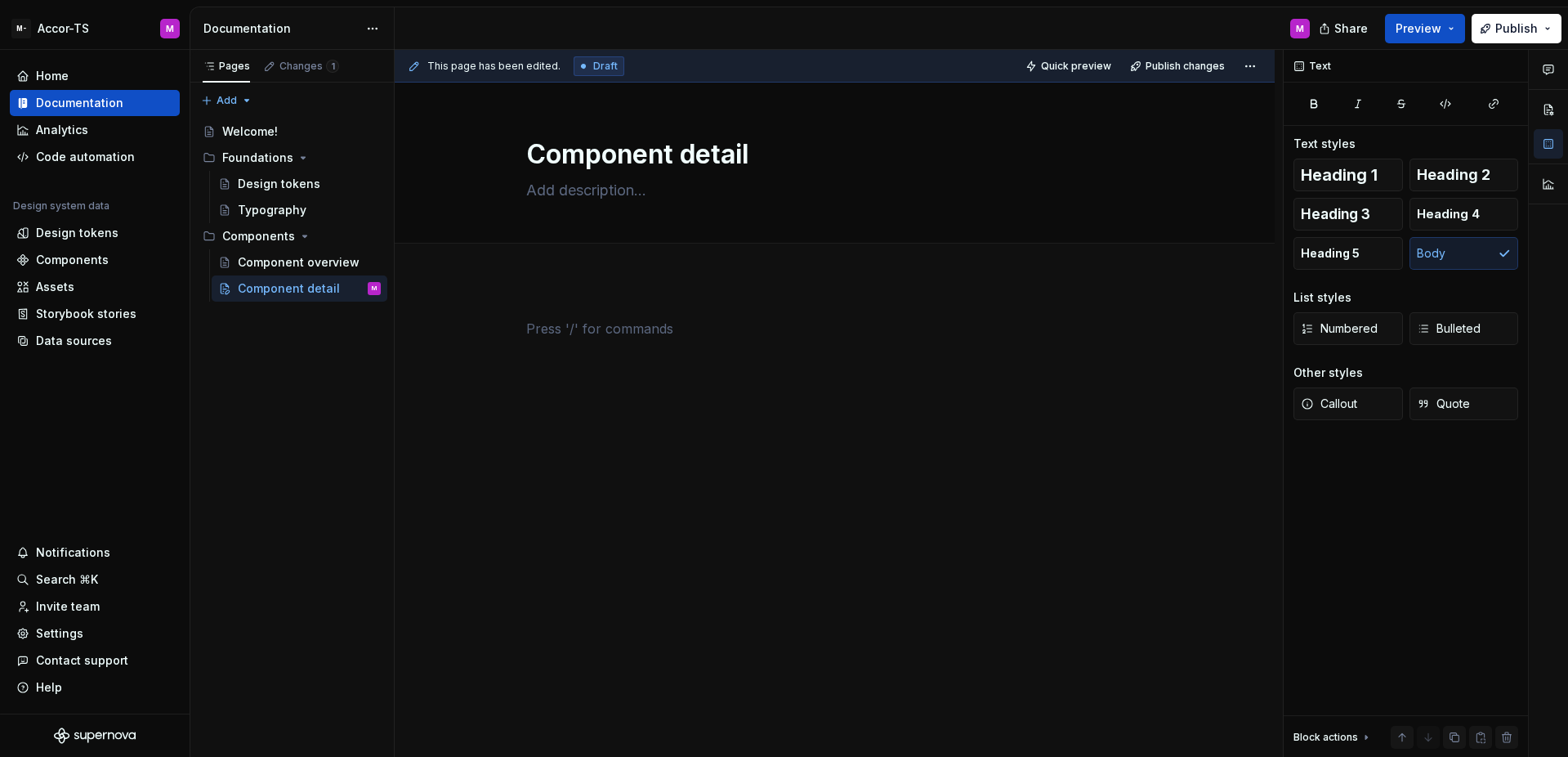
click at [978, 431] on div at bounding box center [834, 453] width 880 height 348
click at [813, 392] on div at bounding box center [835, 359] width 618 height 81
click at [774, 289] on div "This page has been edited. Draft Quick preview Publish changes Component detail…" at bounding box center [838, 403] width 888 height 707
click at [741, 314] on div at bounding box center [834, 453] width 880 height 348
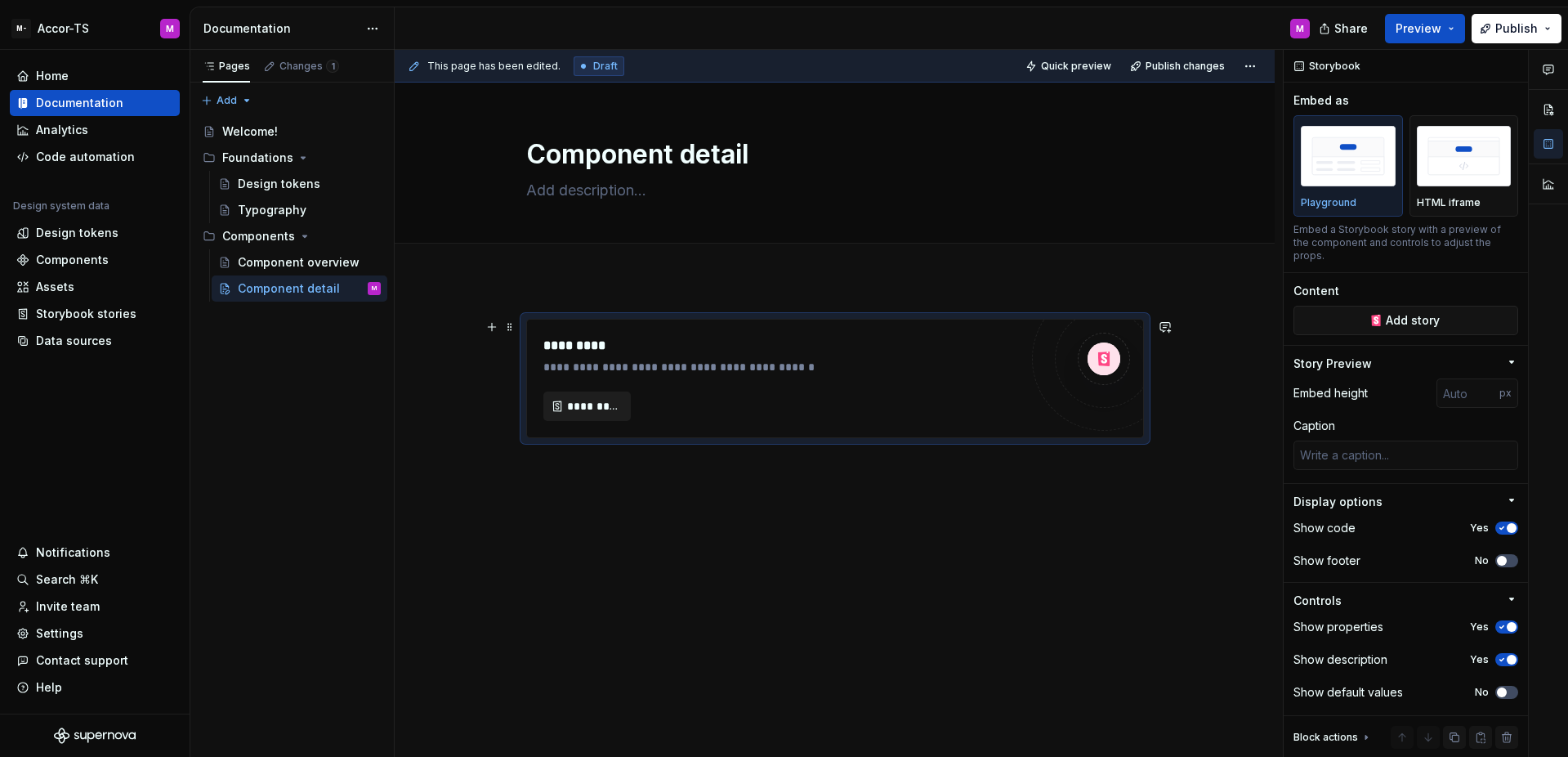
click at [593, 409] on span "*********" at bounding box center [593, 406] width 53 height 16
type textarea "*"
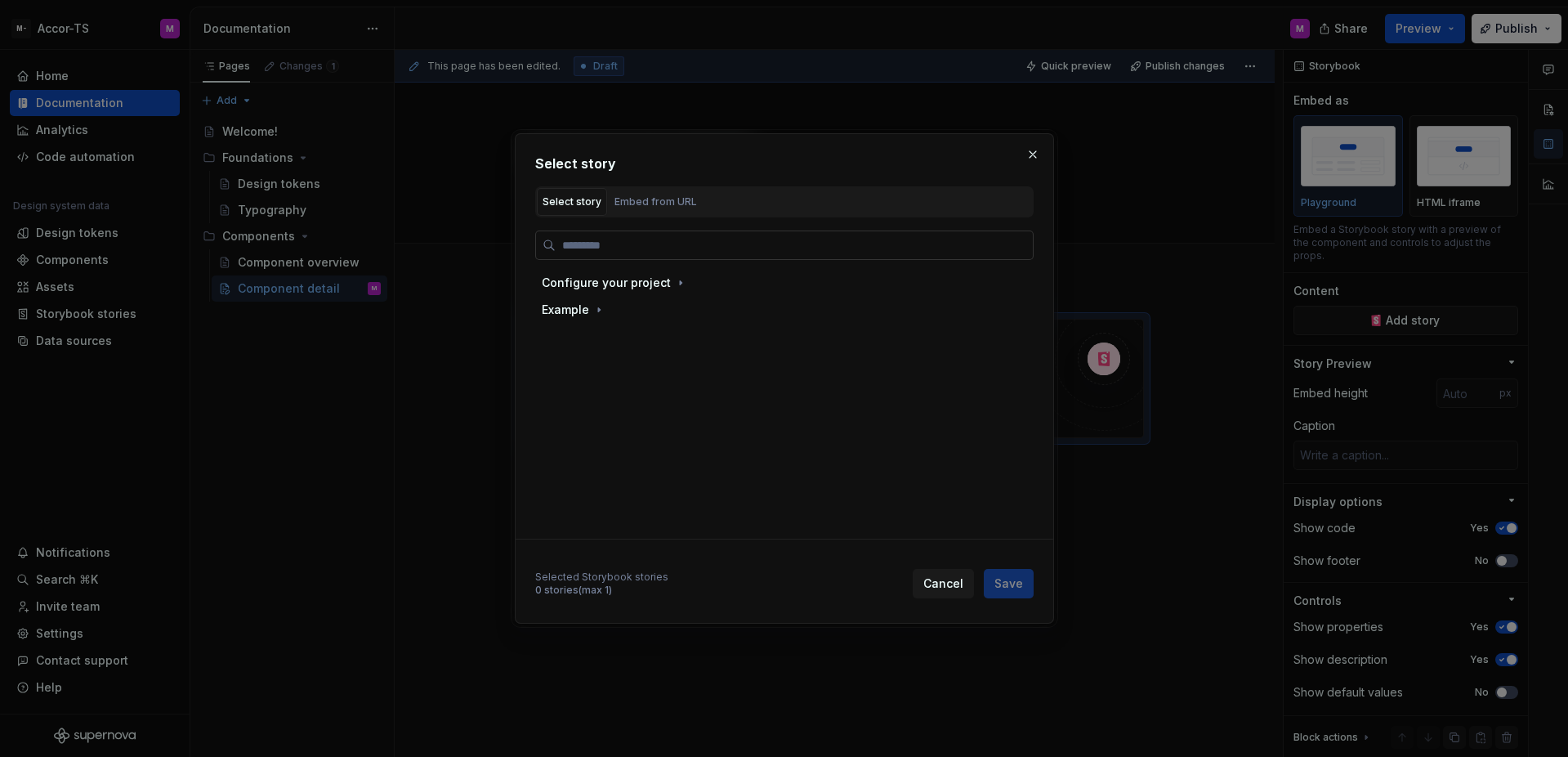
click at [630, 245] on input "search" at bounding box center [794, 245] width 477 height 16
click at [651, 201] on div "Embed from URL" at bounding box center [655, 202] width 82 height 16
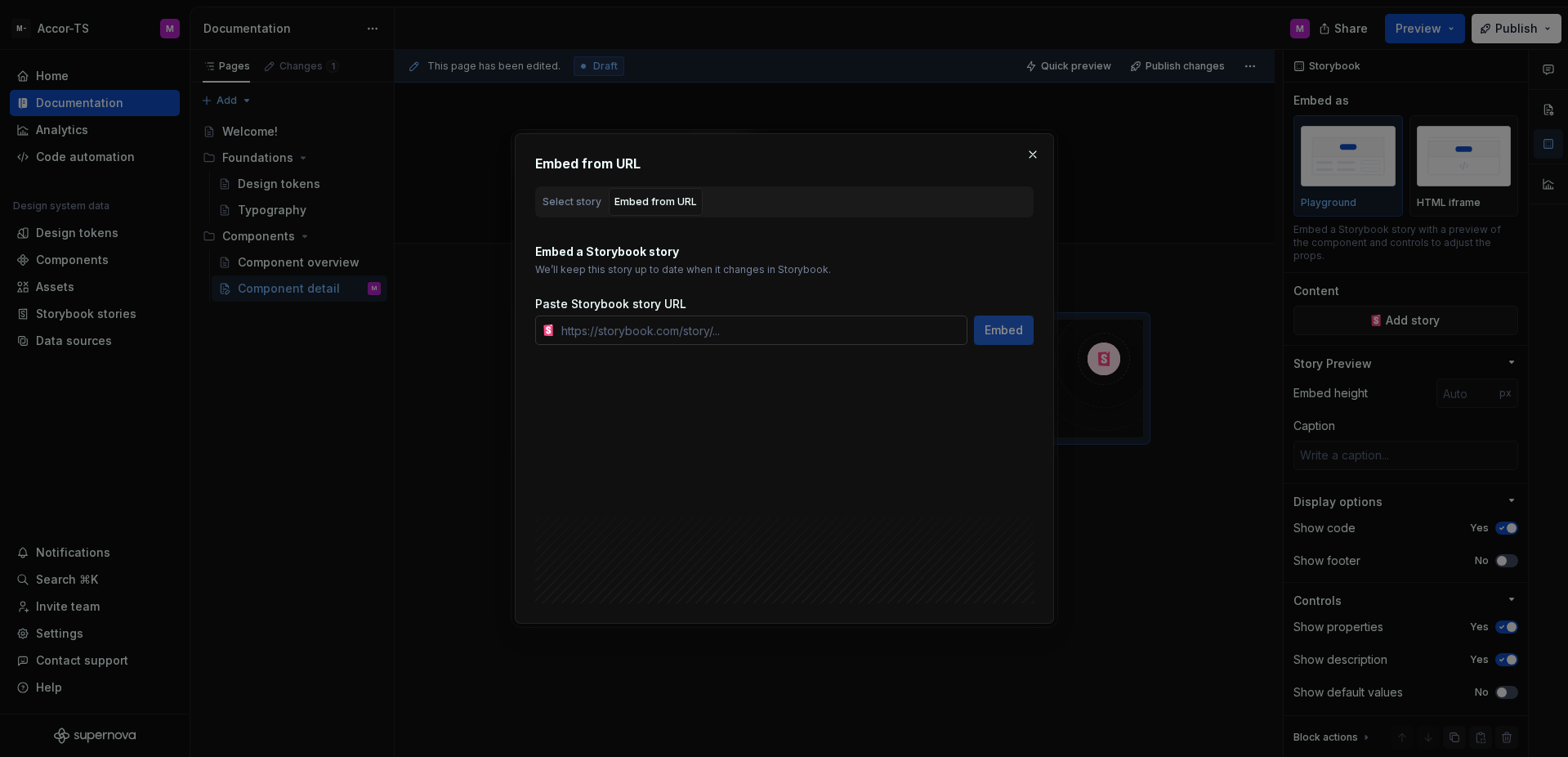
click at [648, 333] on input "text" at bounding box center [760, 330] width 412 height 30
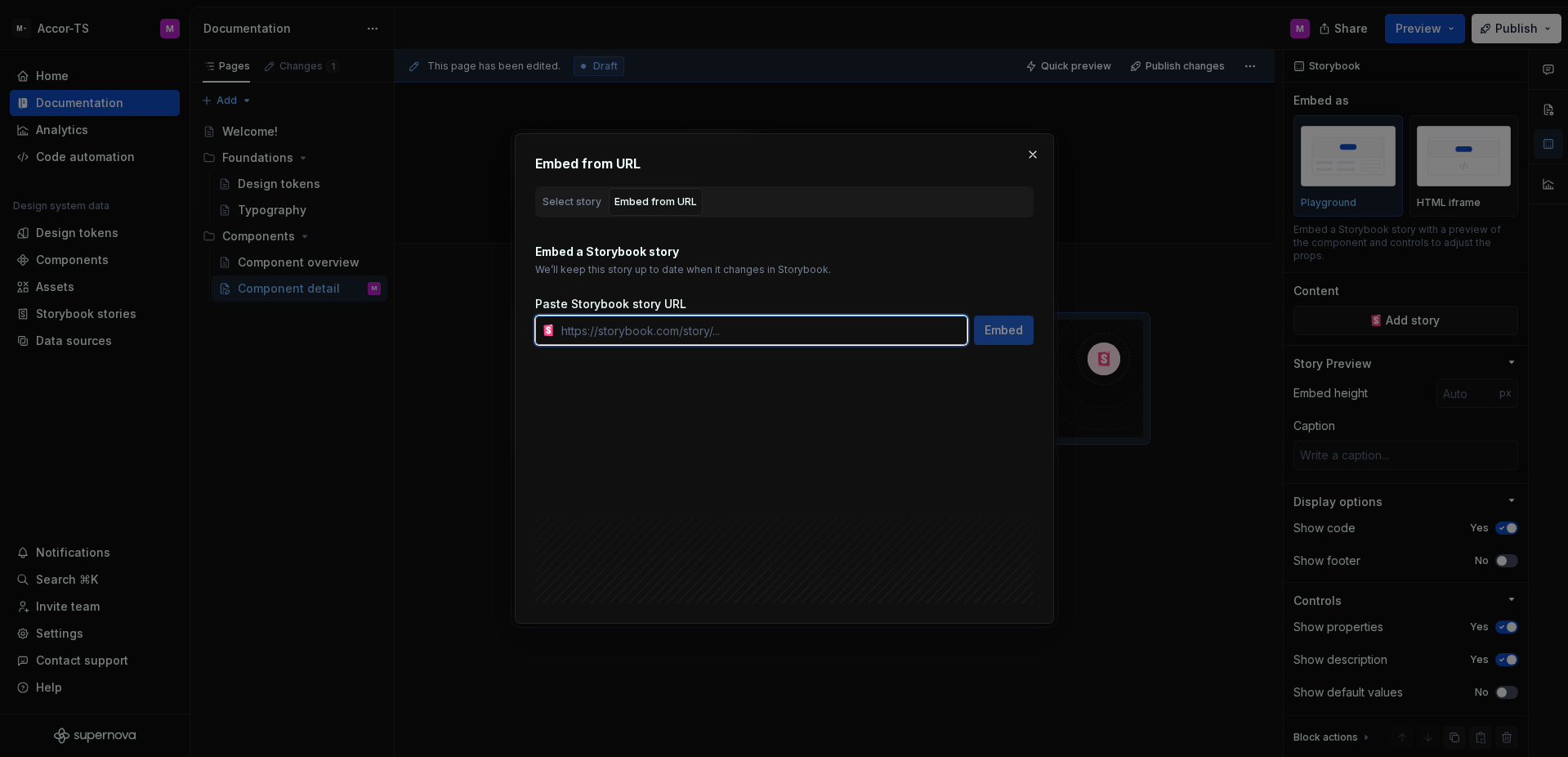
paste input "[URL][DOMAIN_NAME]"
type input "[URL][DOMAIN_NAME]"
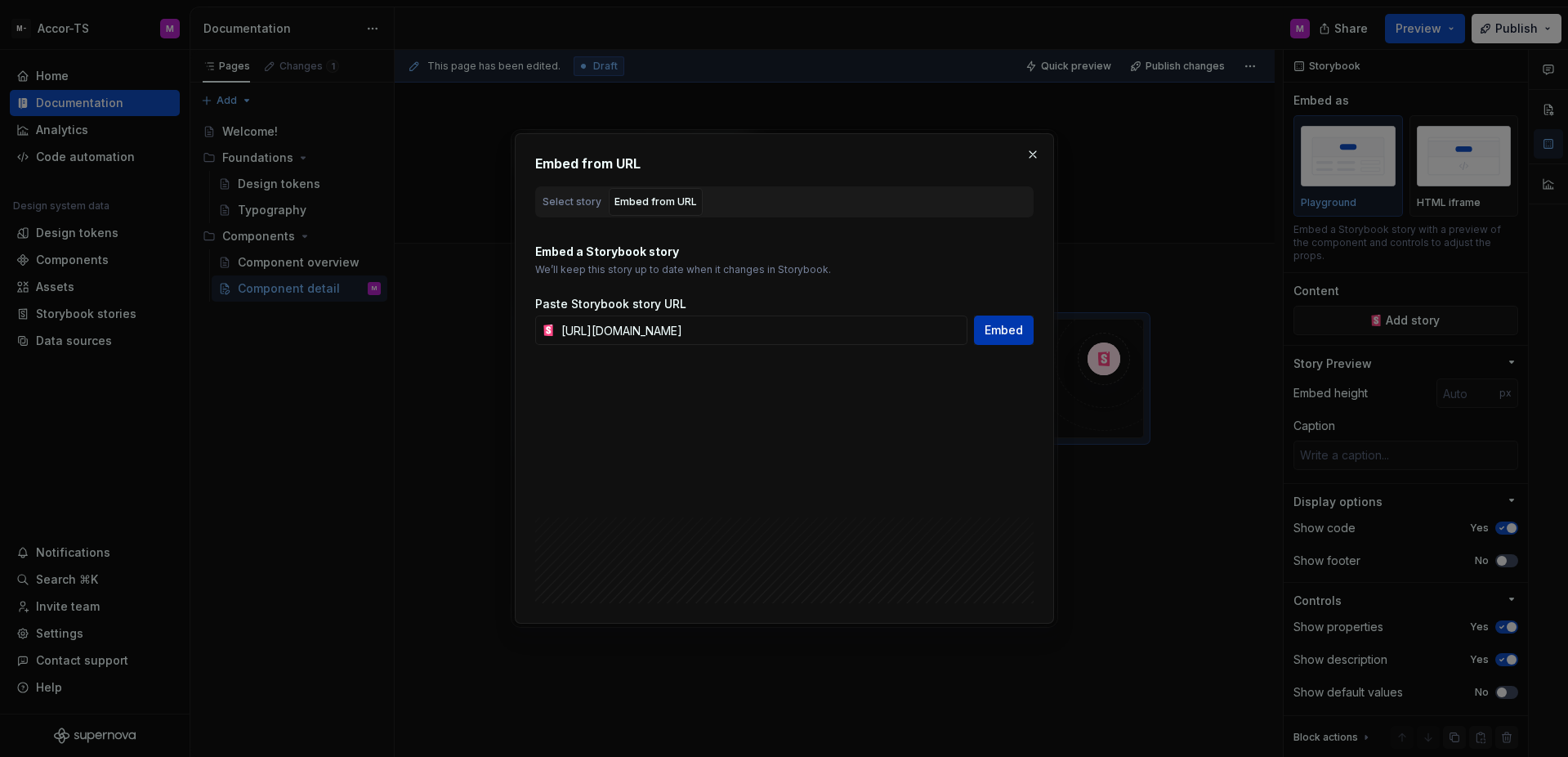
click at [1010, 332] on span "Embed" at bounding box center [1004, 330] width 38 height 16
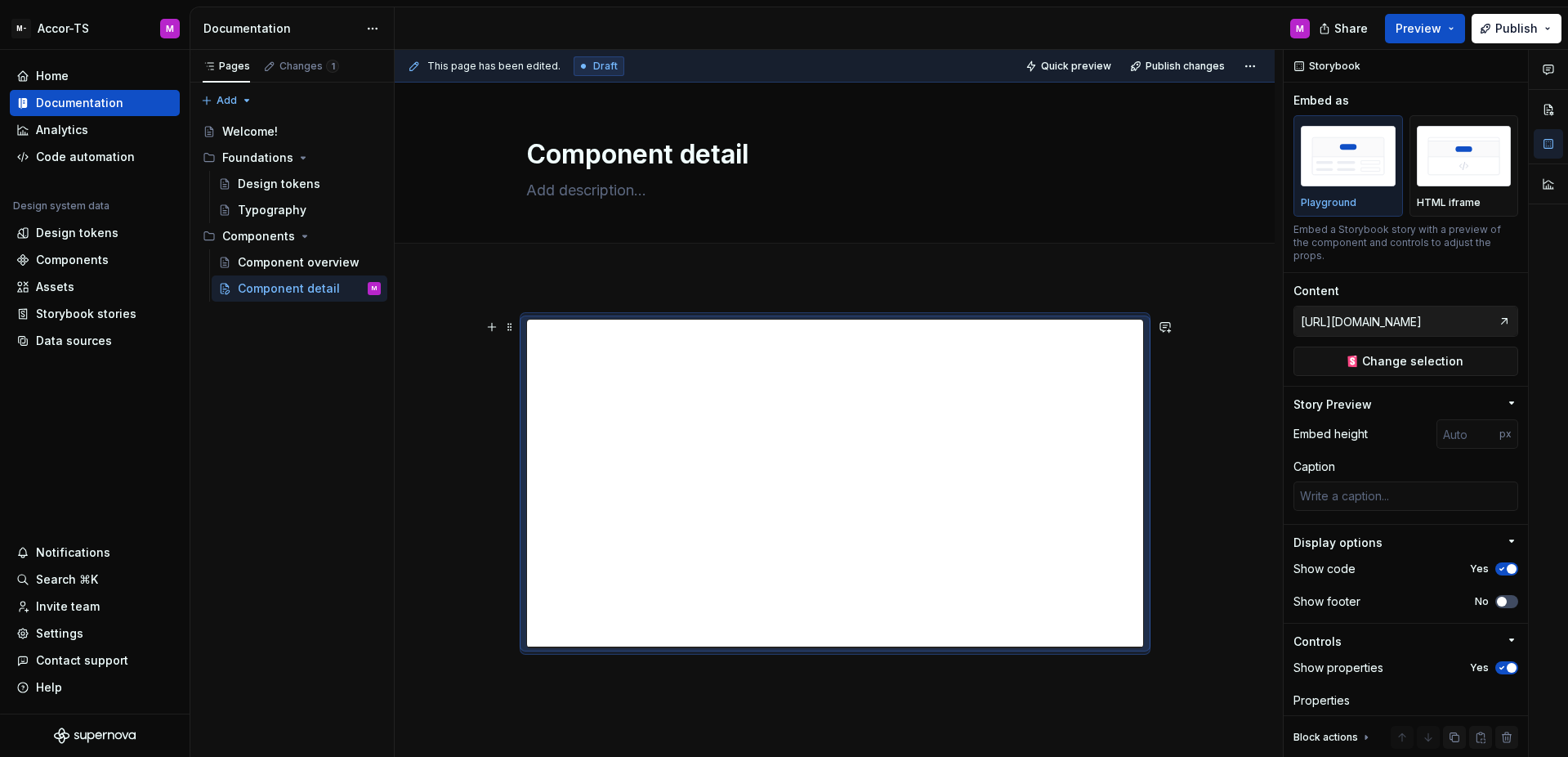
click at [1197, 445] on div at bounding box center [834, 587] width 880 height 615
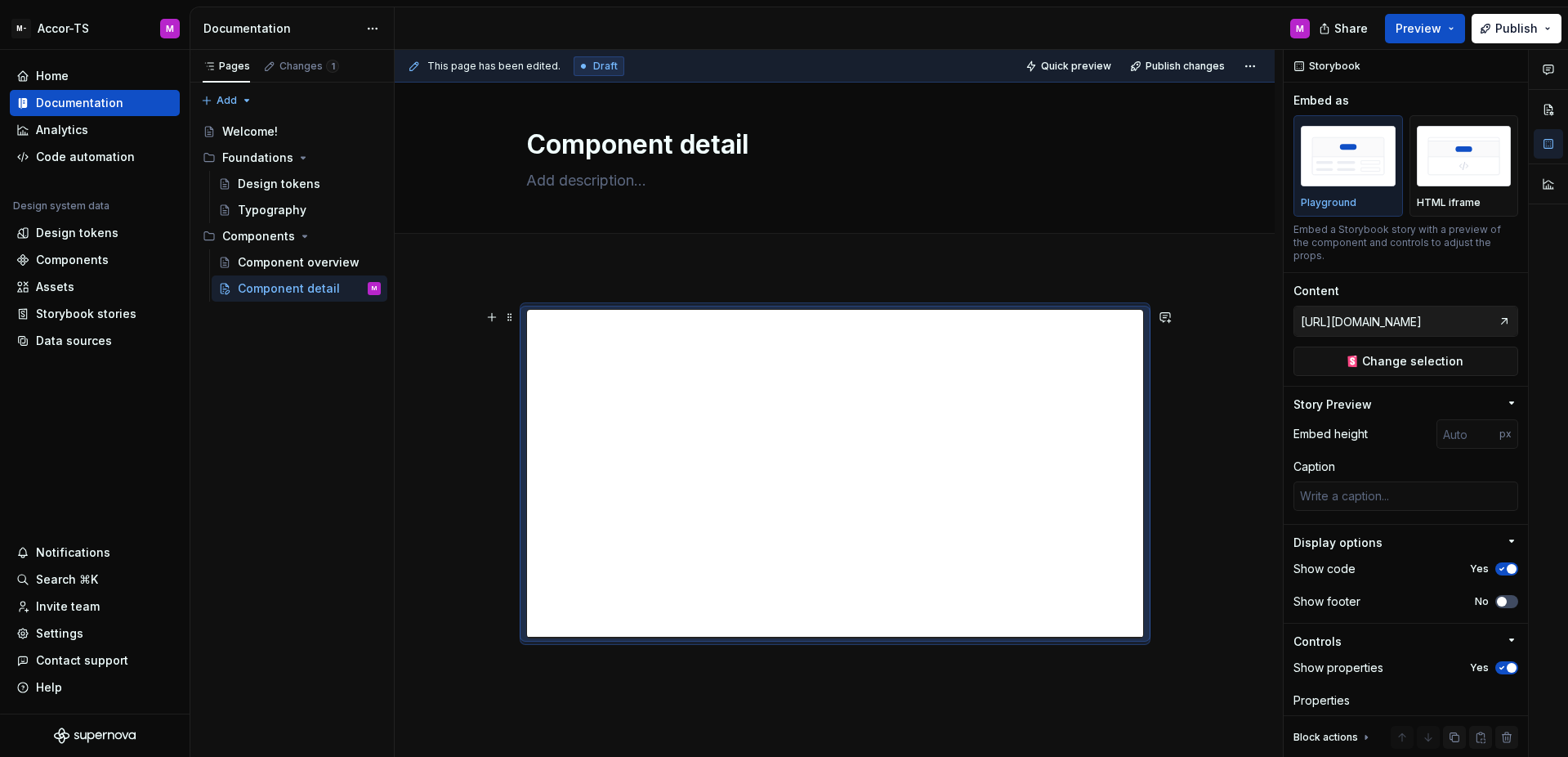
scroll to position [21, 0]
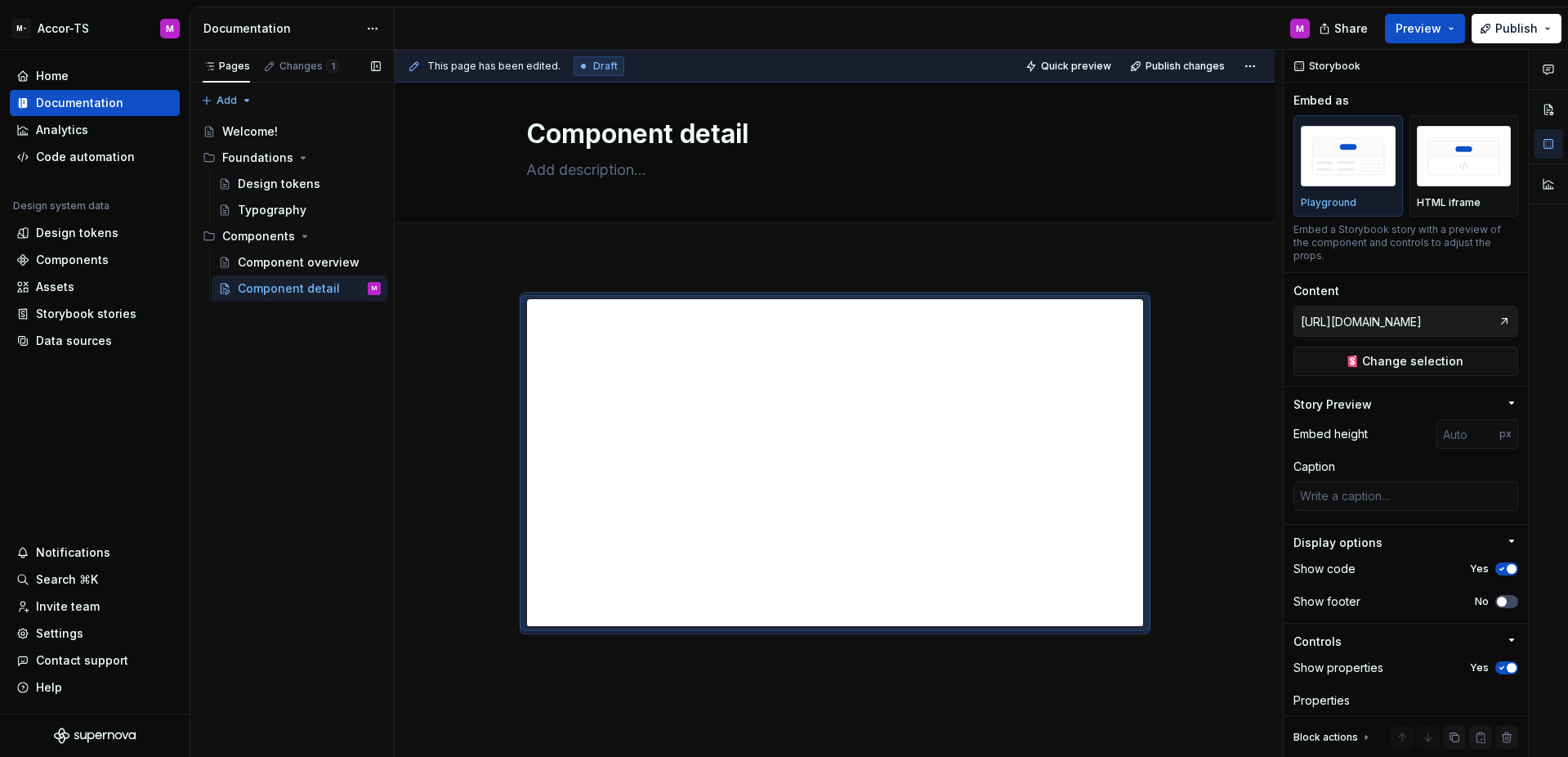
click at [297, 406] on div "Pages Changes 1 Add Accessibility guide for tree Page tree. Navigate the tree w…" at bounding box center [292, 403] width 204 height 707
type textarea "*"
